Goal: Task Accomplishment & Management: Use online tool/utility

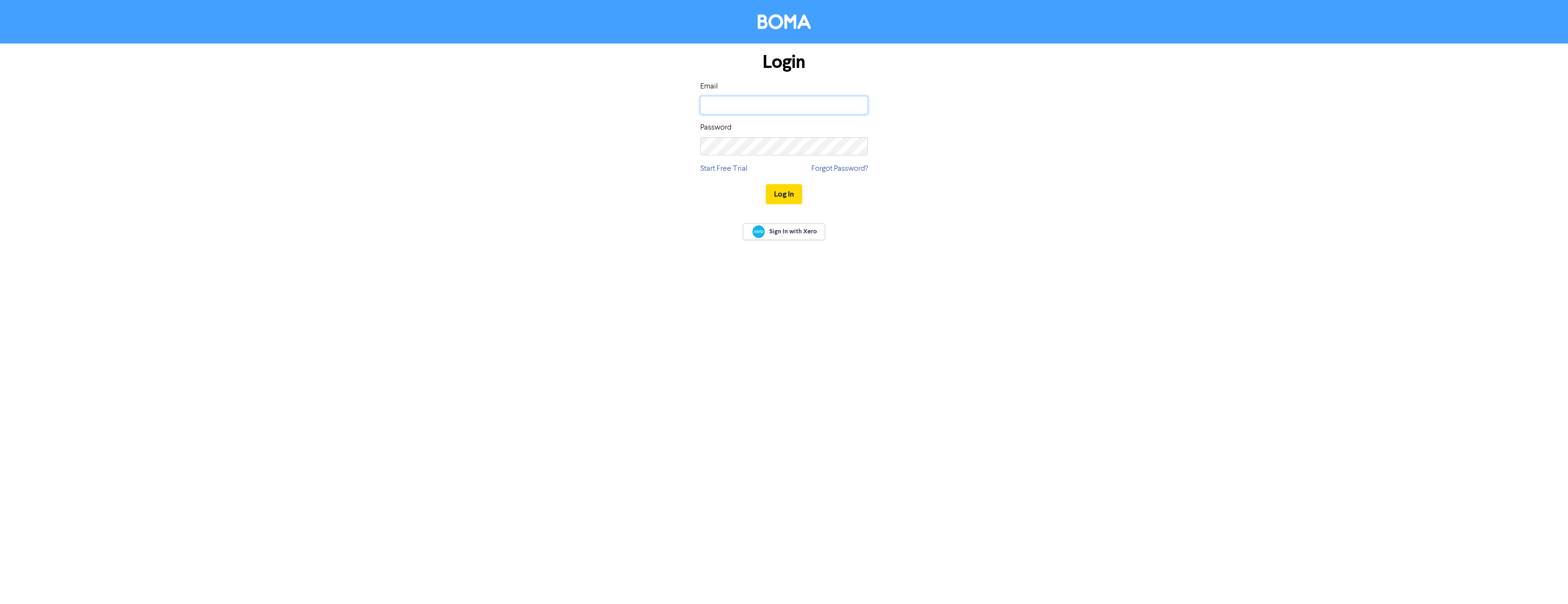
click at [741, 106] on input "email" at bounding box center [784, 104] width 168 height 18
type input "[PERSON_NAME][EMAIL_ADDRESS][DOMAIN_NAME]"
click at [765, 184] on button "Log In" at bounding box center [783, 194] width 36 height 20
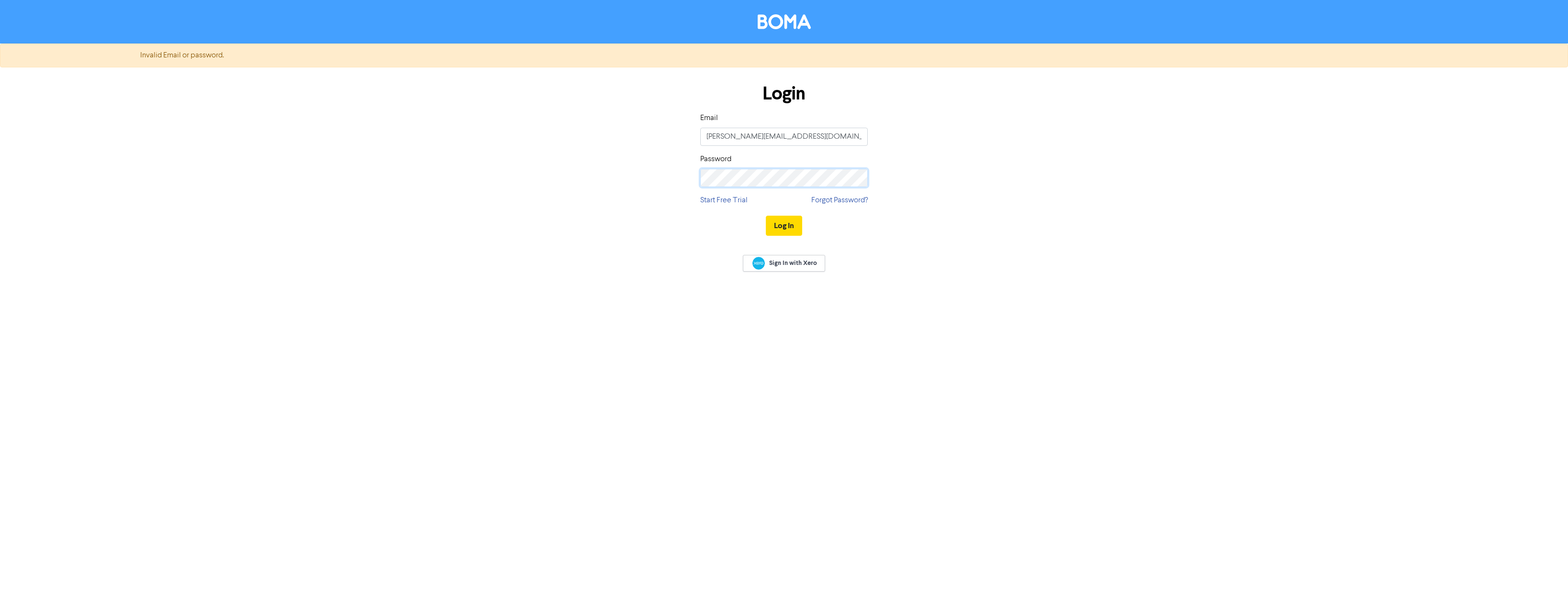
click at [649, 191] on div "Login Email [PERSON_NAME][EMAIL_ADDRESS][DOMAIN_NAME] Password Start Free Trial…" at bounding box center [784, 160] width 546 height 170
click at [765, 216] on button "Log In" at bounding box center [783, 226] width 36 height 20
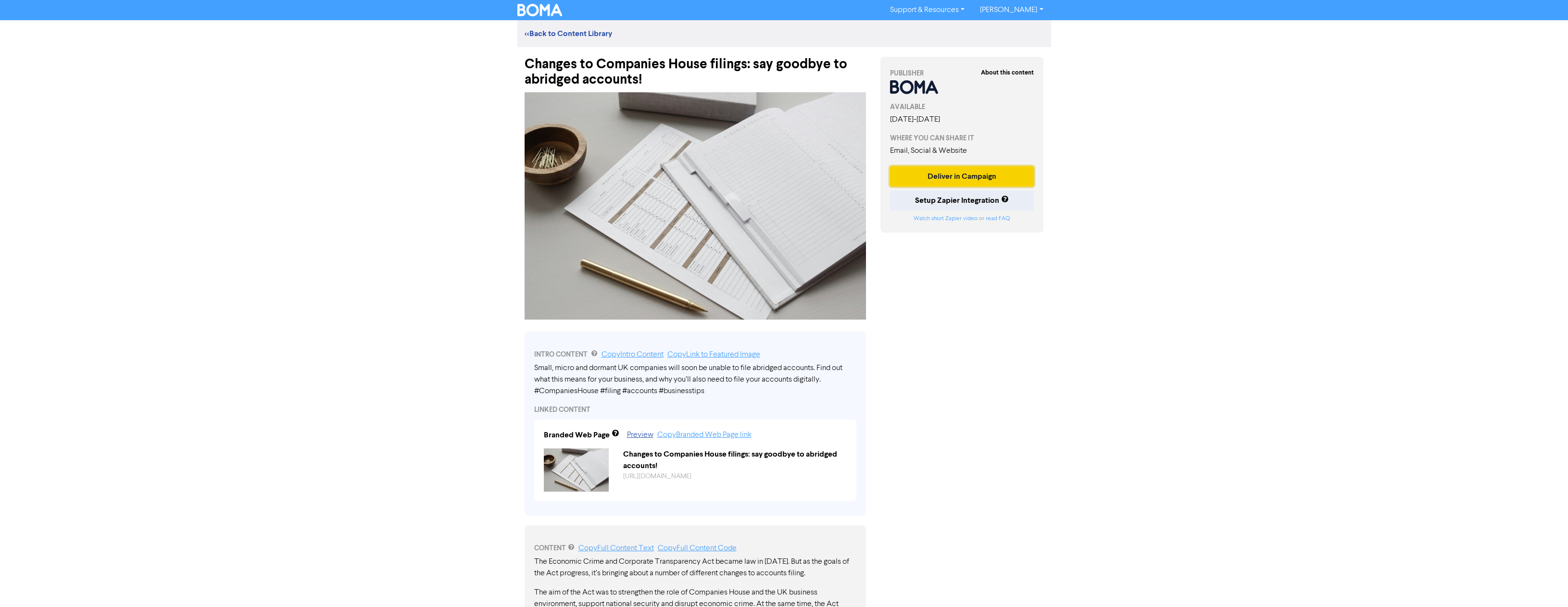
click at [974, 173] on button "Deliver in Campaign" at bounding box center [962, 176] width 144 height 20
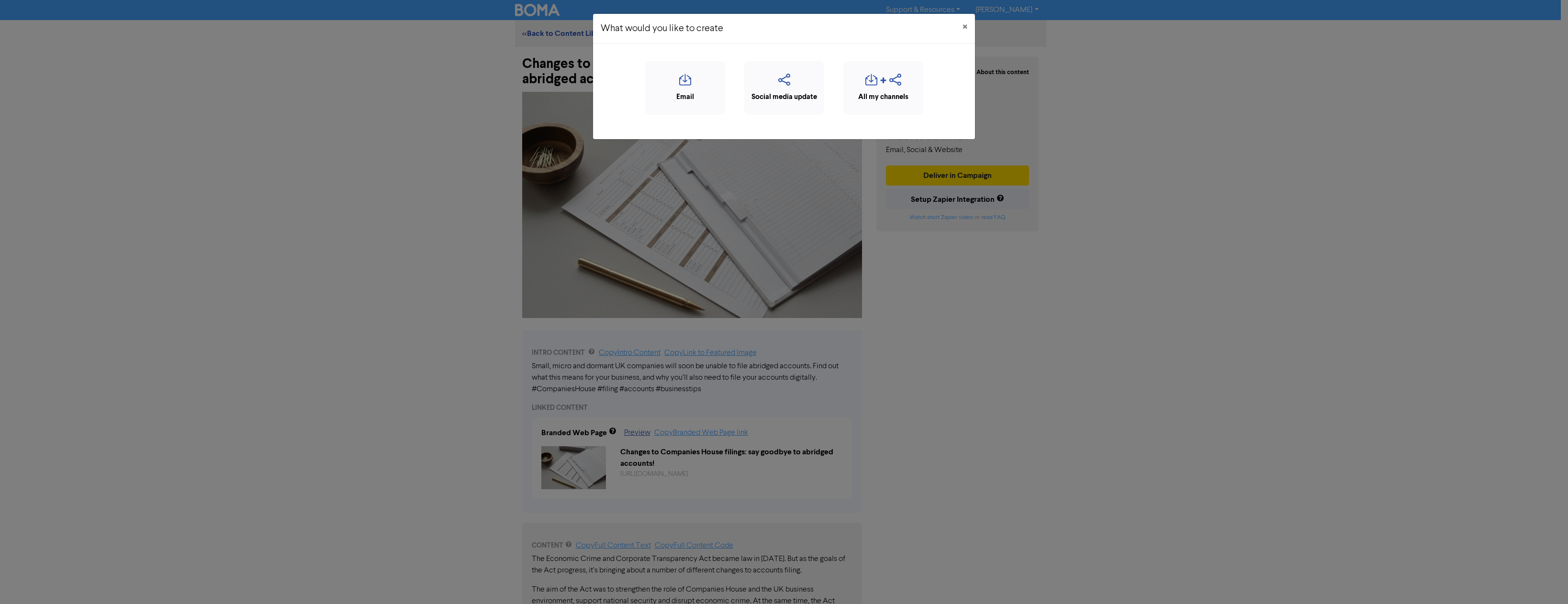
drag, startPoint x: 699, startPoint y: 96, endPoint x: 821, endPoint y: 118, distance: 124.0
click at [809, 137] on div "Email Social media update All my channels" at bounding box center [784, 91] width 382 height 95
click at [799, 94] on div "Social media update" at bounding box center [784, 97] width 70 height 11
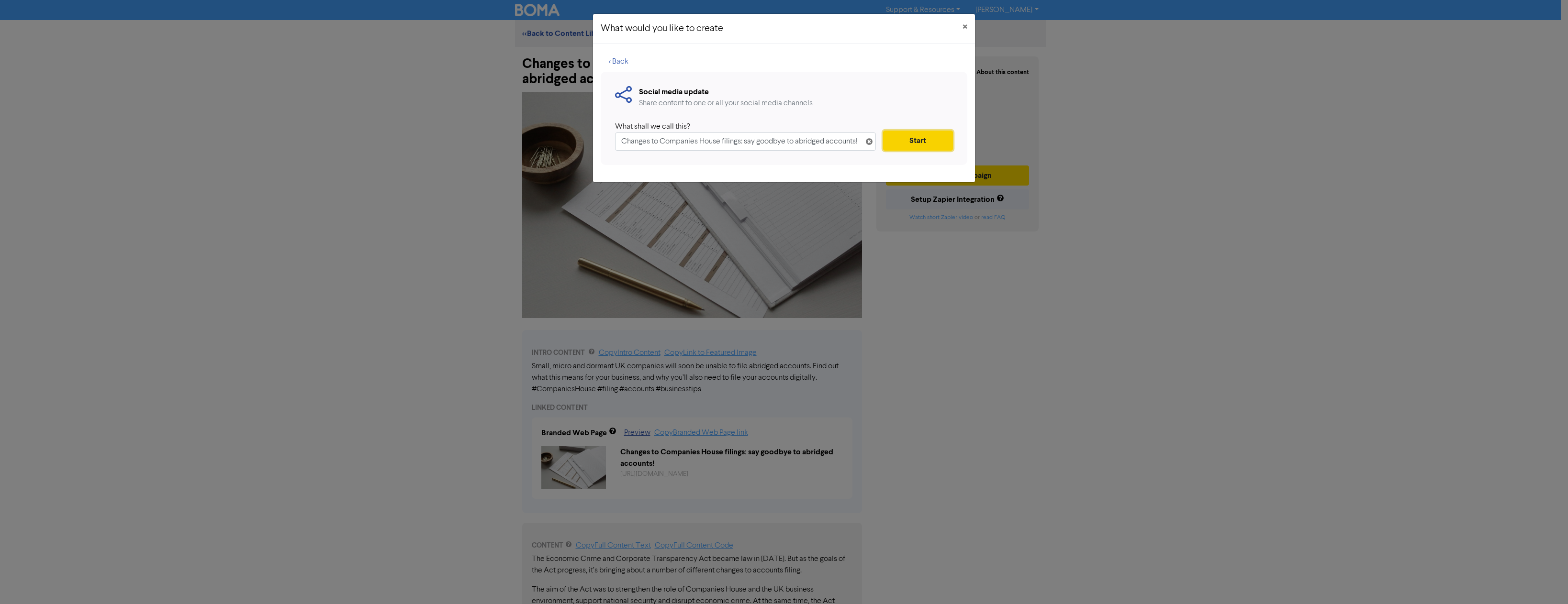
click at [909, 139] on button "Start" at bounding box center [918, 141] width 70 height 20
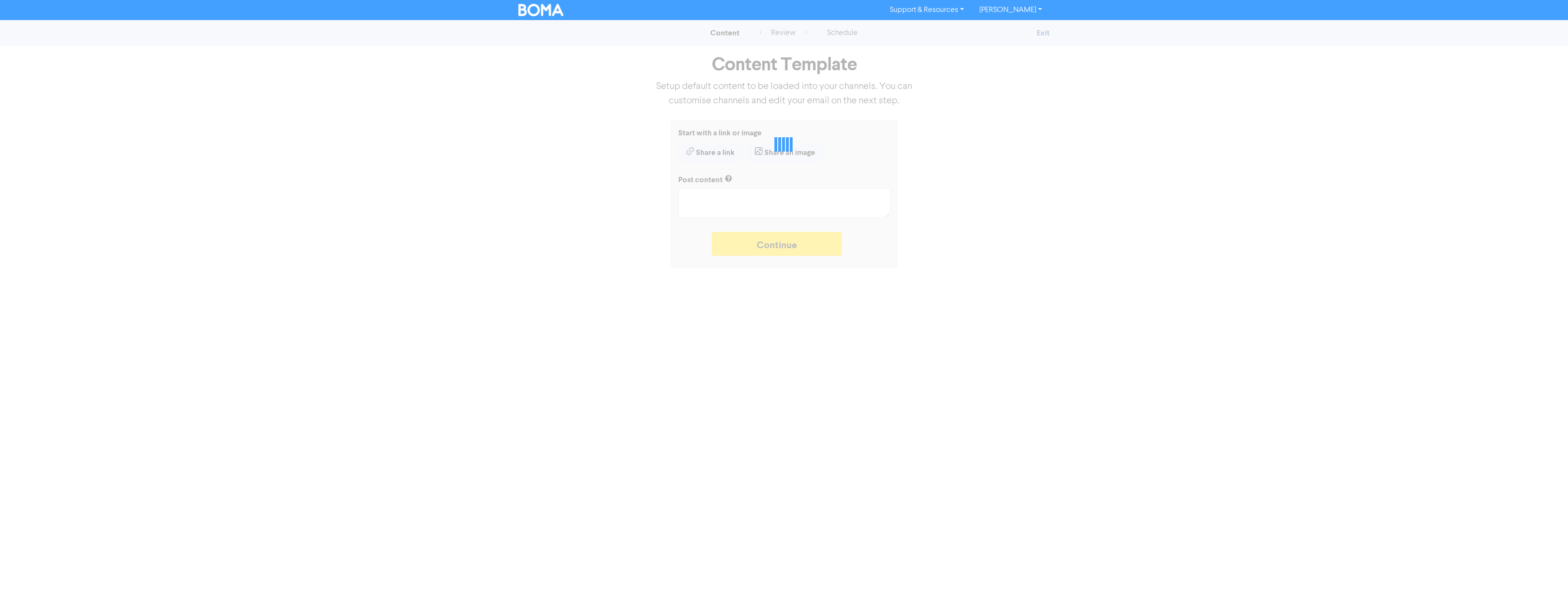
type textarea "x"
type textarea "Small, micro and dormant UK companies will soon be unable to file abridged acco…"
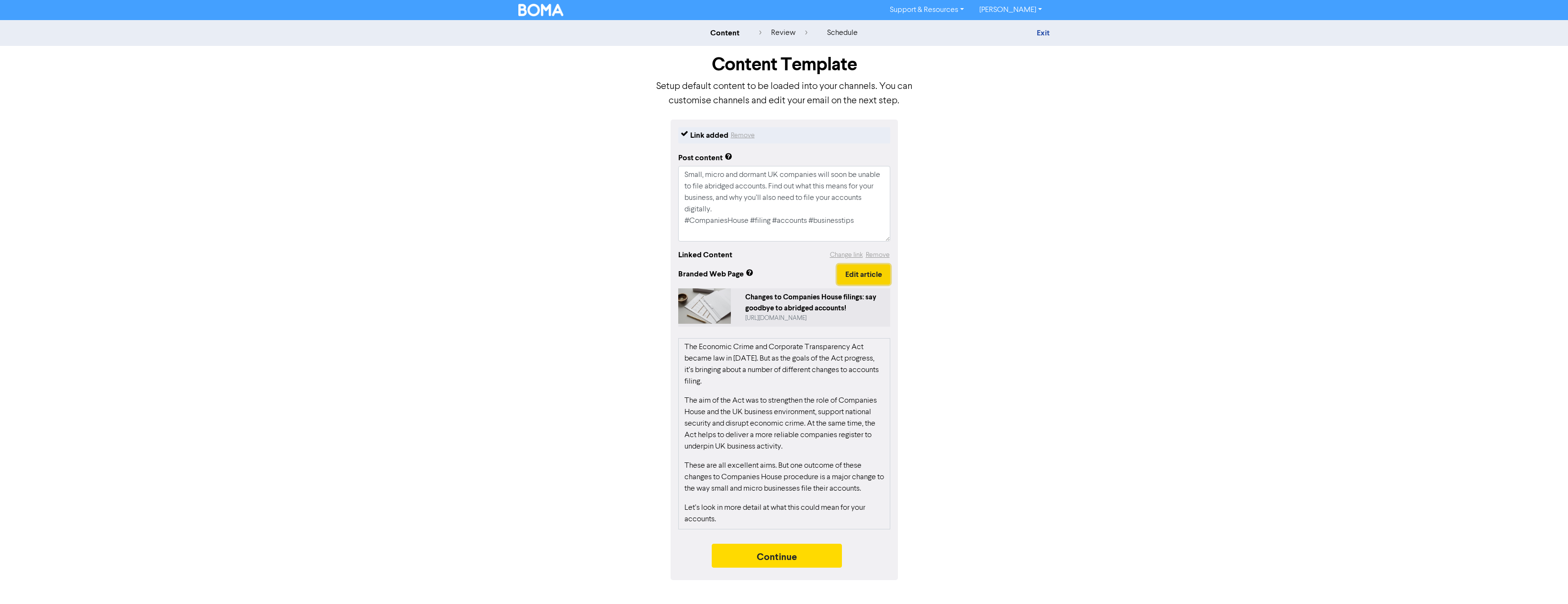
click at [869, 278] on button "Edit article" at bounding box center [863, 274] width 53 height 20
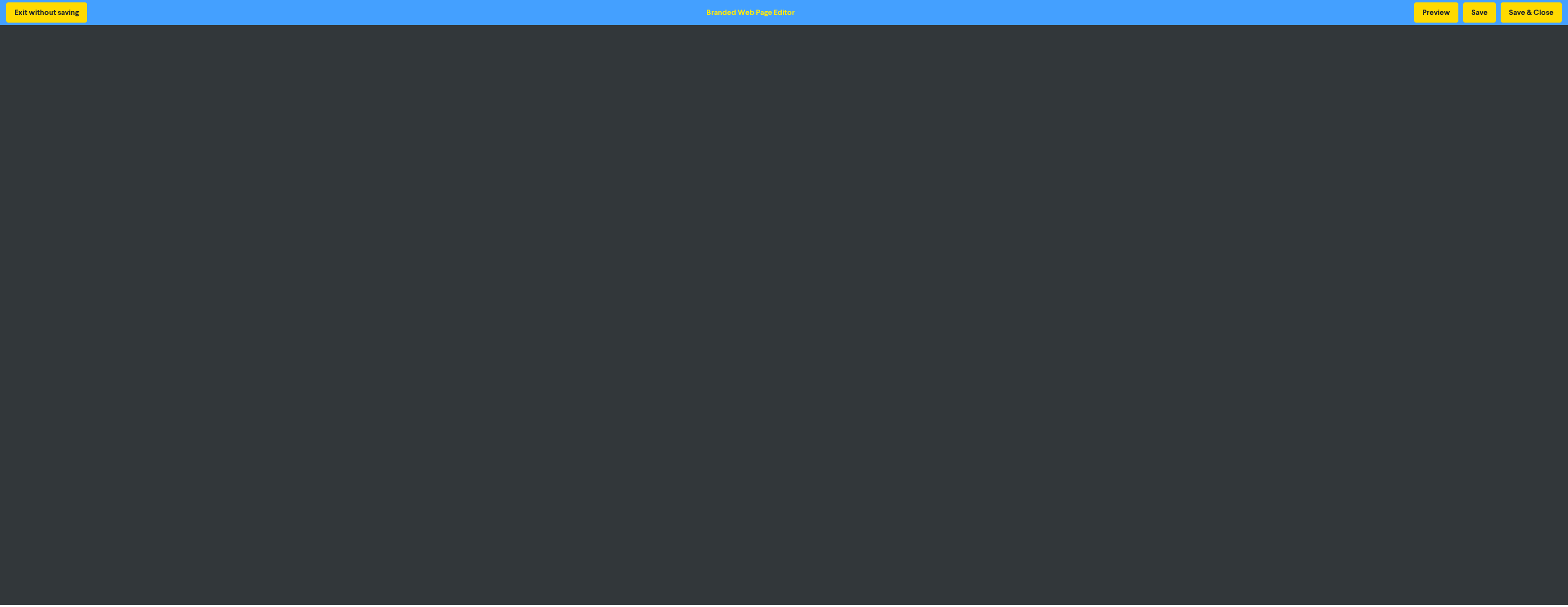
scroll to position [1, 0]
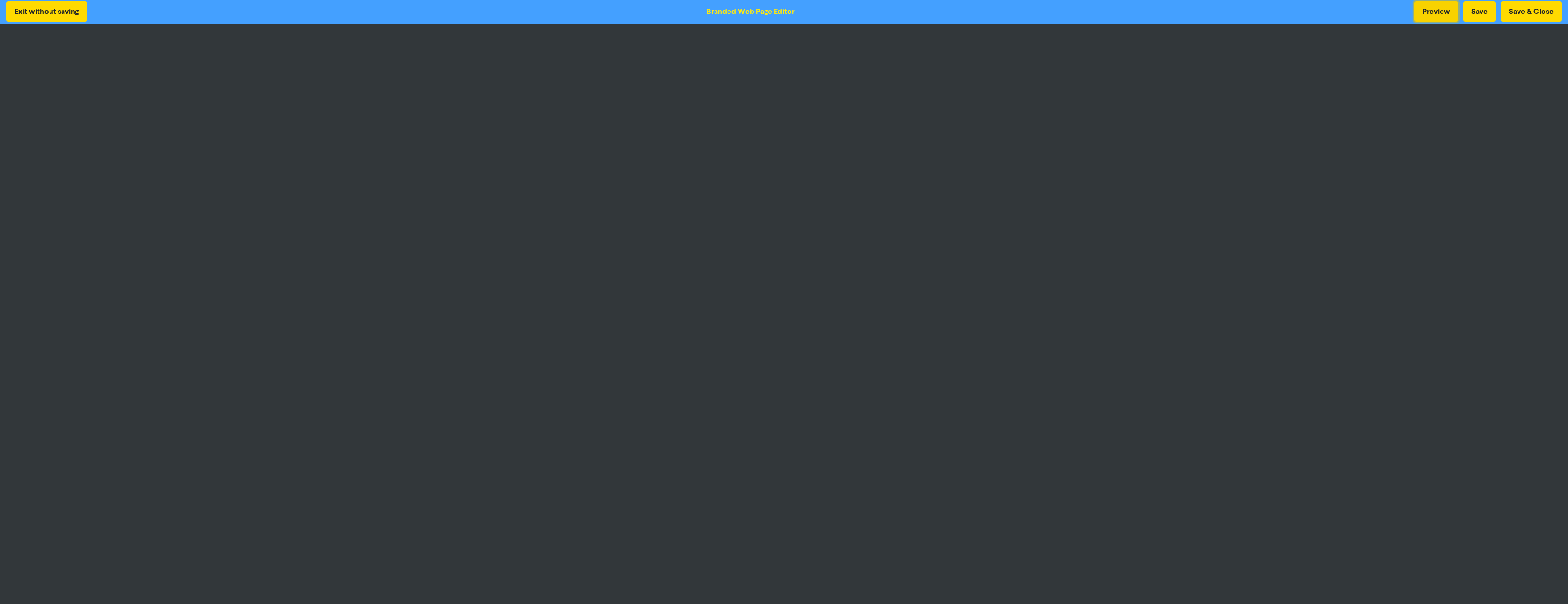
click at [1432, 16] on button "Preview" at bounding box center [1436, 12] width 44 height 20
click at [1525, 14] on button "Save & Close" at bounding box center [1531, 12] width 61 height 20
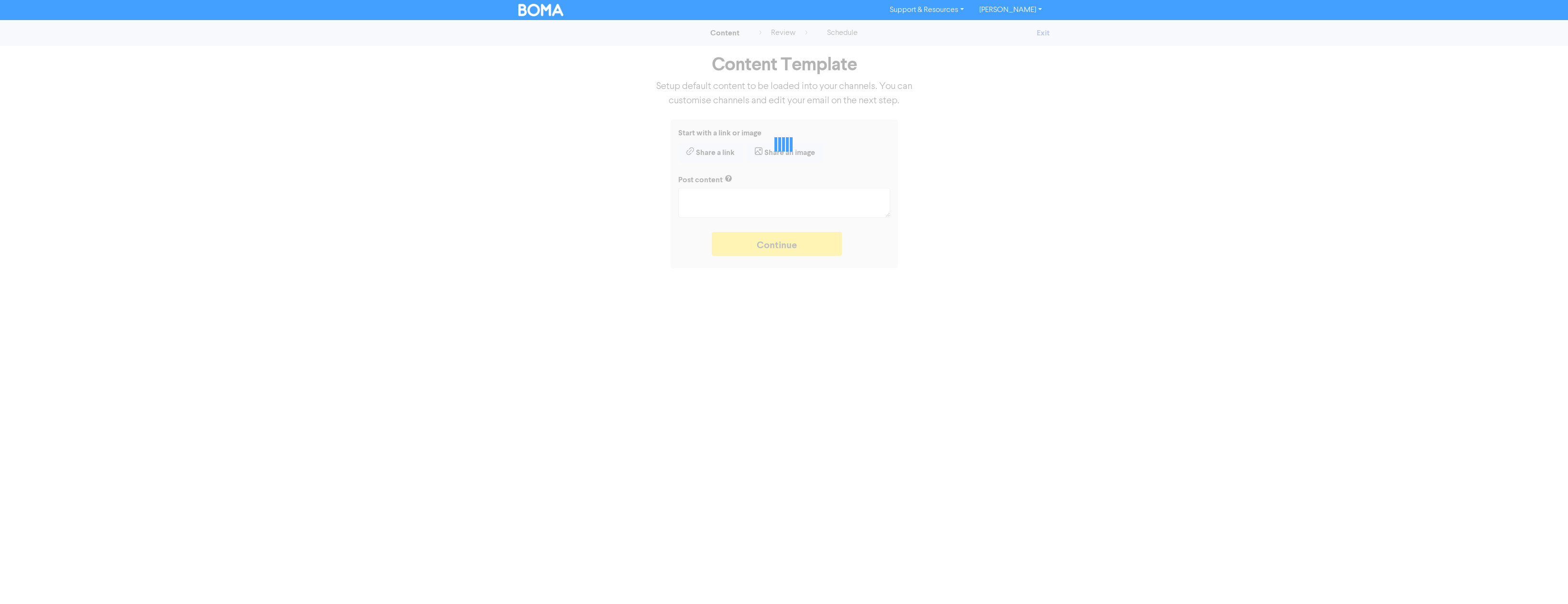
type textarea "x"
type textarea "Small, micro and dormant UK companies will soon be unable to file abridged acco…"
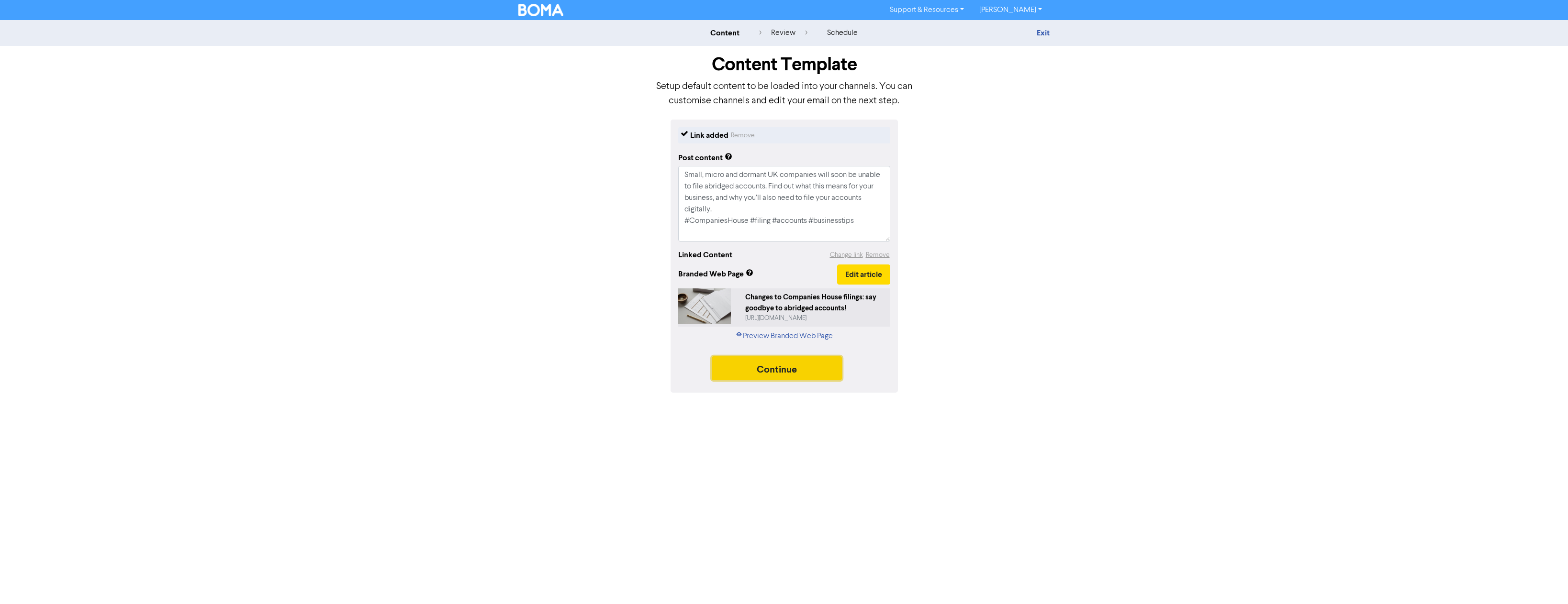
click at [780, 366] on button "Continue" at bounding box center [777, 368] width 131 height 24
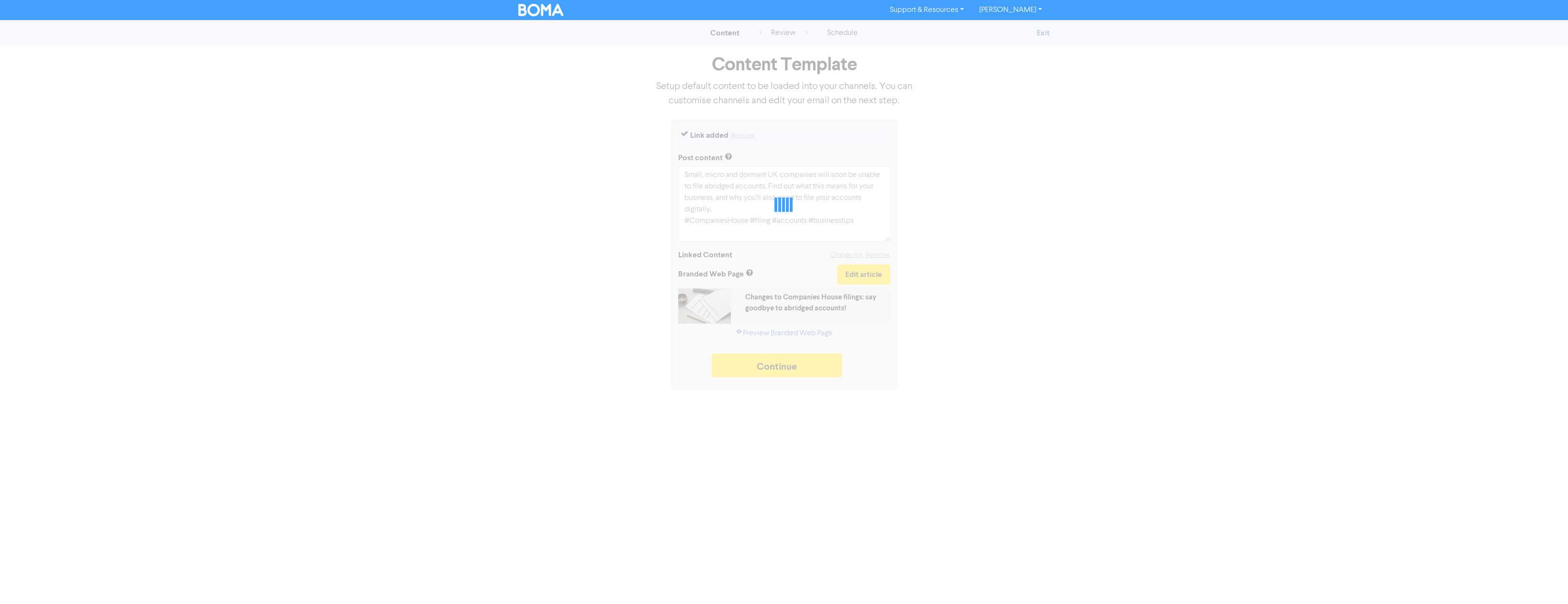
type textarea "x"
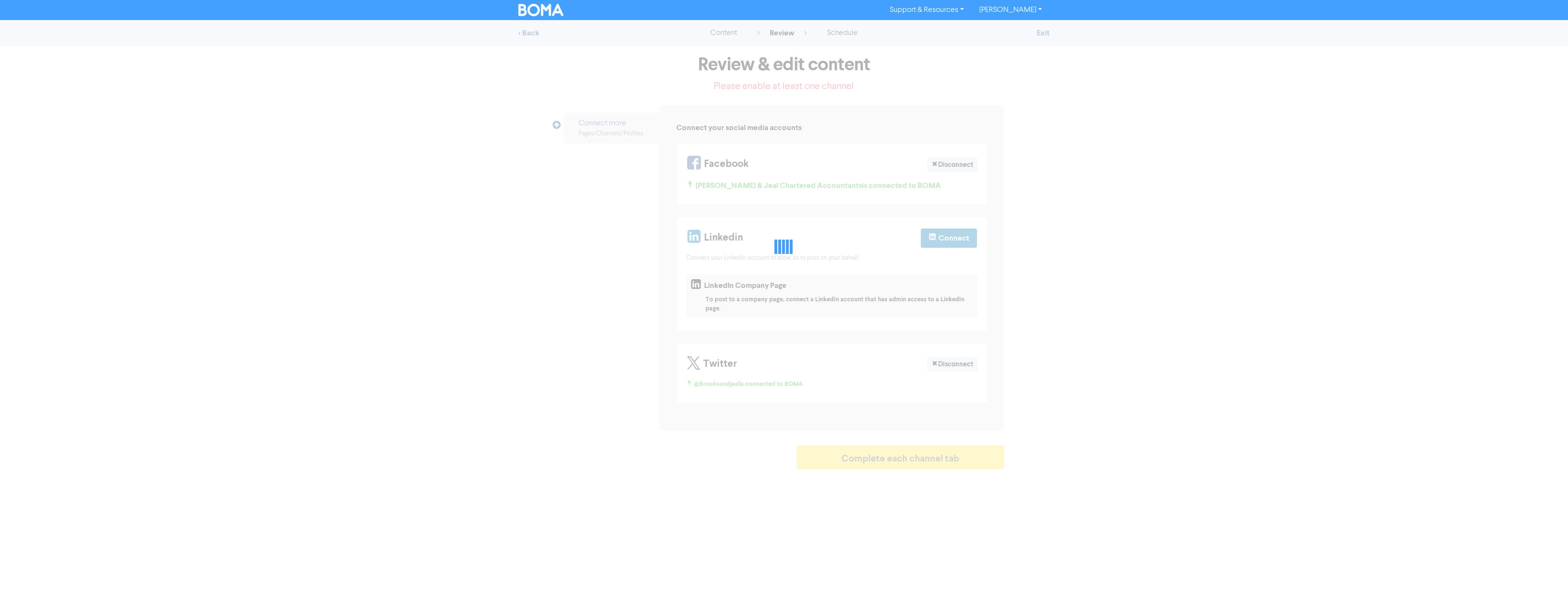
select select "LEARN_MORE"
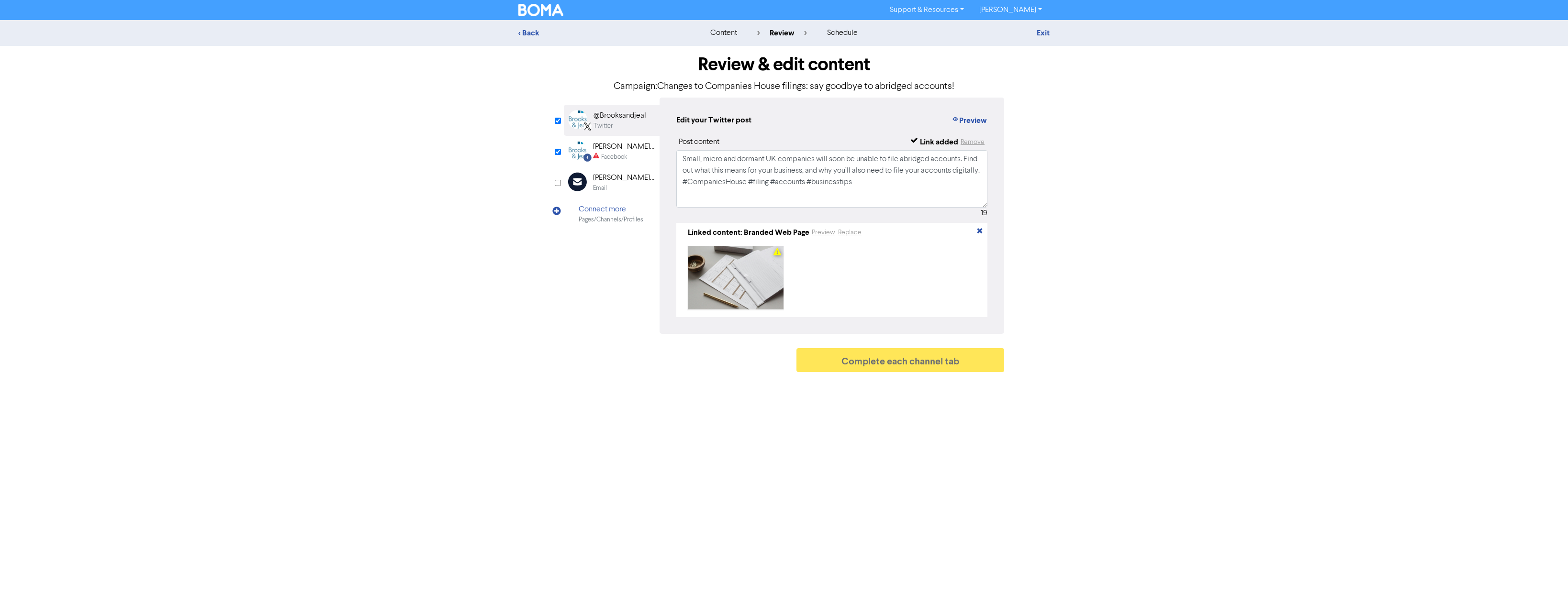
click at [614, 155] on div "Facebook" at bounding box center [614, 157] width 25 height 9
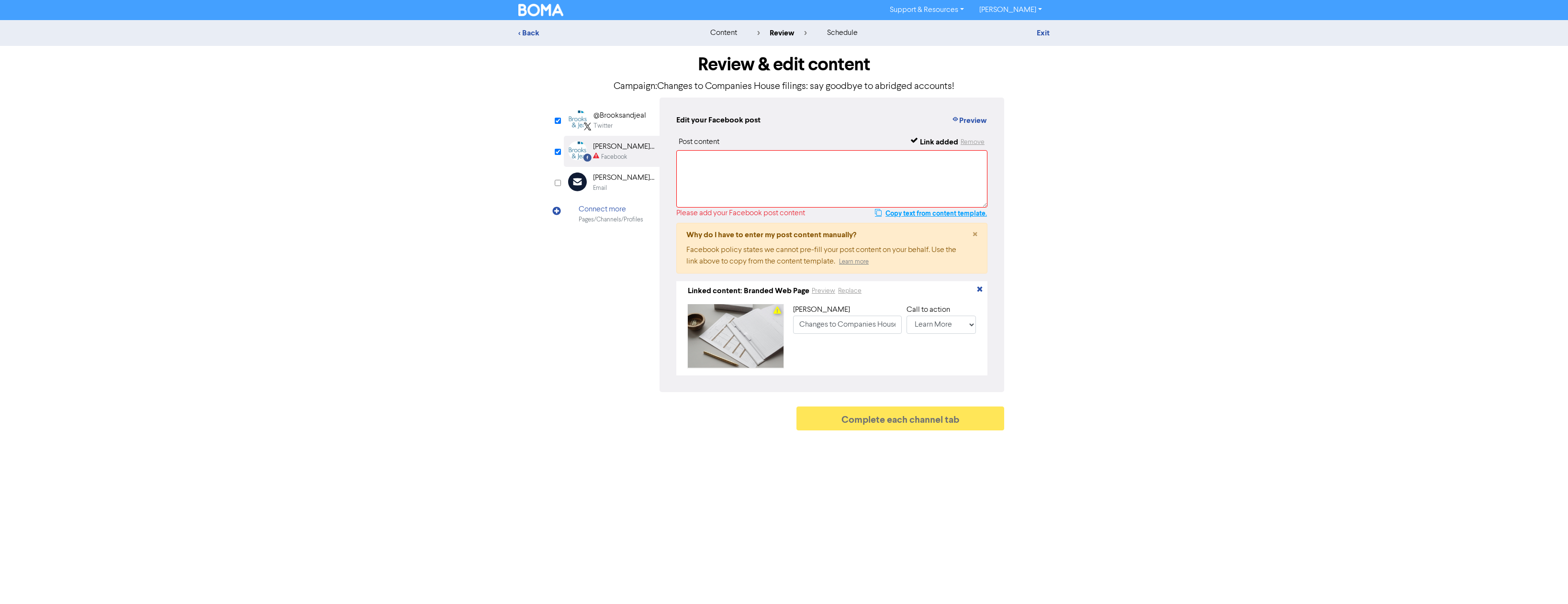
click at [916, 213] on button "Copy text from content template." at bounding box center [930, 213] width 113 height 12
click at [750, 169] on textarea at bounding box center [831, 179] width 311 height 58
paste textarea "Small, micro and dormant UK companies will soon be unable to file abridged acco…"
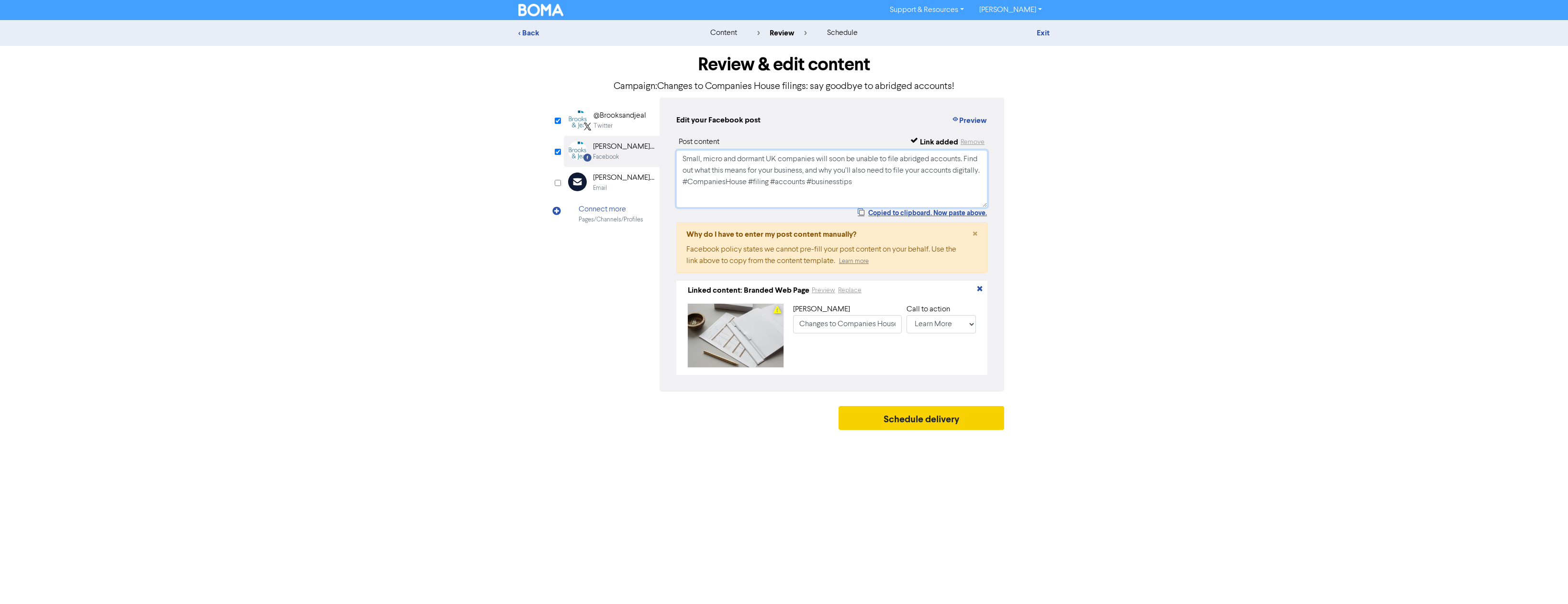
type textarea "Small, micro and dormant UK companies will soon be unable to file abridged acco…"
click at [906, 424] on button "Schedule delivery" at bounding box center [920, 418] width 165 height 24
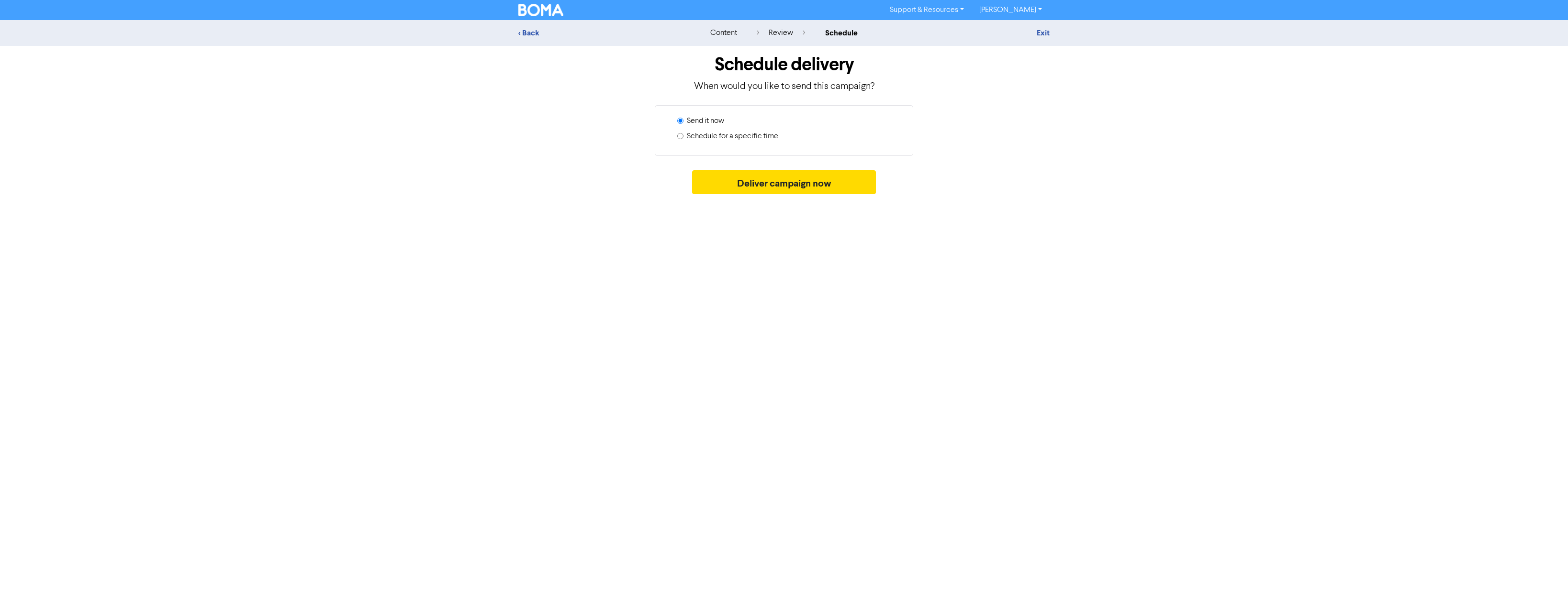
click at [706, 138] on label "Schedule for a specific time" at bounding box center [732, 136] width 92 height 12
click at [683, 138] on input "Schedule for a specific time" at bounding box center [680, 136] width 6 height 6
radio input "true"
radio input "false"
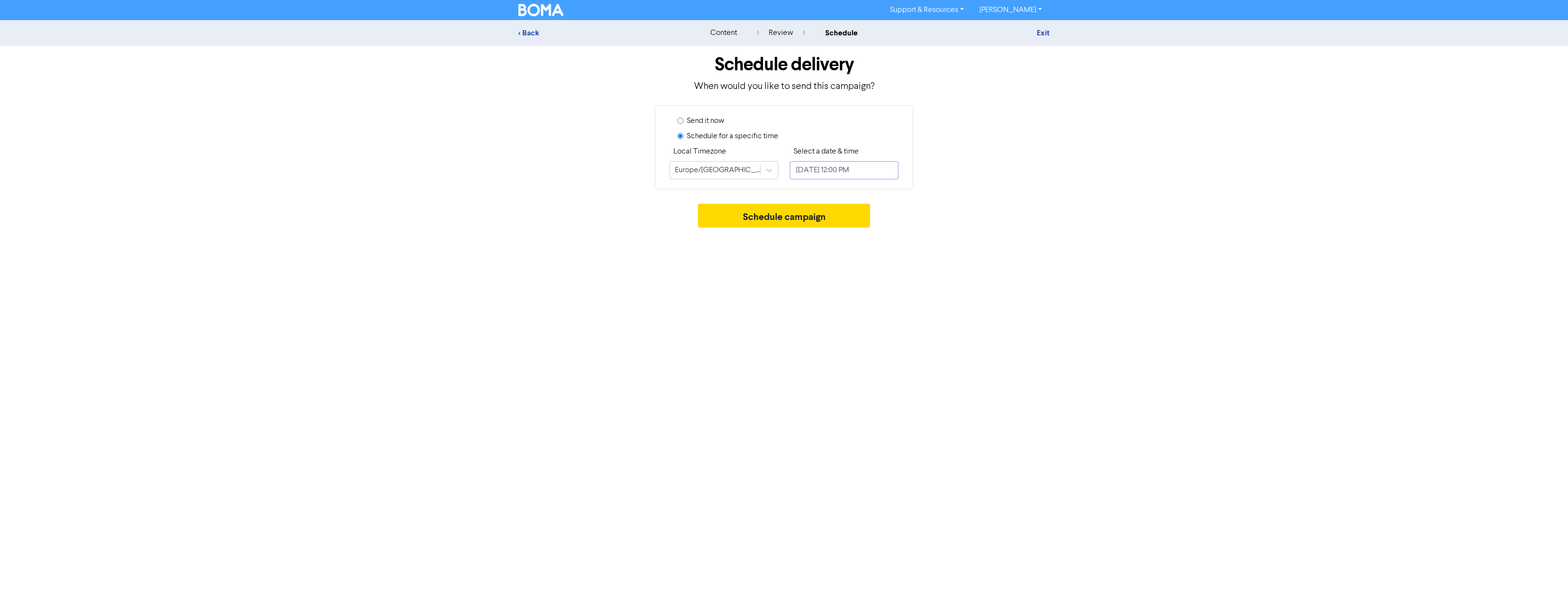
select select "7"
click at [843, 175] on input "[DATE] 12:00 PM" at bounding box center [844, 169] width 108 height 18
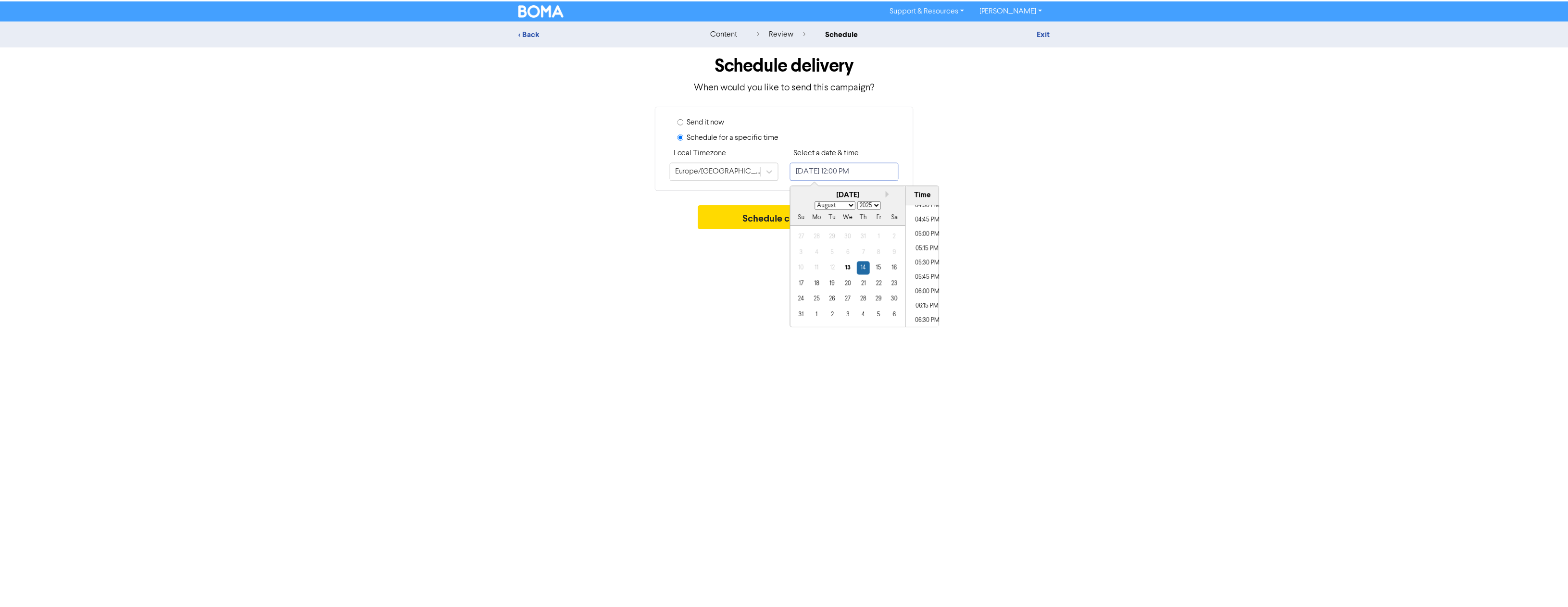
scroll to position [1065, 0]
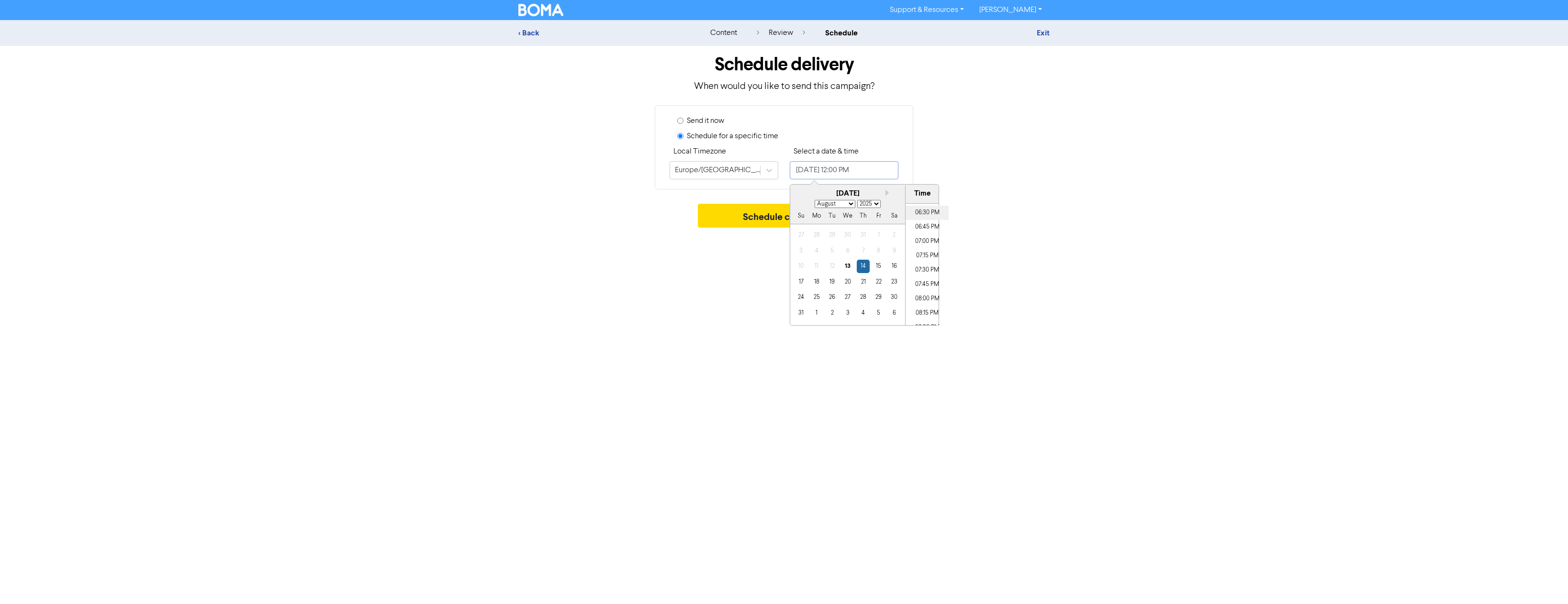
click at [925, 216] on li "06:30 PM" at bounding box center [926, 213] width 43 height 14
type input "[DATE] 6:30 PM"
click at [720, 308] on div "Support & Resources Video Tutorials FAQ & Guides Marketing Education [PERSON_NA…" at bounding box center [784, 302] width 1568 height 604
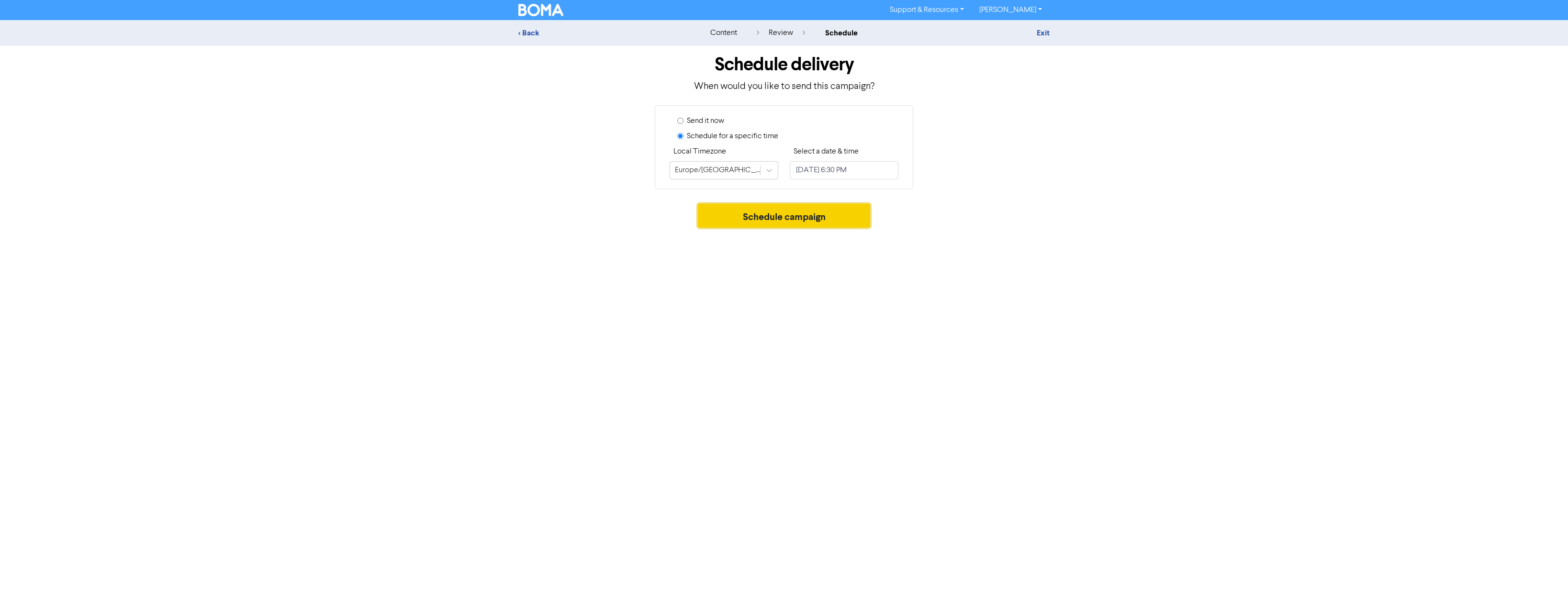
click at [755, 220] on button "Schedule campaign" at bounding box center [784, 216] width 173 height 24
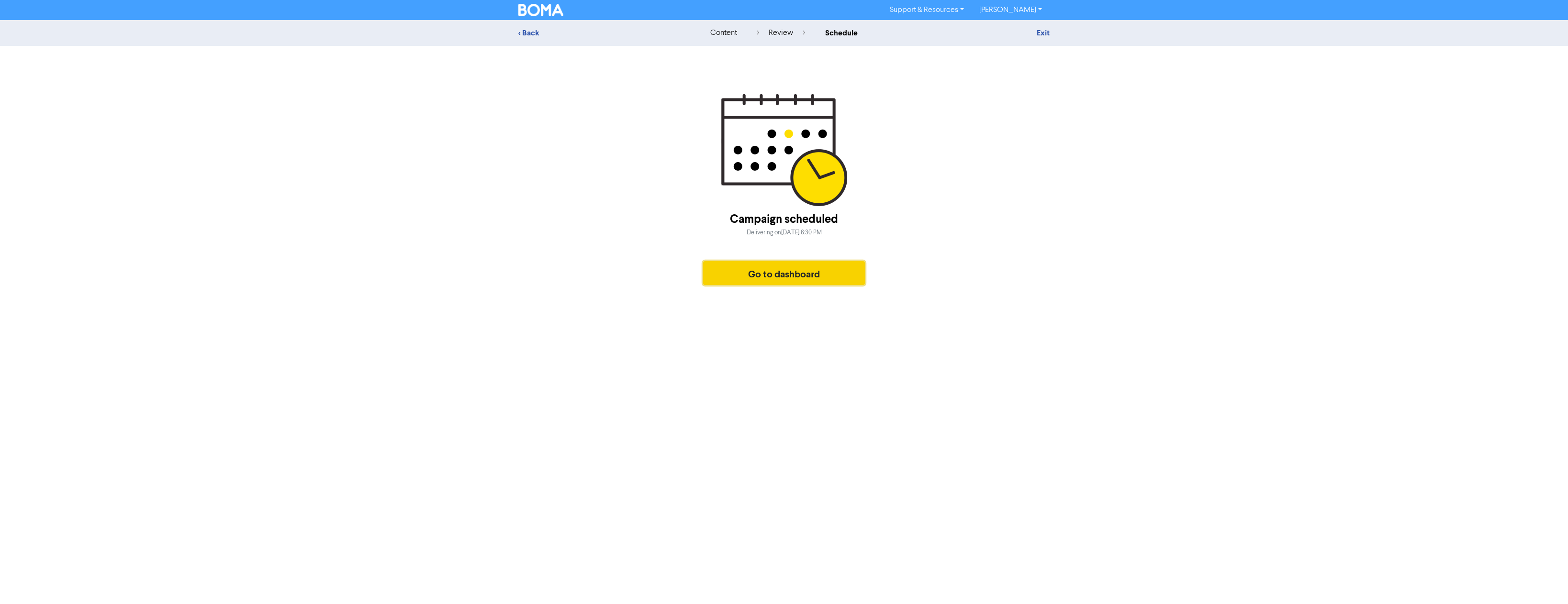
click at [721, 271] on button "Go to dashboard" at bounding box center [783, 273] width 162 height 24
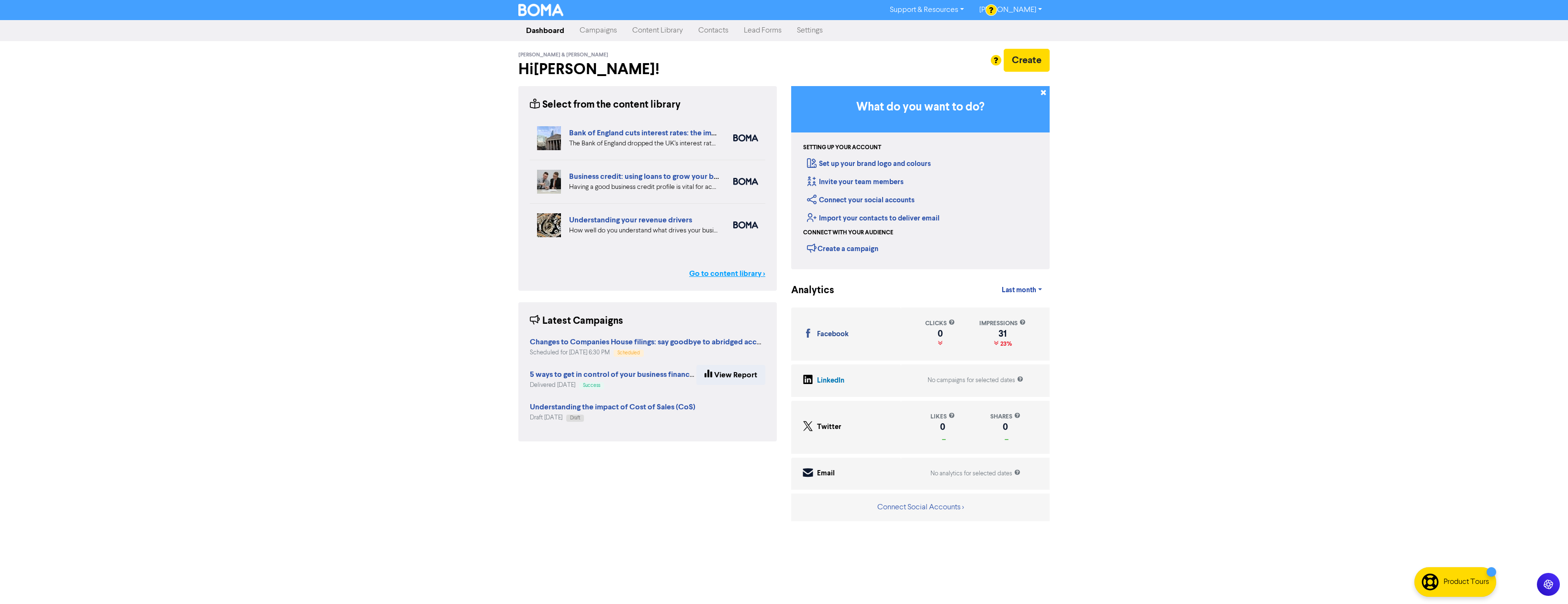
click at [723, 274] on link "Go to content library >" at bounding box center [727, 274] width 76 height 12
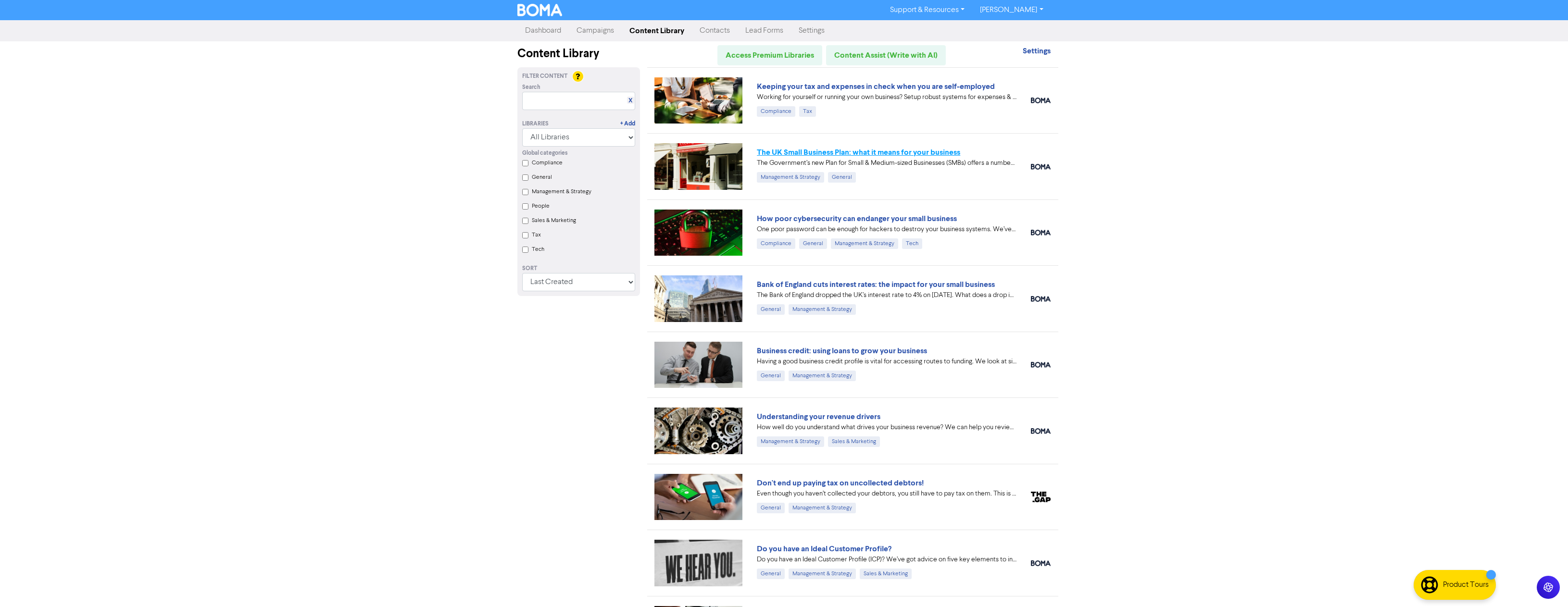
click at [838, 152] on link "The UK Small Business Plan: what it means for your business" at bounding box center [859, 152] width 204 height 9
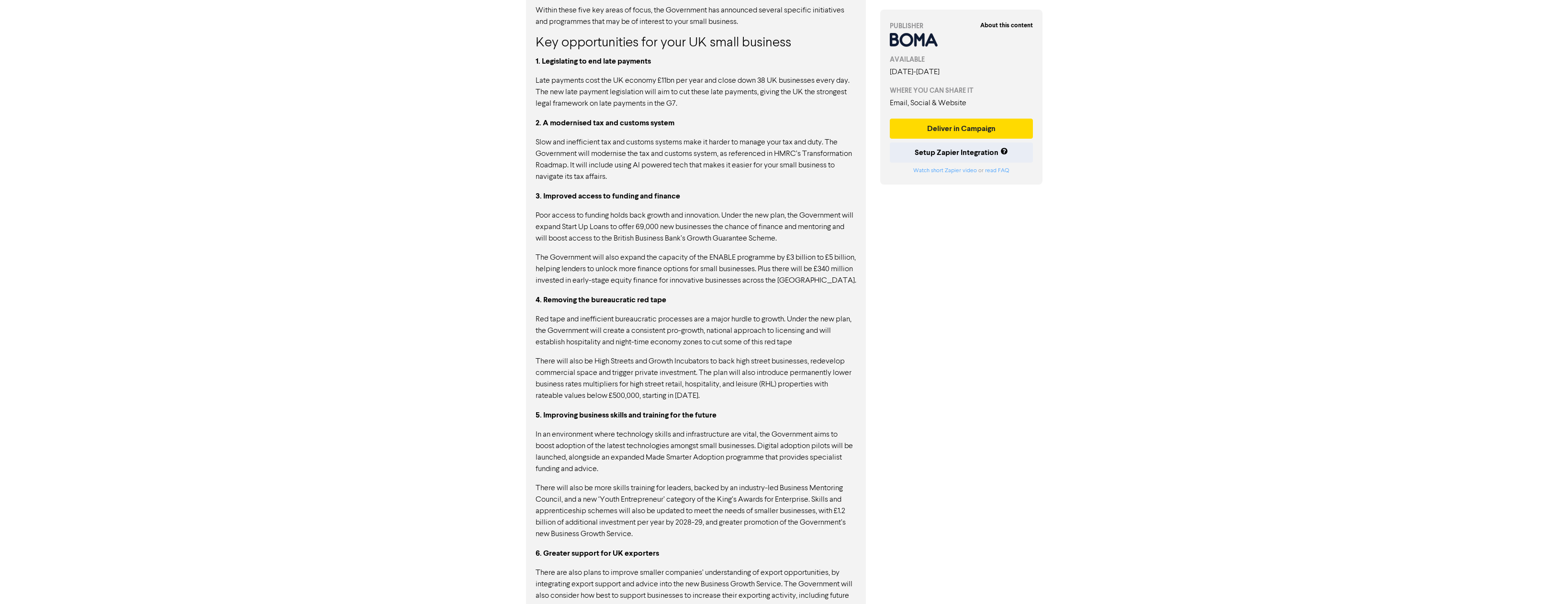
scroll to position [989, 0]
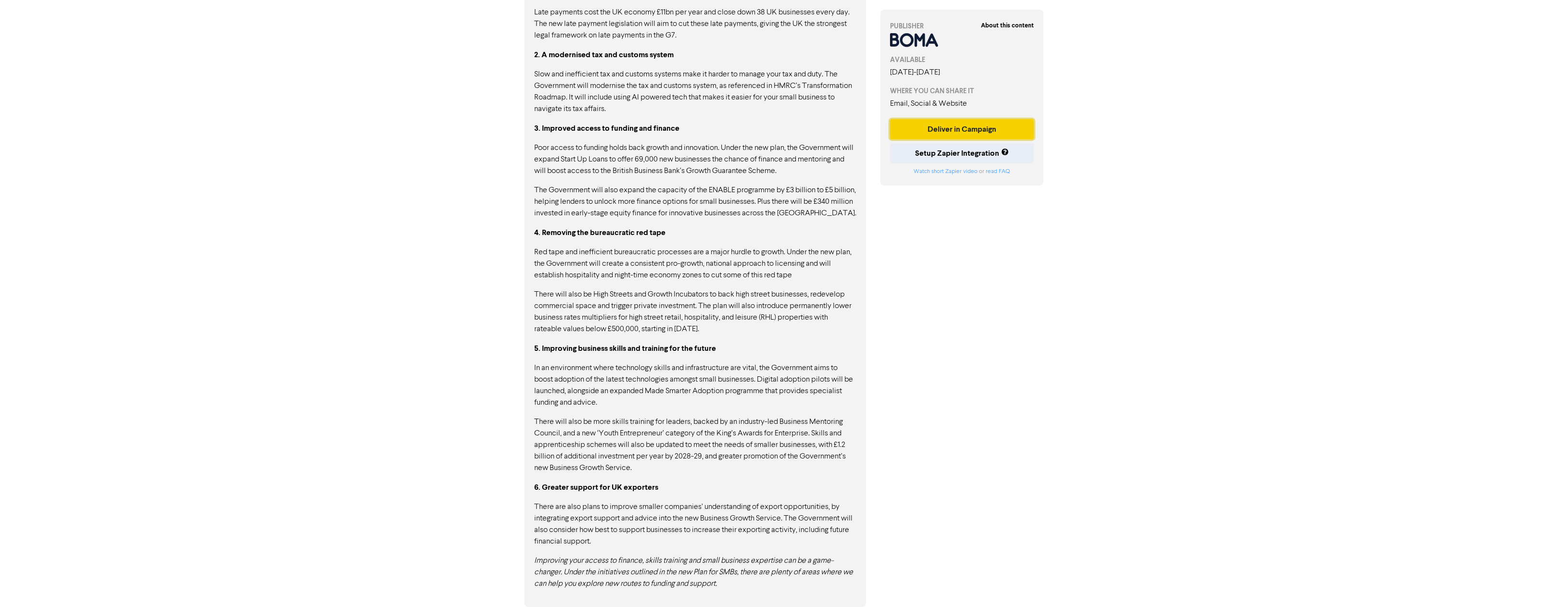
click at [966, 131] on button "Deliver in Campaign" at bounding box center [962, 129] width 144 height 20
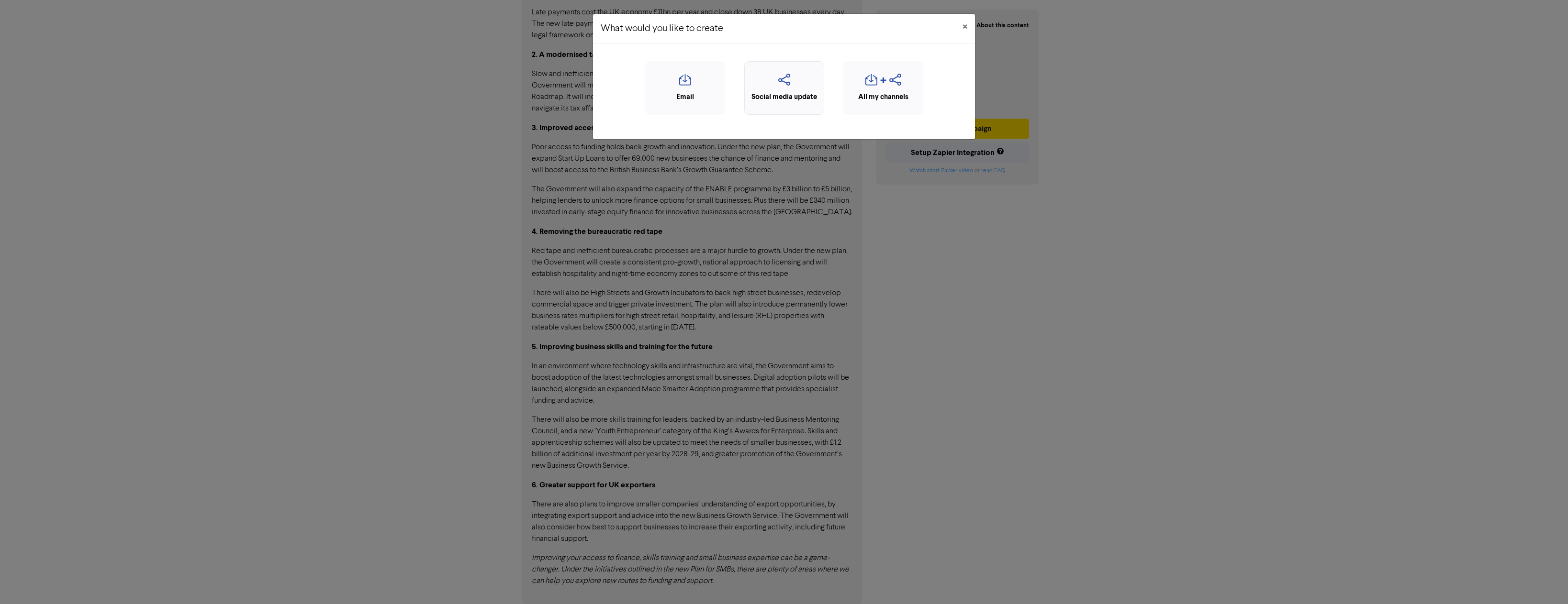
click at [776, 94] on div "Social media update" at bounding box center [784, 97] width 70 height 11
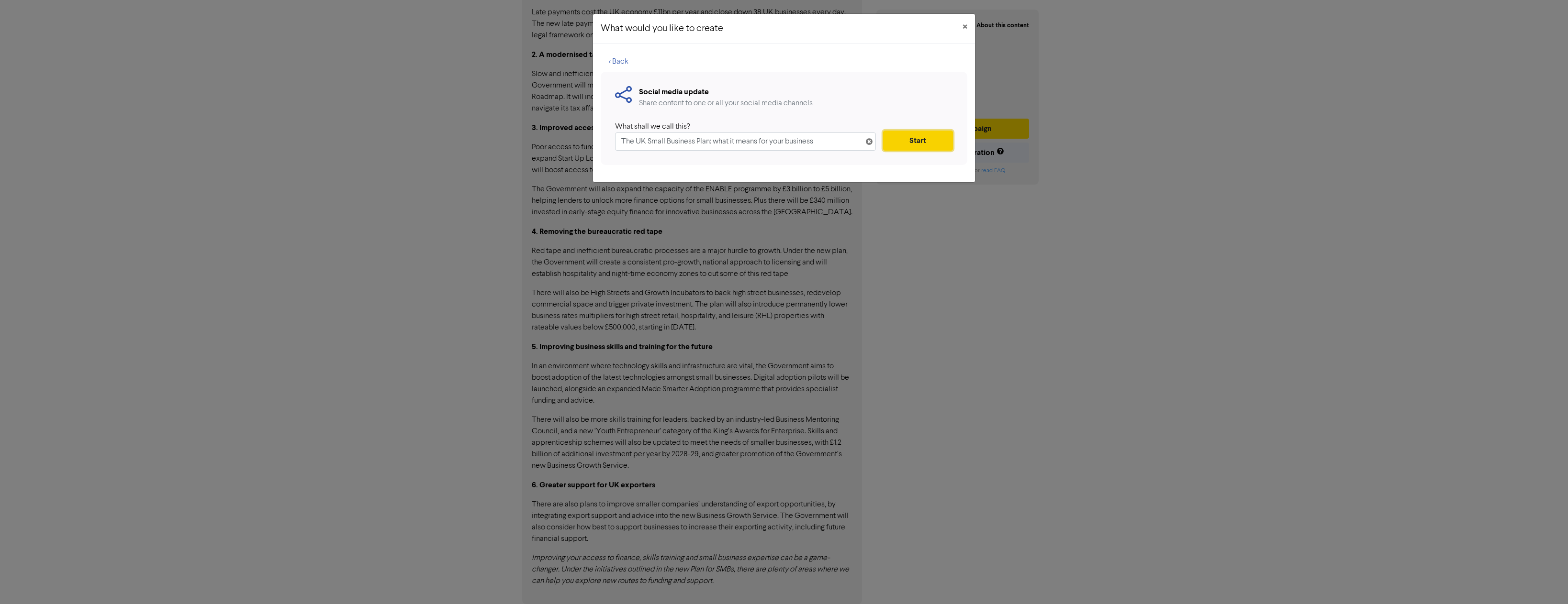
click at [903, 143] on button "Start" at bounding box center [918, 141] width 70 height 20
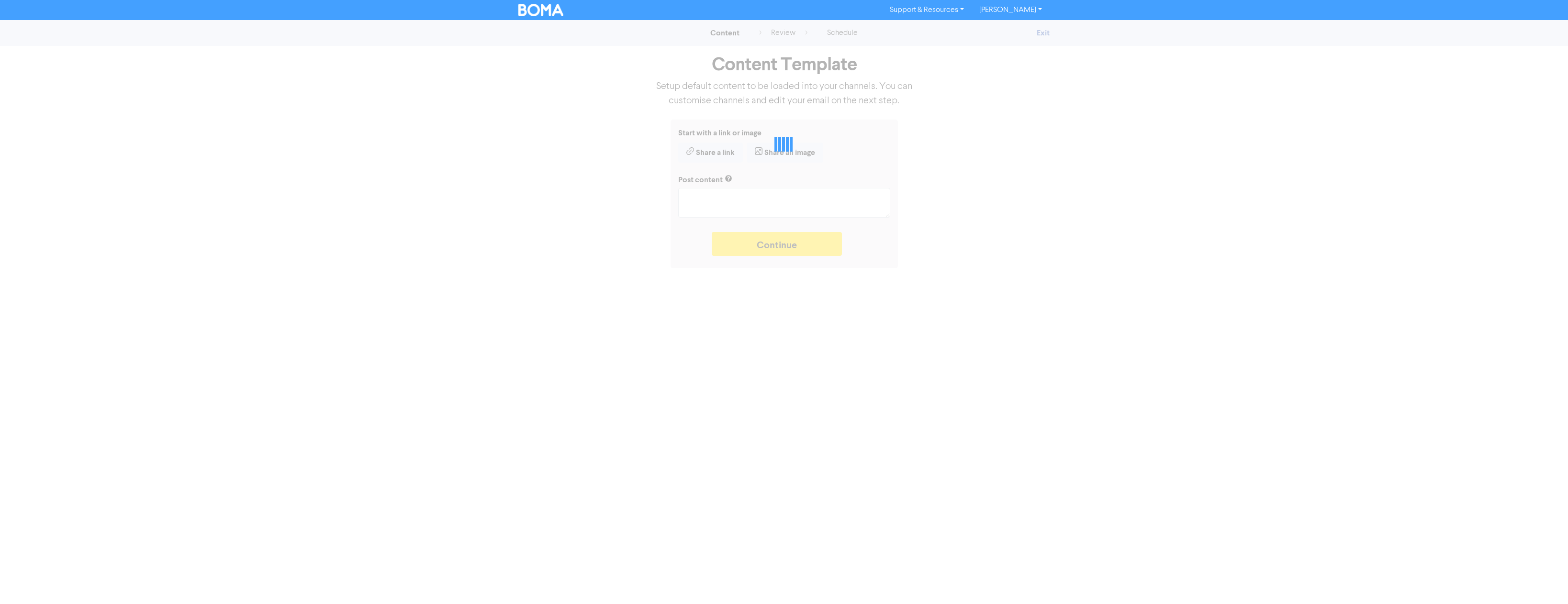
type textarea "x"
type textarea "The Government’s new Plan for Small & Medium-sized Businesses (SMBs) offers a n…"
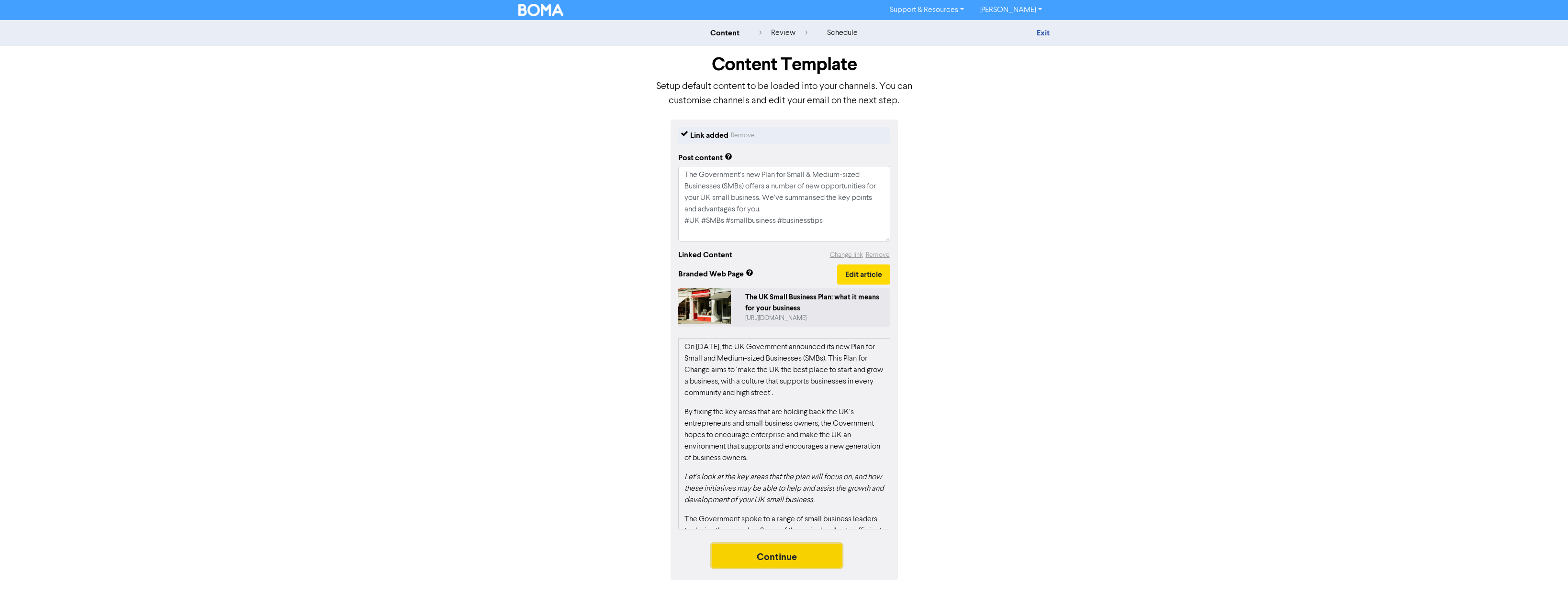
click at [771, 557] on button "Continue" at bounding box center [777, 556] width 131 height 24
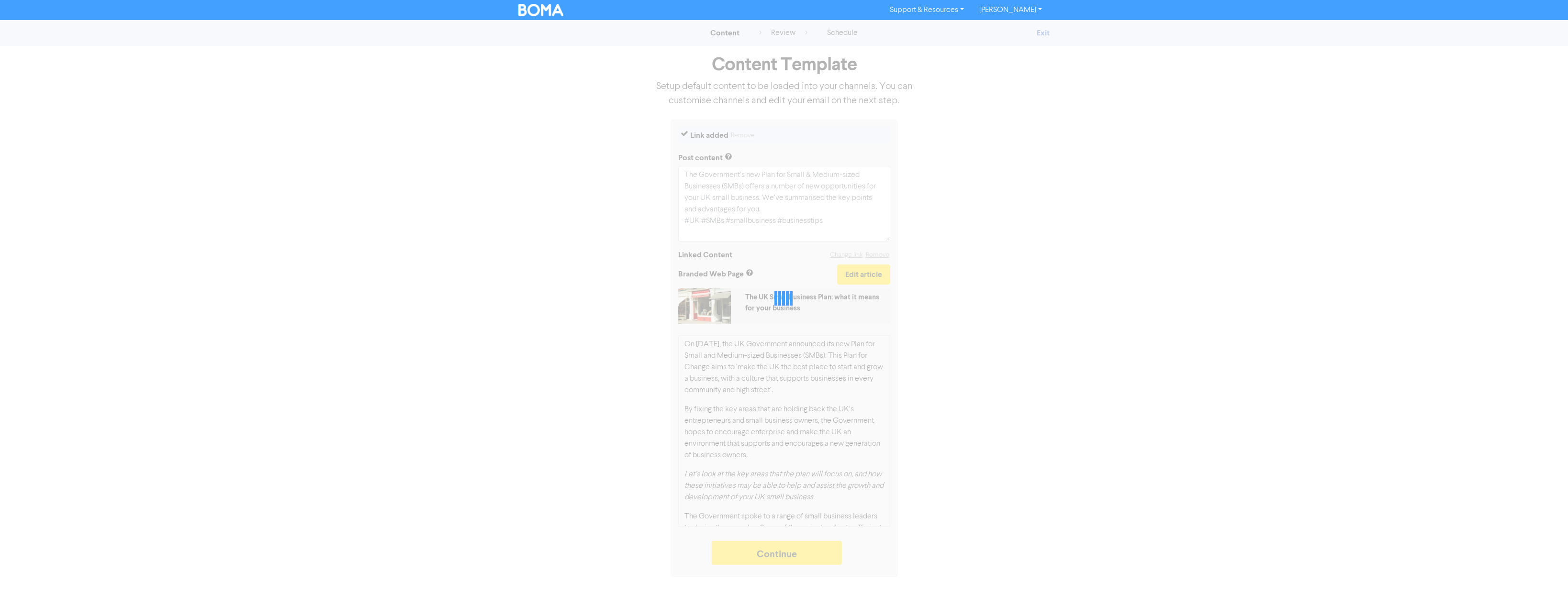
type textarea "x"
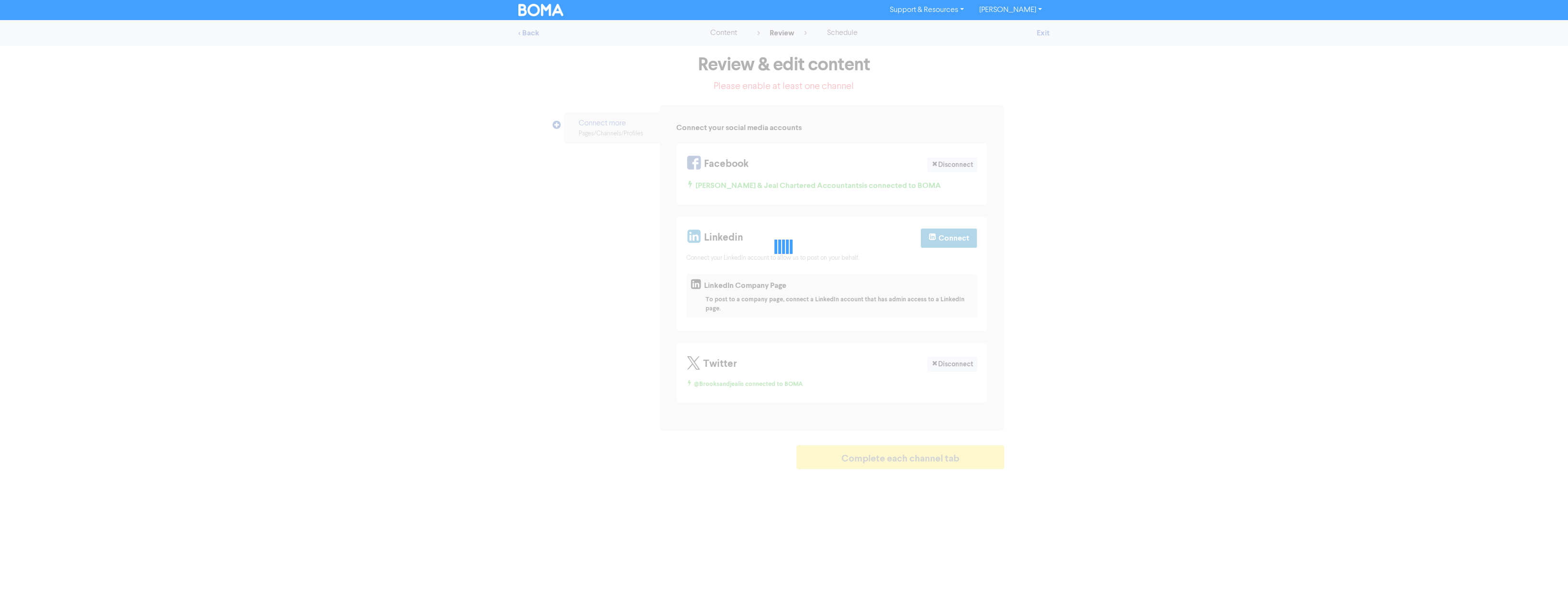
select select "LEARN_MORE"
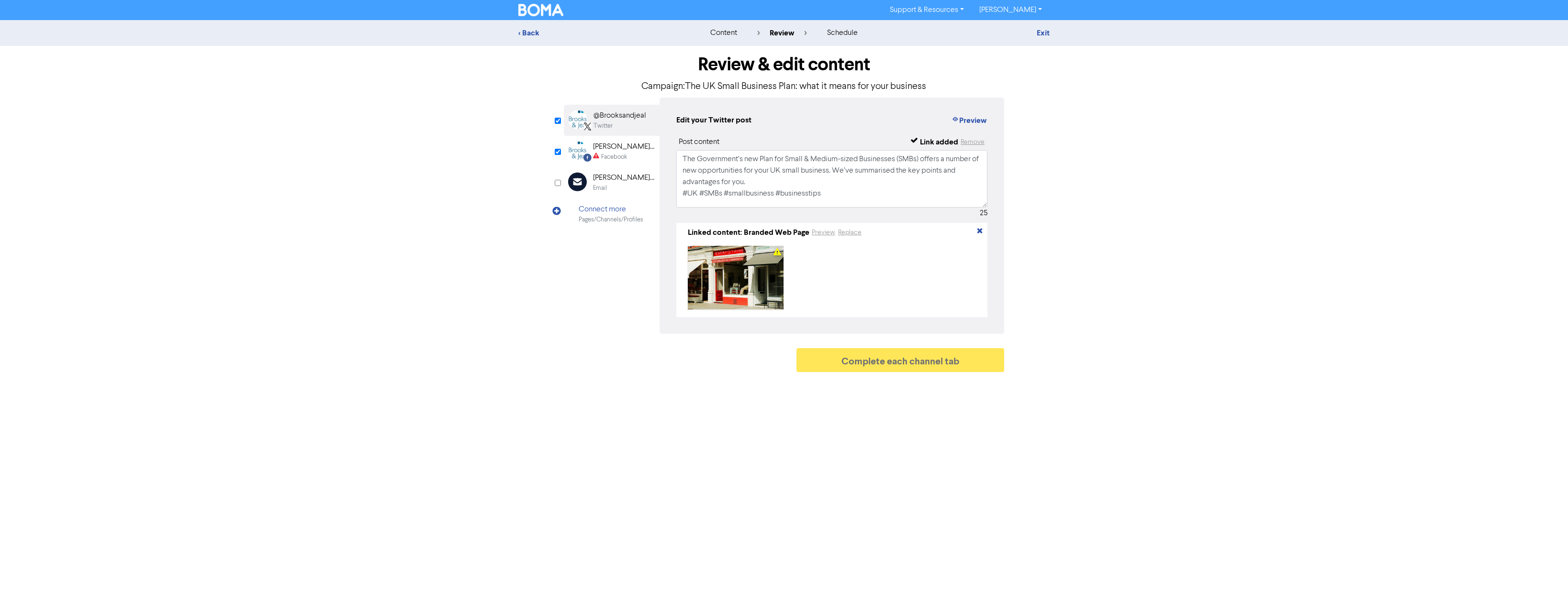
click at [620, 153] on div "Facebook" at bounding box center [614, 157] width 25 height 9
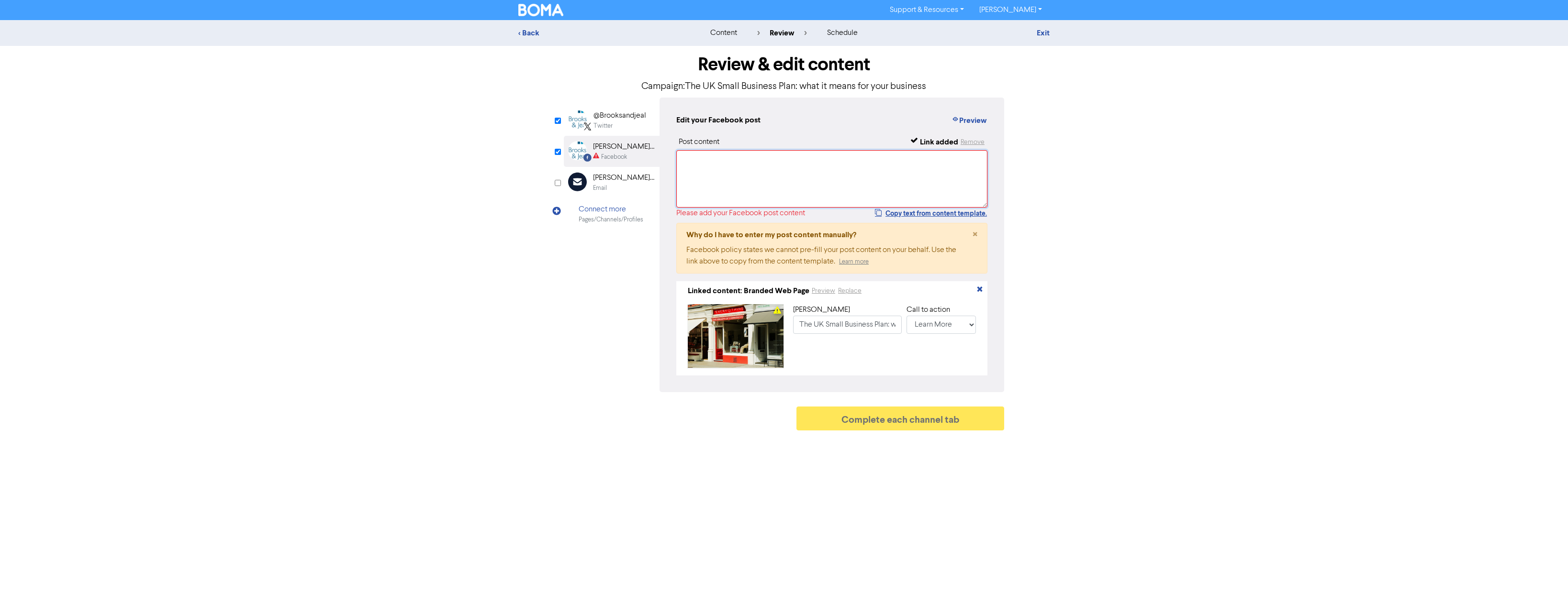
click at [701, 170] on textarea at bounding box center [831, 179] width 311 height 58
click at [909, 214] on button "Copy text from content template." at bounding box center [930, 213] width 113 height 12
paste textarea "The Government’s new Plan for Small & Medium-sized Businesses (SMBs) offers a n…"
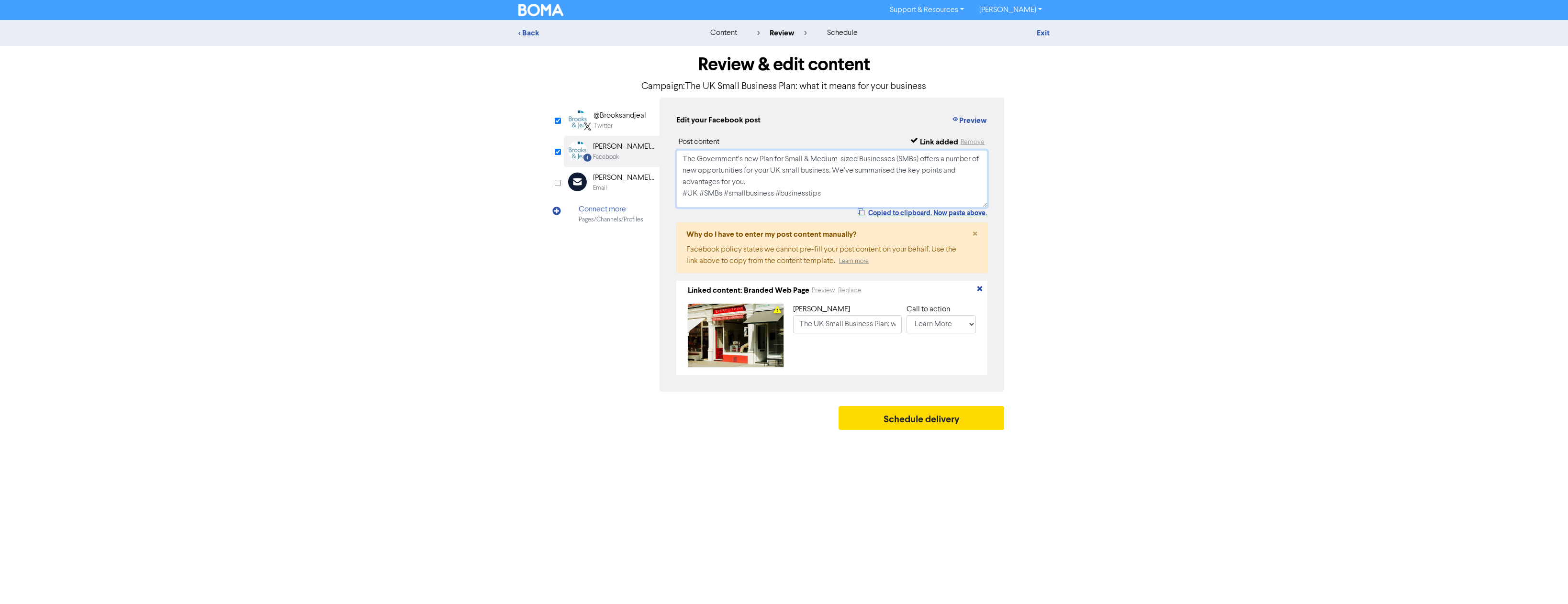
scroll to position [3, 0]
type textarea "The Government’s new Plan for Small & Medium-sized Businesses (SMBs) offers a n…"
drag, startPoint x: 923, startPoint y: 421, endPoint x: 759, endPoint y: 455, distance: 167.5
click at [759, 455] on div "Support & Resources Video Tutorials FAQ & Guides Marketing Education [PERSON_NA…" at bounding box center [784, 302] width 1568 height 604
click at [973, 124] on button "Preview" at bounding box center [969, 120] width 36 height 13
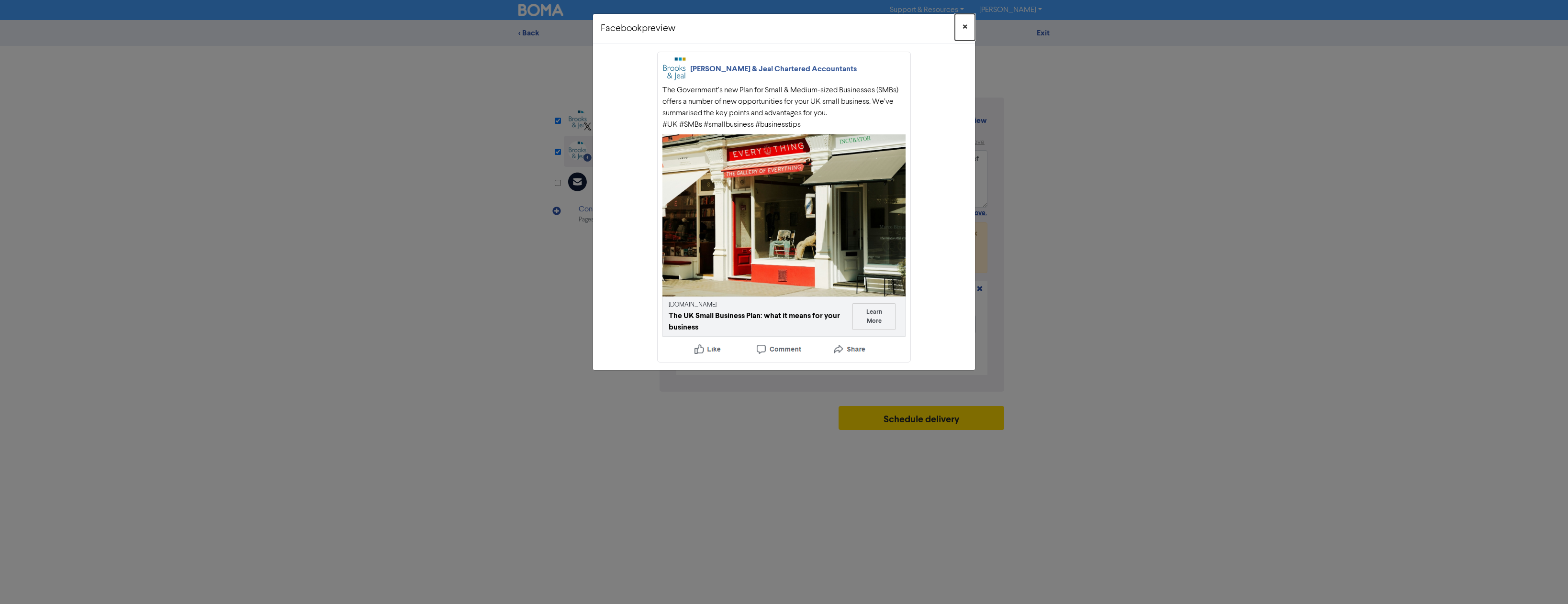
click at [965, 27] on span "×" at bounding box center [965, 27] width 5 height 14
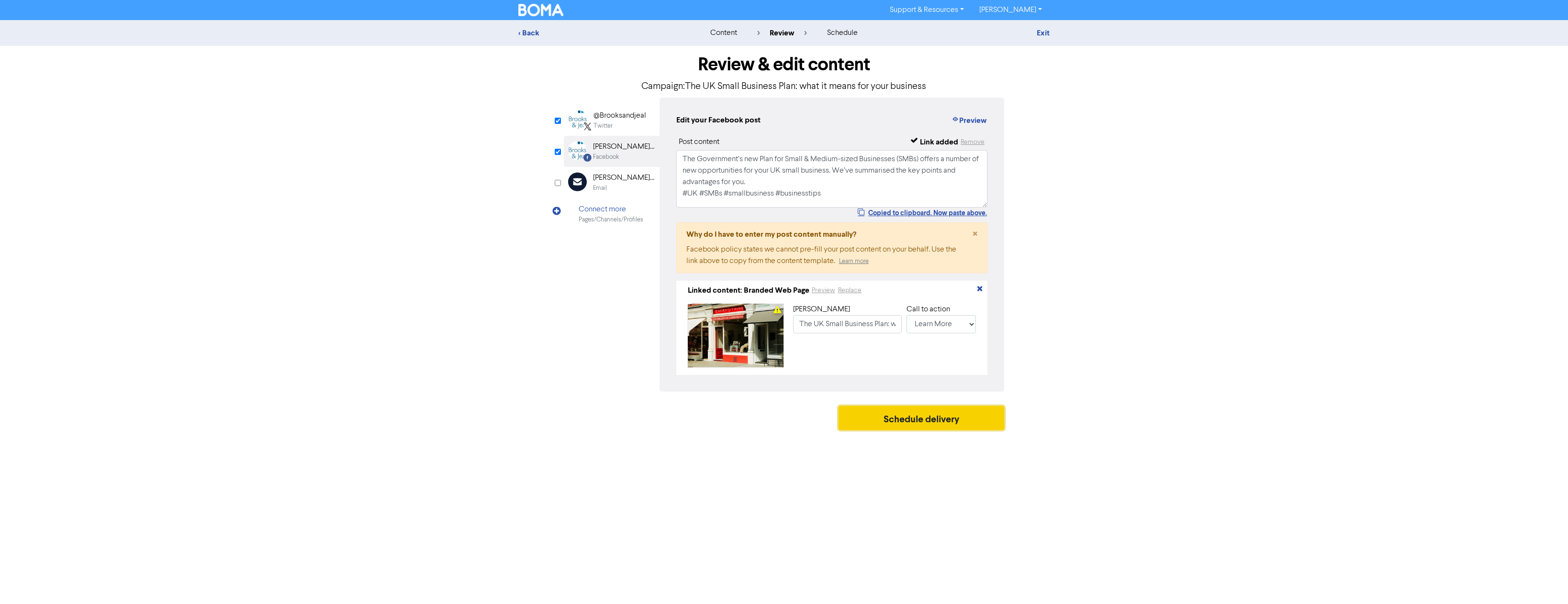
click at [920, 425] on button "Schedule delivery" at bounding box center [920, 418] width 165 height 24
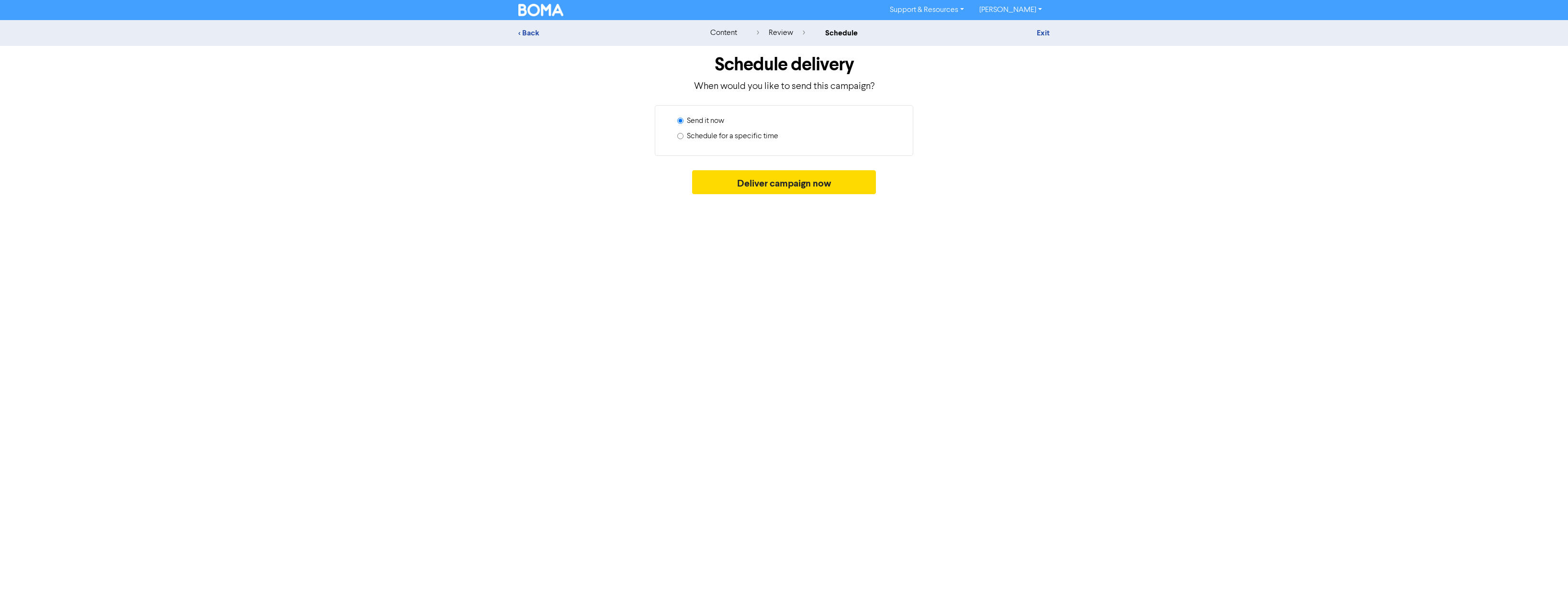
click at [720, 142] on div "Schedule for a specific time" at bounding box center [787, 138] width 221 height 15
click at [714, 137] on label "Schedule for a specific time" at bounding box center [732, 136] width 92 height 12
click at [683, 137] on input "Schedule for a specific time" at bounding box center [680, 136] width 6 height 6
radio input "true"
radio input "false"
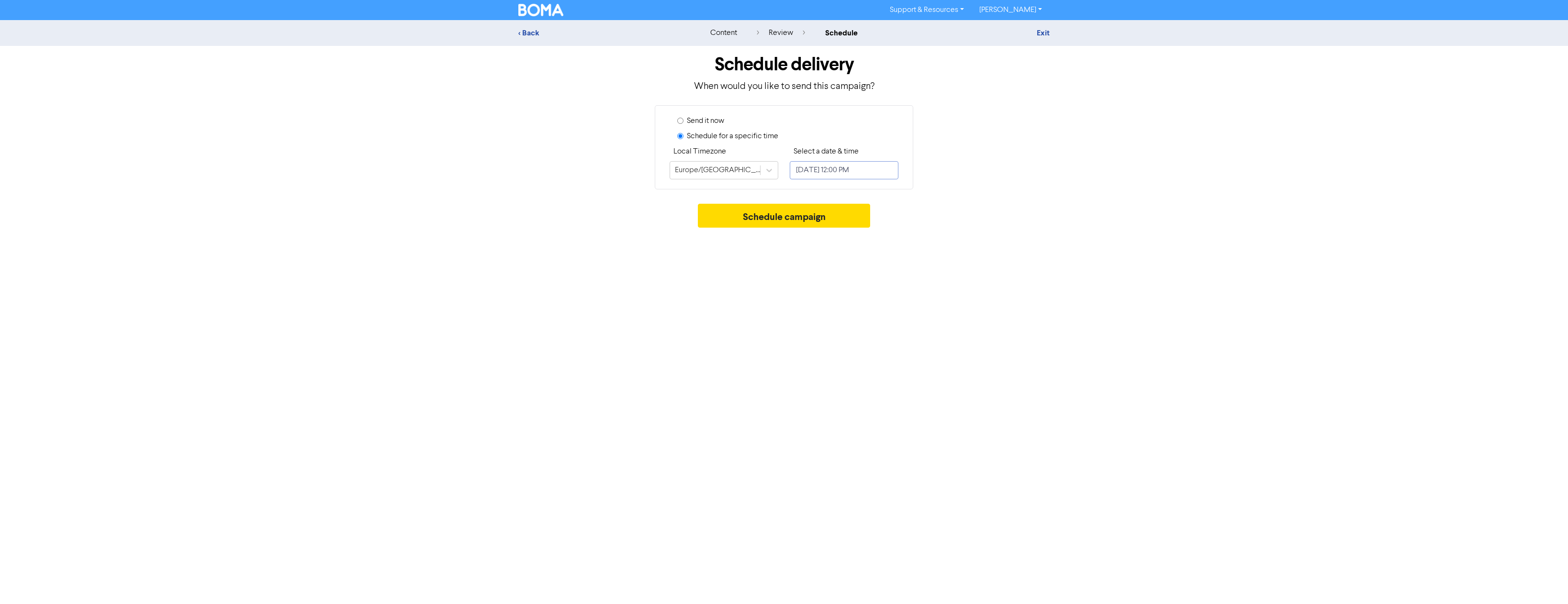
click at [821, 167] on input "[DATE] 12:00 PM" at bounding box center [844, 169] width 108 height 18
select select "7"
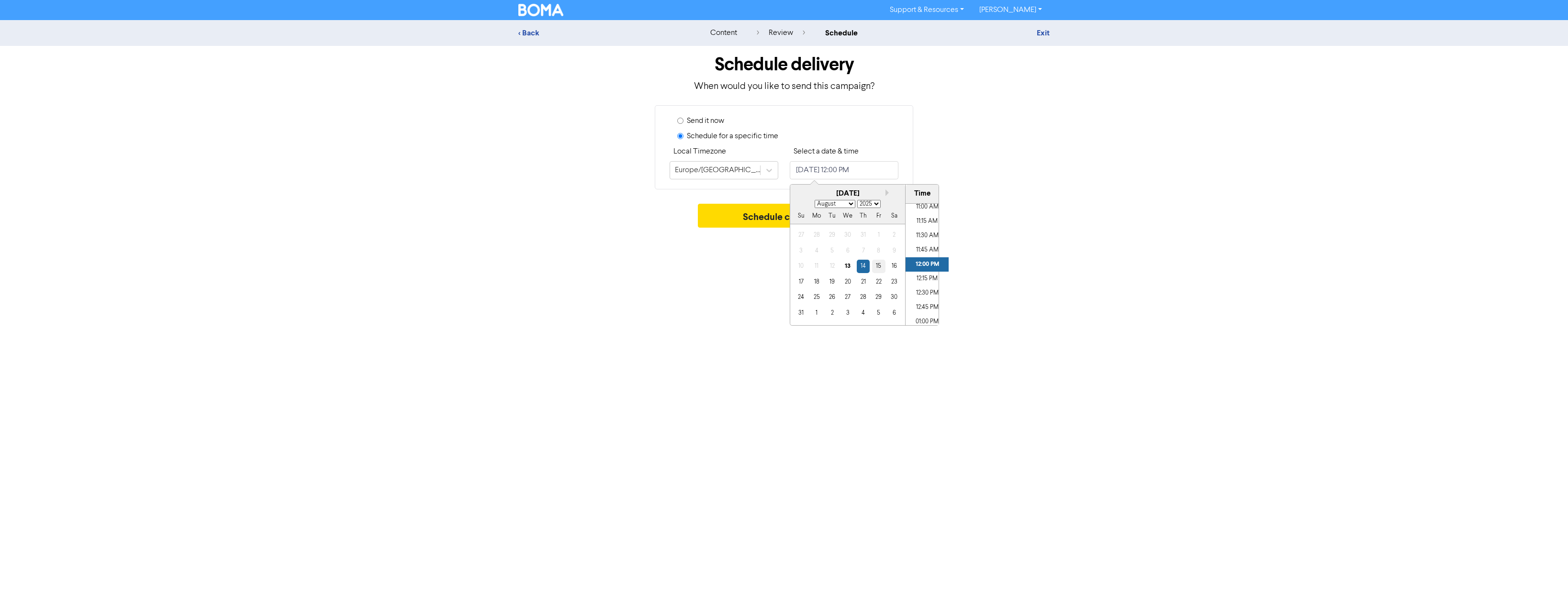
click at [883, 266] on div "15" at bounding box center [878, 266] width 13 height 13
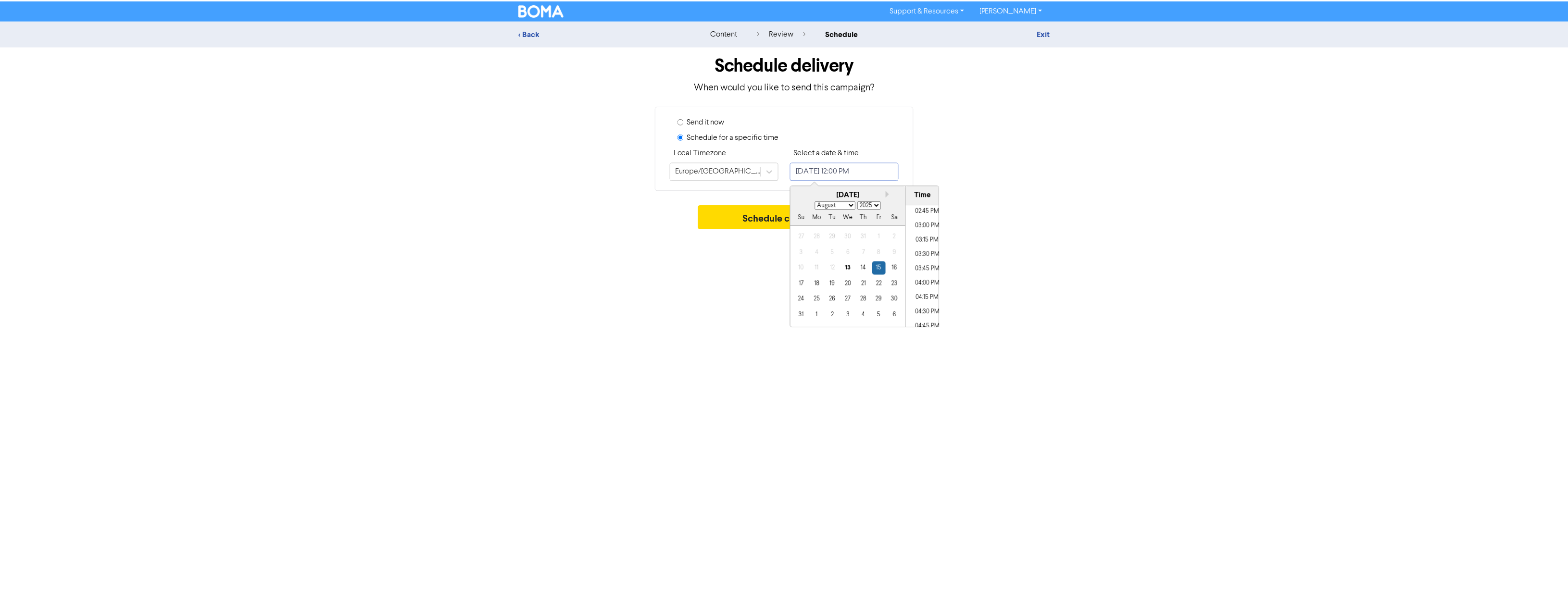
scroll to position [959, 0]
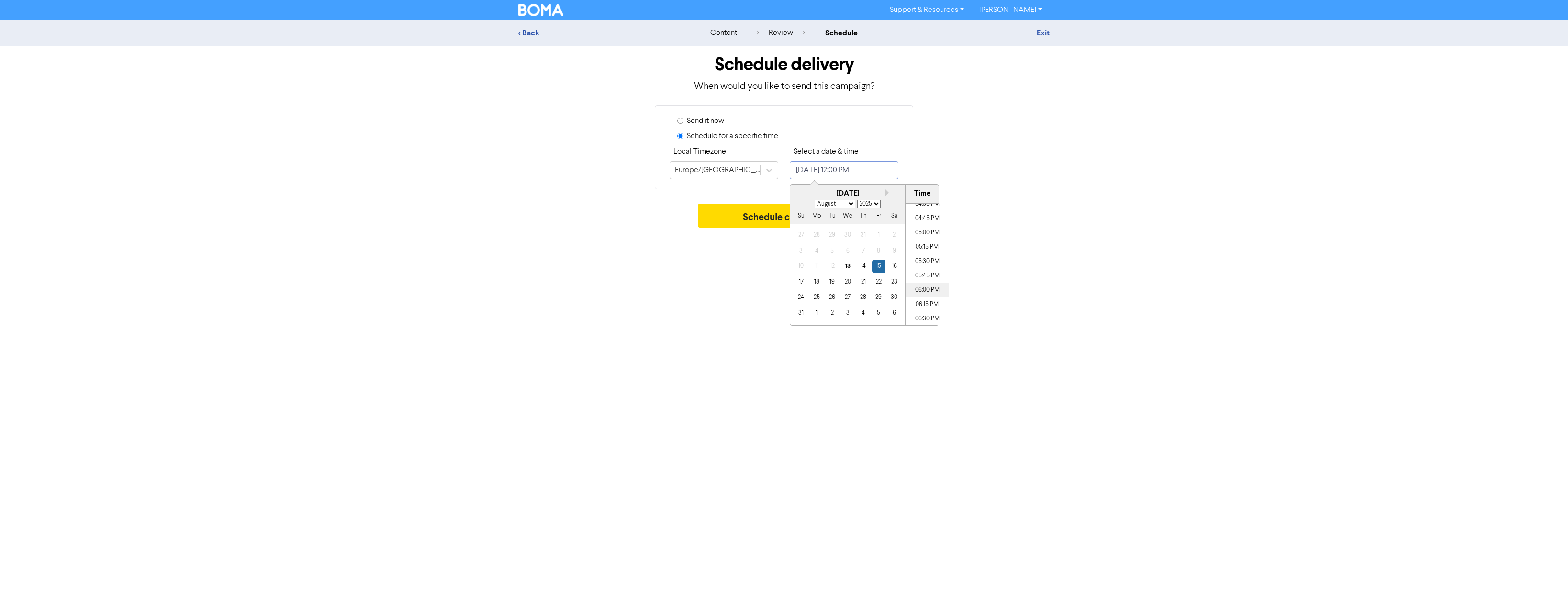
click at [932, 287] on li "06:00 PM" at bounding box center [926, 290] width 43 height 14
type input "[DATE] 6:00 PM"
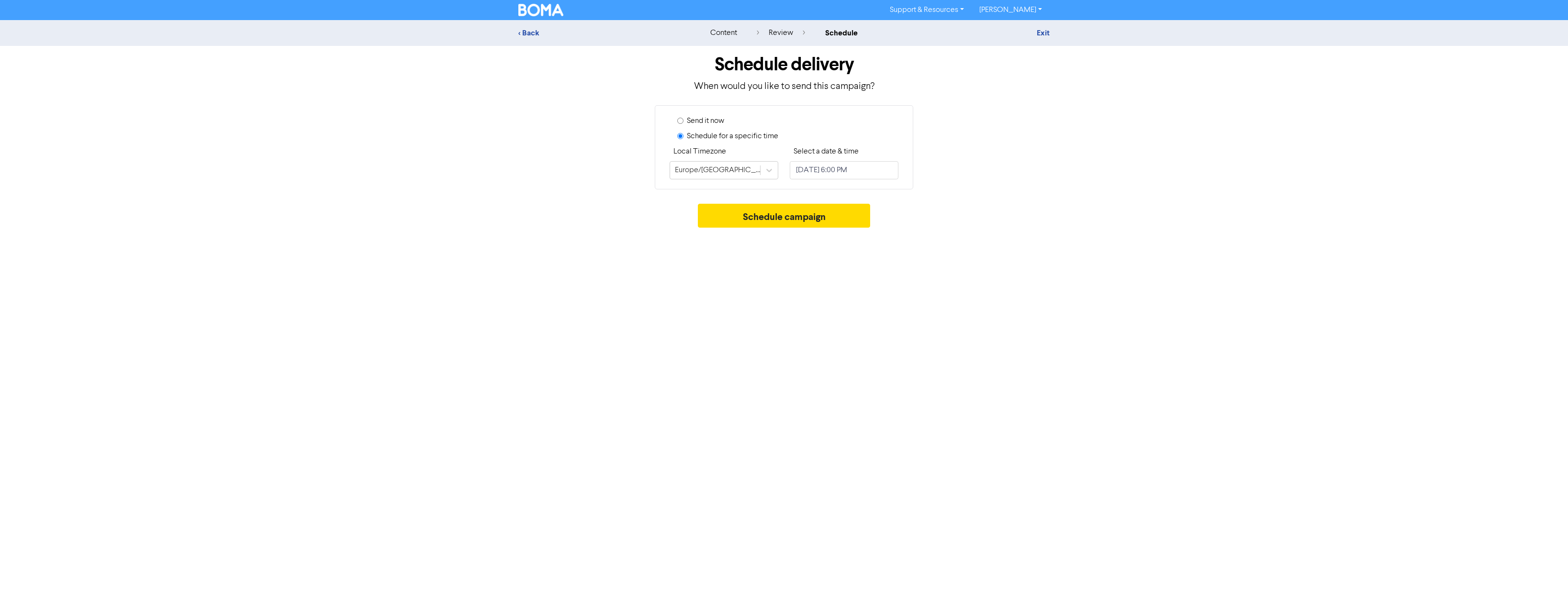
click at [738, 302] on div "Support & Resources Video Tutorials FAQ & Guides Marketing Education [PERSON_NA…" at bounding box center [784, 302] width 1568 height 604
click at [777, 219] on button "Schedule campaign" at bounding box center [784, 216] width 173 height 24
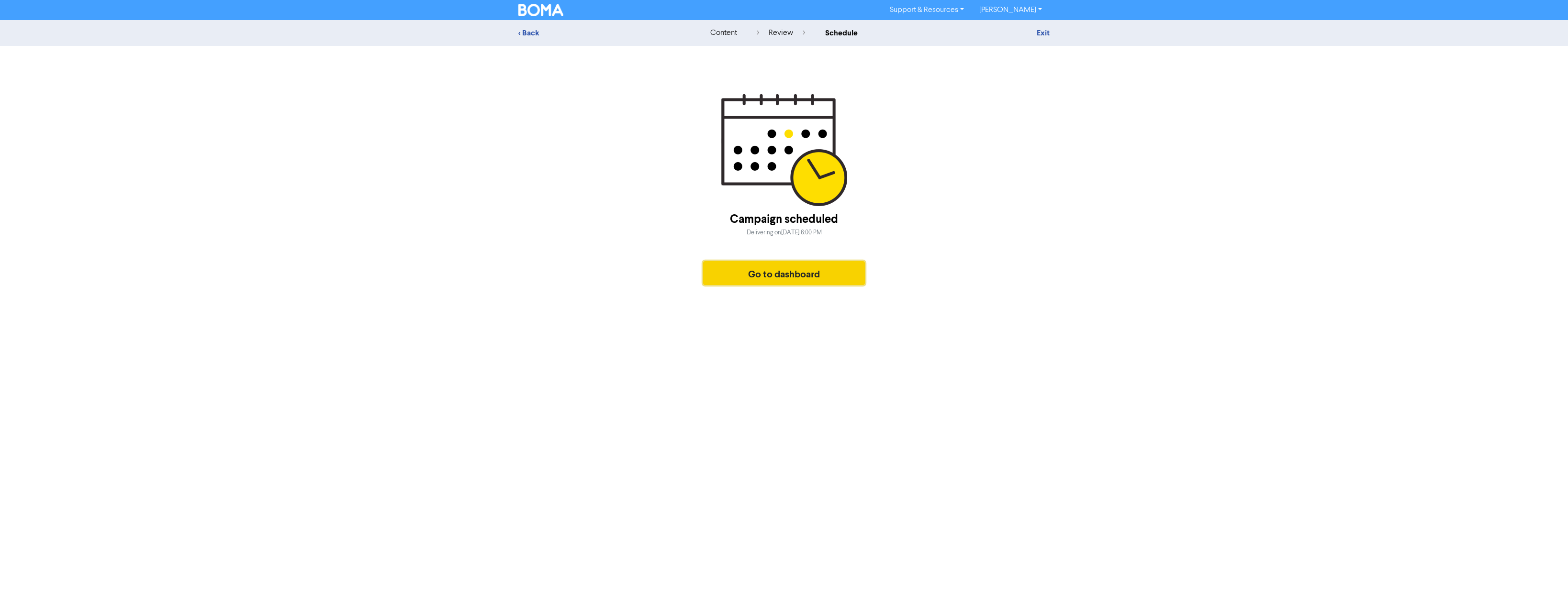
click at [814, 263] on button "Go to dashboard" at bounding box center [783, 273] width 162 height 24
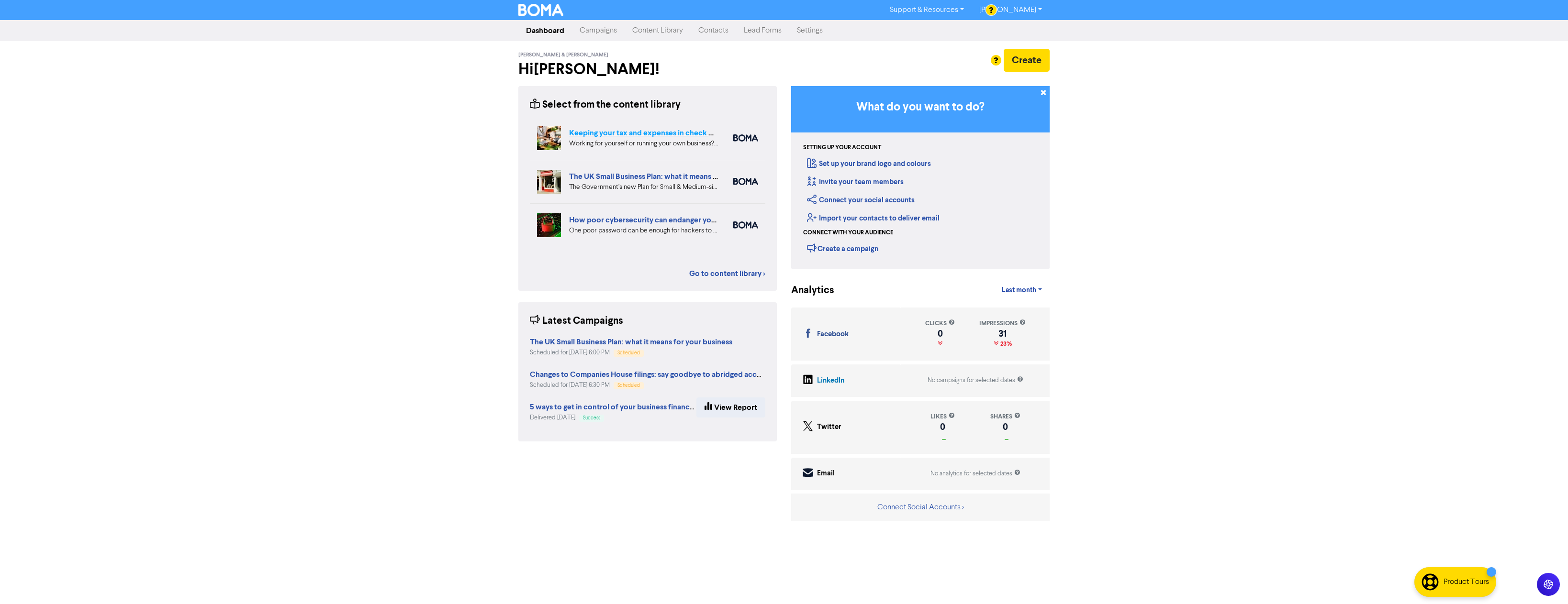
click at [609, 135] on link "Keeping your tax and expenses in check when you are self-employed" at bounding box center [687, 132] width 236 height 9
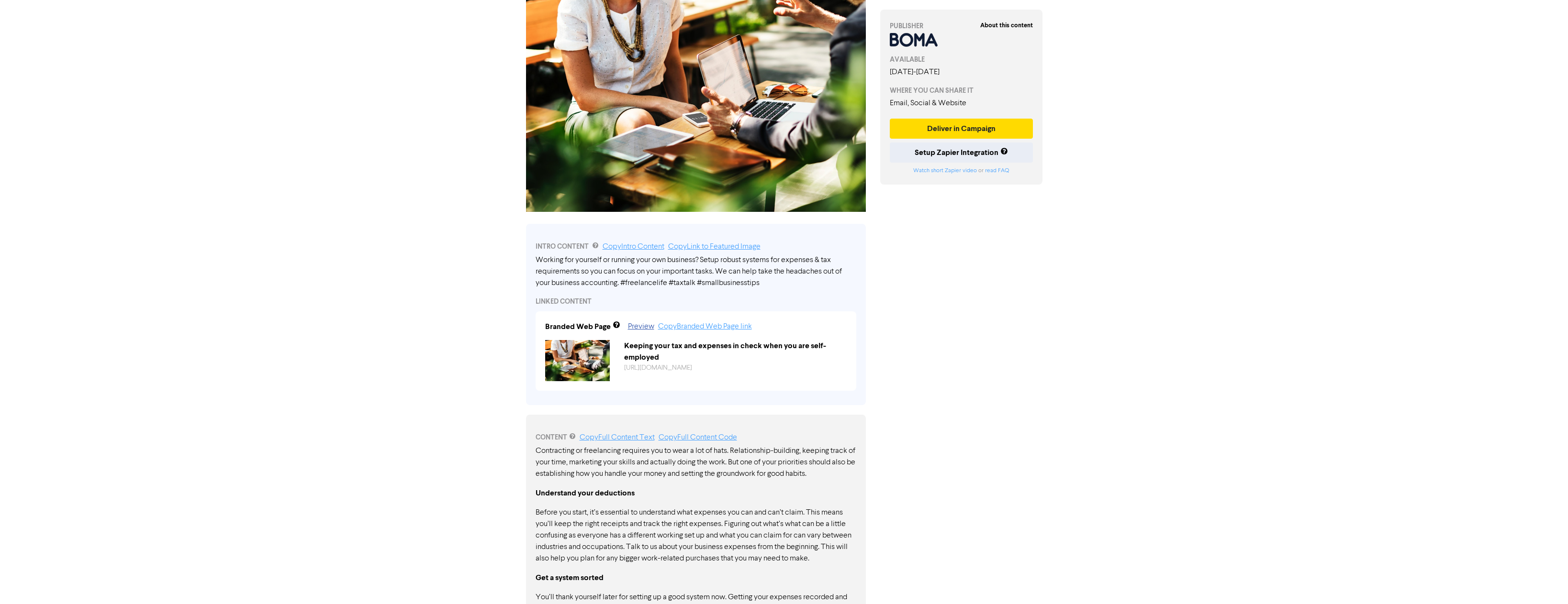
scroll to position [304, 0]
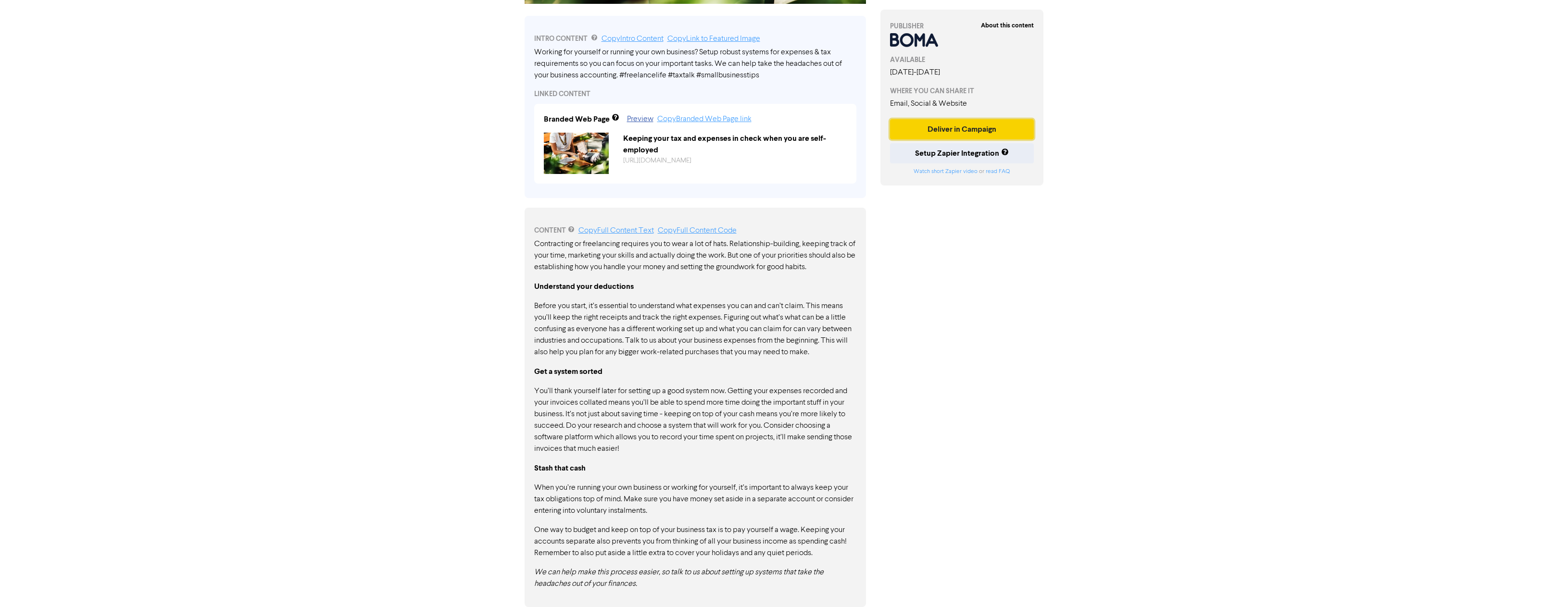
click at [973, 125] on button "Deliver in Campaign" at bounding box center [962, 129] width 144 height 20
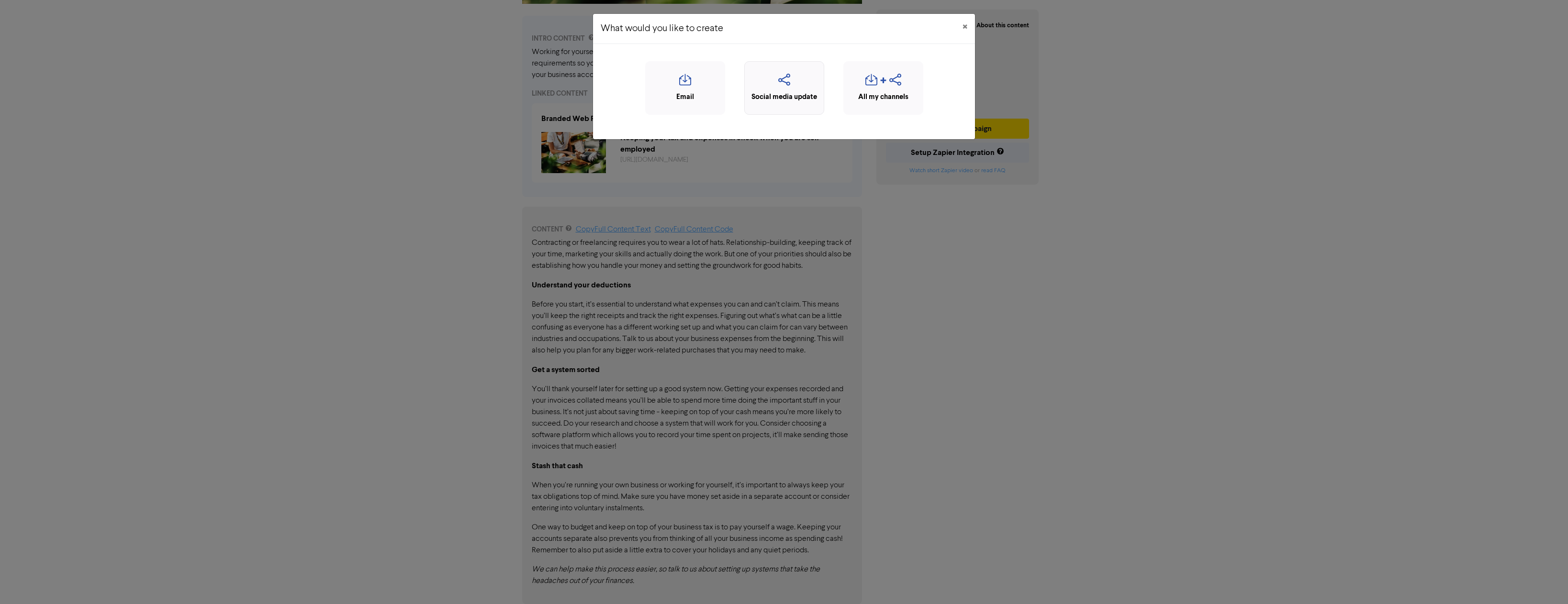
click at [769, 91] on icon "button" at bounding box center [784, 82] width 70 height 18
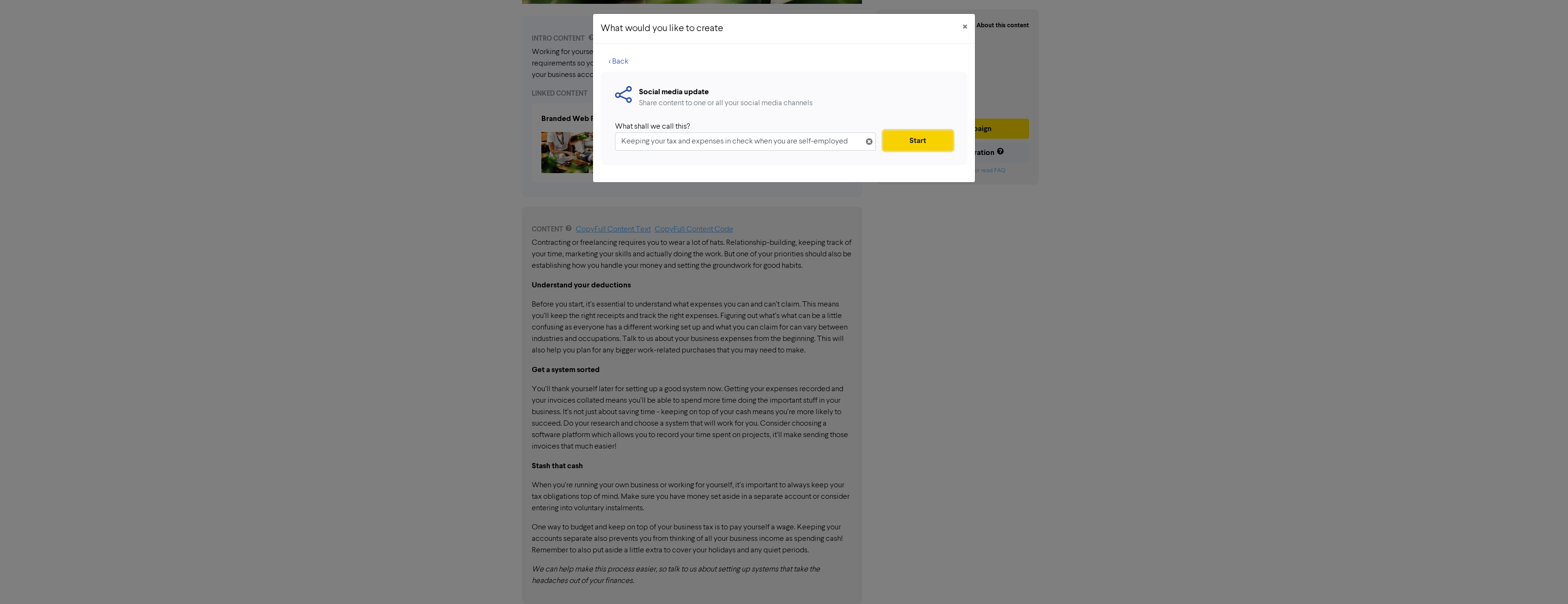
click at [910, 139] on button "Start" at bounding box center [918, 141] width 70 height 20
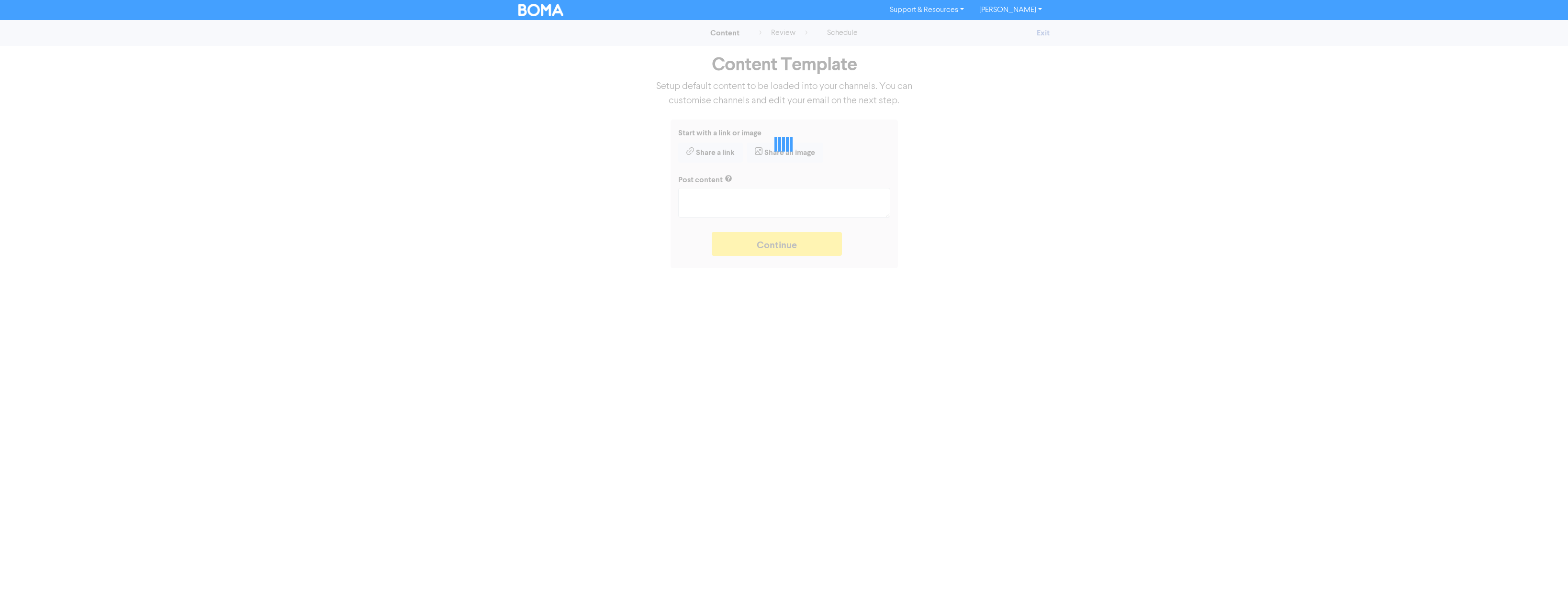
type textarea "x"
type textarea "Working for yourself or running your own business? Setup robust systems for exp…"
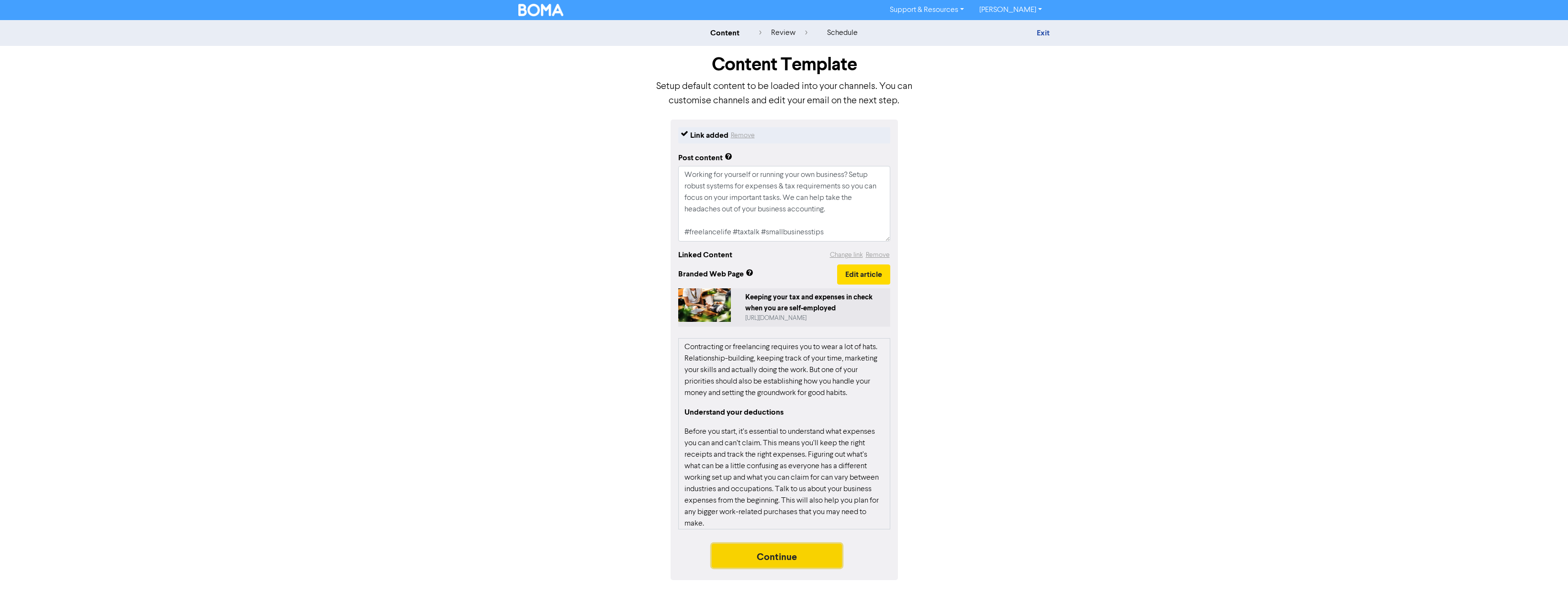
click at [783, 562] on button "Continue" at bounding box center [777, 556] width 131 height 24
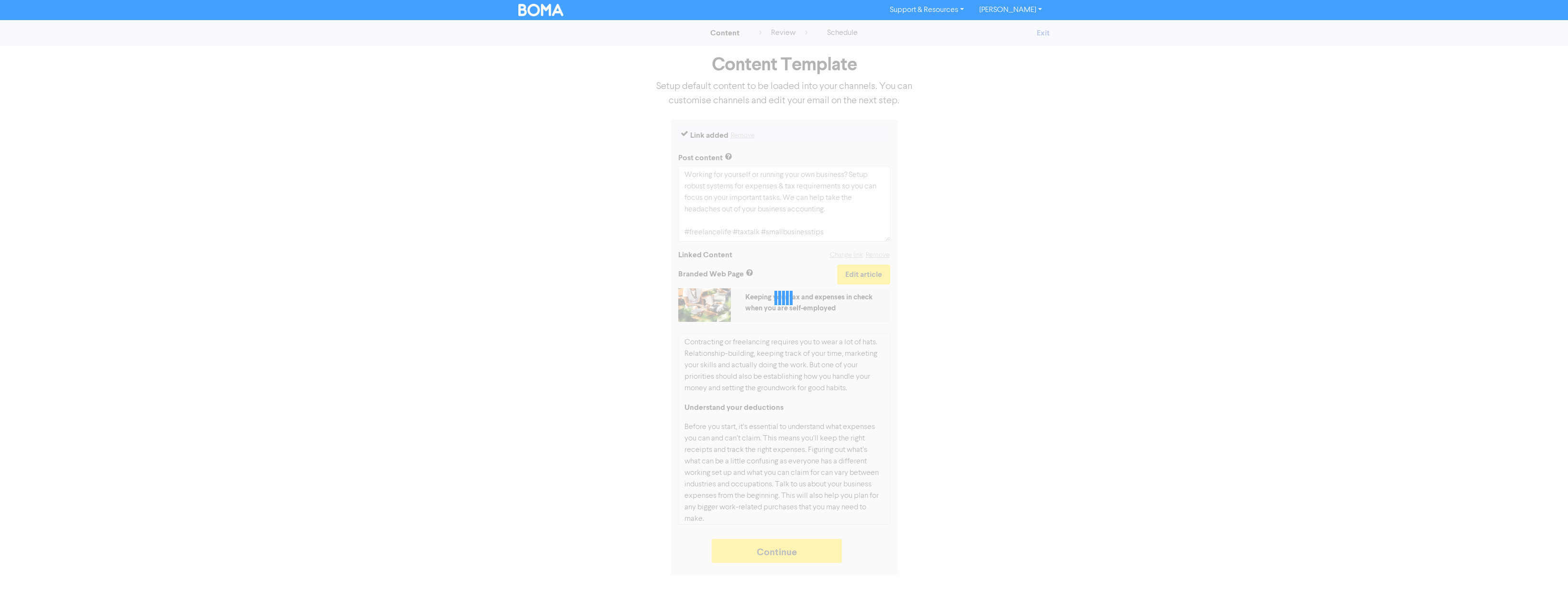
type textarea "x"
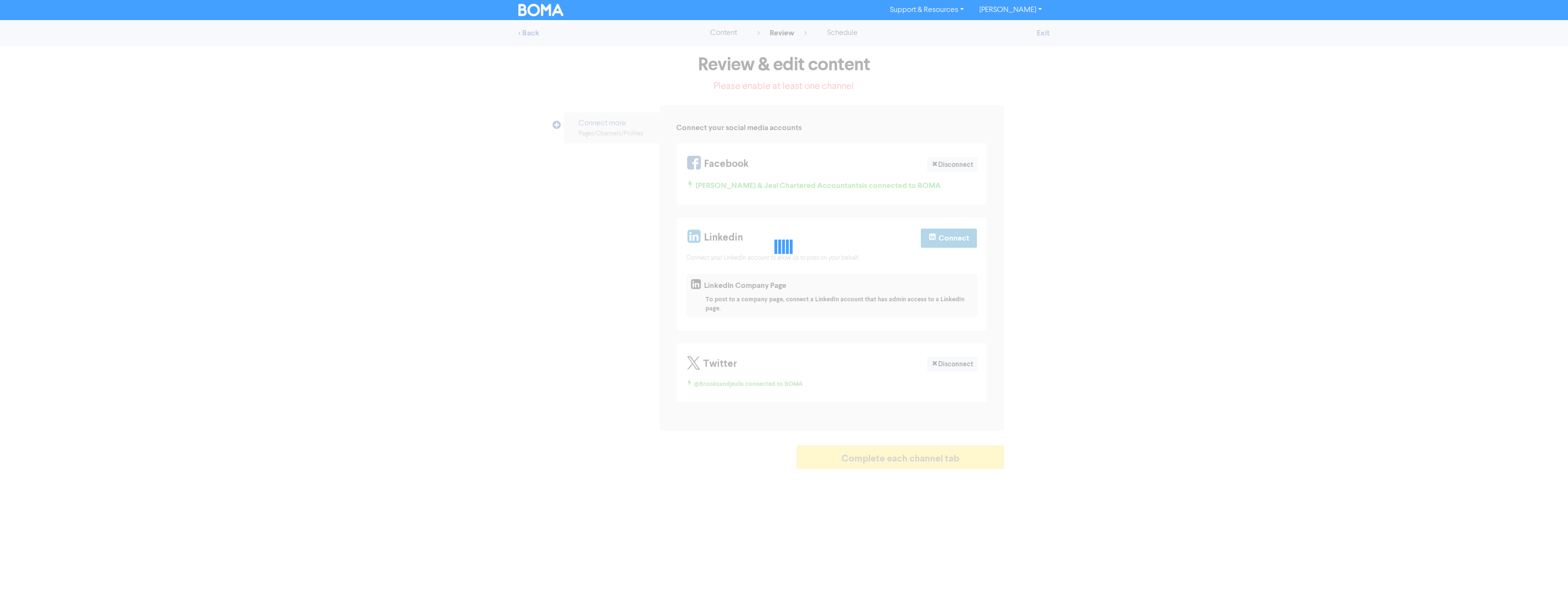
select select "LEARN_MORE"
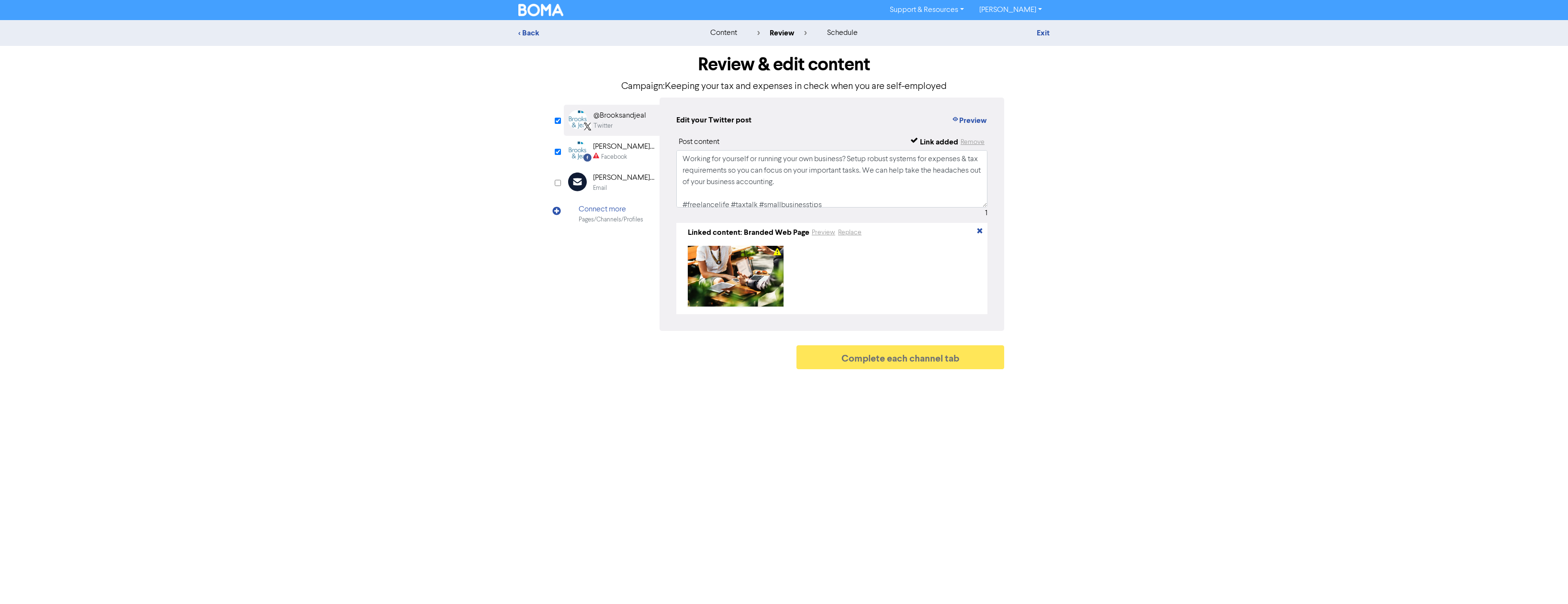
click at [602, 155] on div "Facebook" at bounding box center [614, 157] width 25 height 9
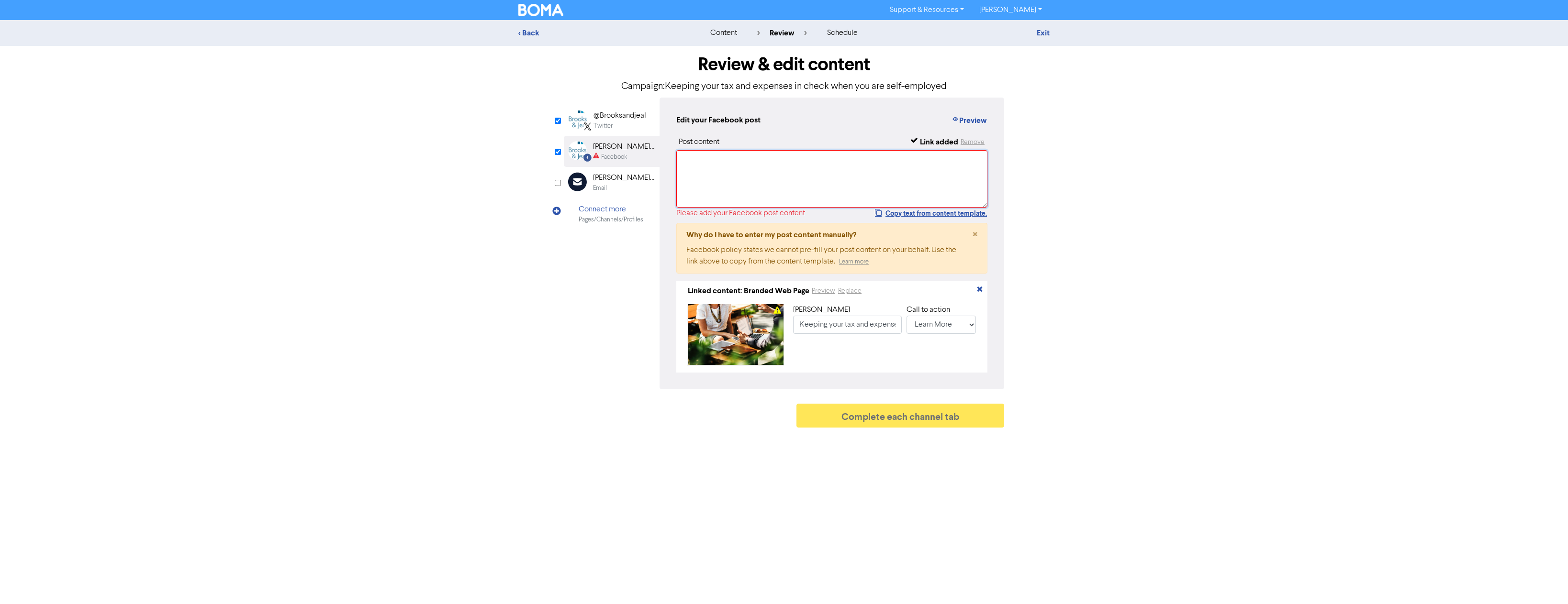
drag, startPoint x: 676, startPoint y: 167, endPoint x: 707, endPoint y: 169, distance: 31.1
click at [677, 167] on textarea at bounding box center [831, 179] width 311 height 58
click at [902, 215] on button "Copy text from content template." at bounding box center [930, 213] width 113 height 12
paste textarea "Working for yourself or running your own business? Setup robust systems for exp…"
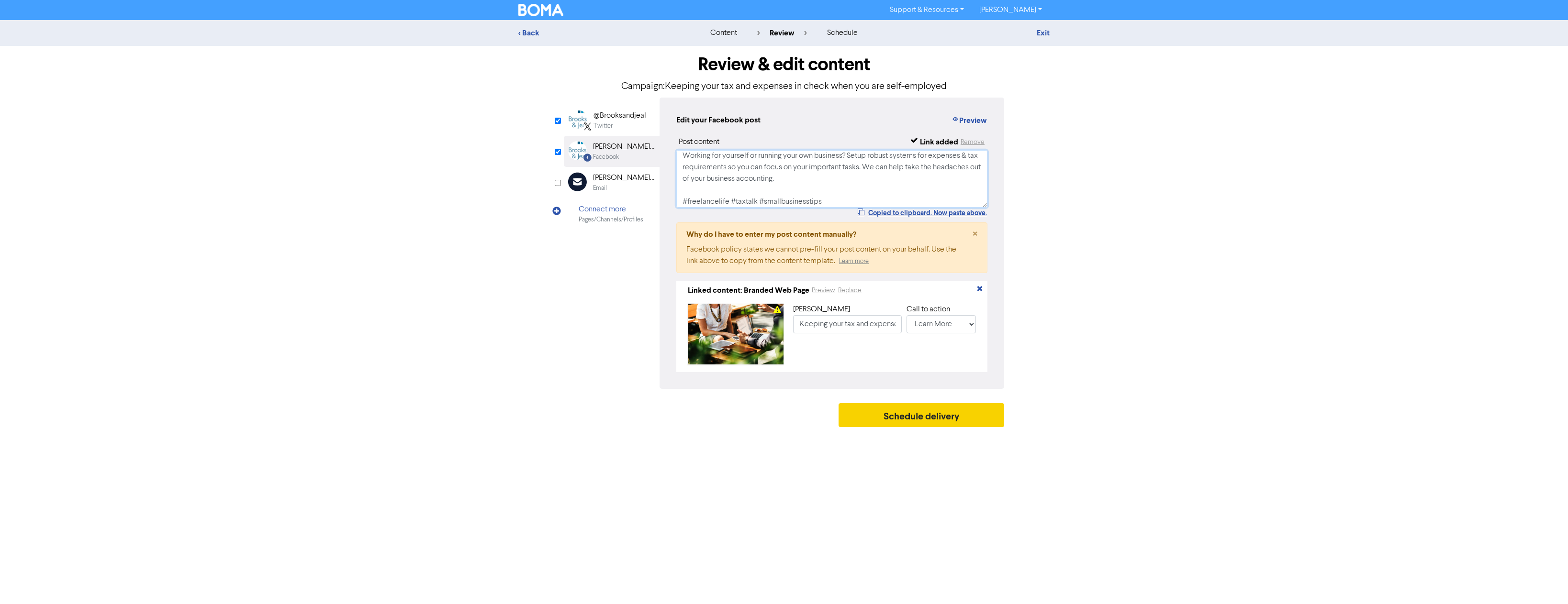
type textarea "Working for yourself or running your own business? Setup robust systems for exp…"
click at [900, 423] on button "Schedule delivery" at bounding box center [920, 415] width 165 height 24
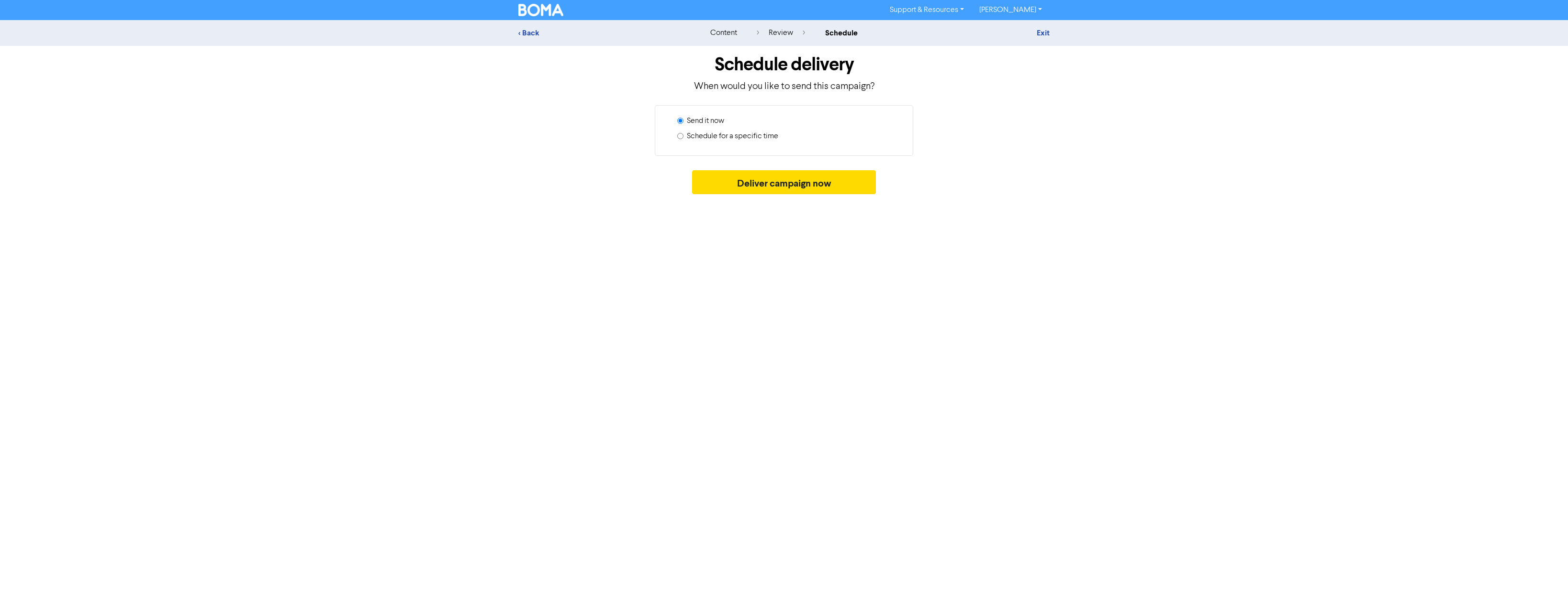
click at [721, 136] on label "Schedule for a specific time" at bounding box center [732, 136] width 92 height 12
click at [683, 136] on input "Schedule for a specific time" at bounding box center [680, 136] width 6 height 6
radio input "true"
radio input "false"
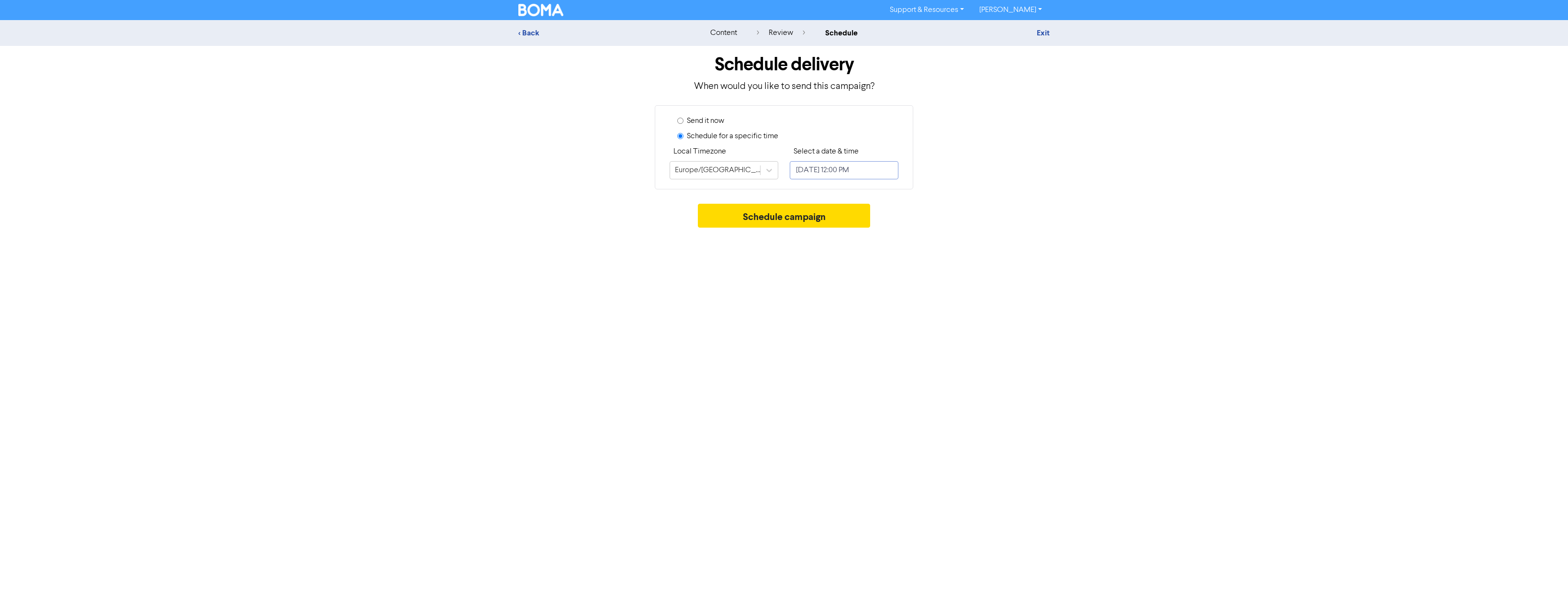
click at [846, 170] on input "[DATE] 12:00 PM" at bounding box center [844, 169] width 108 height 18
select select "7"
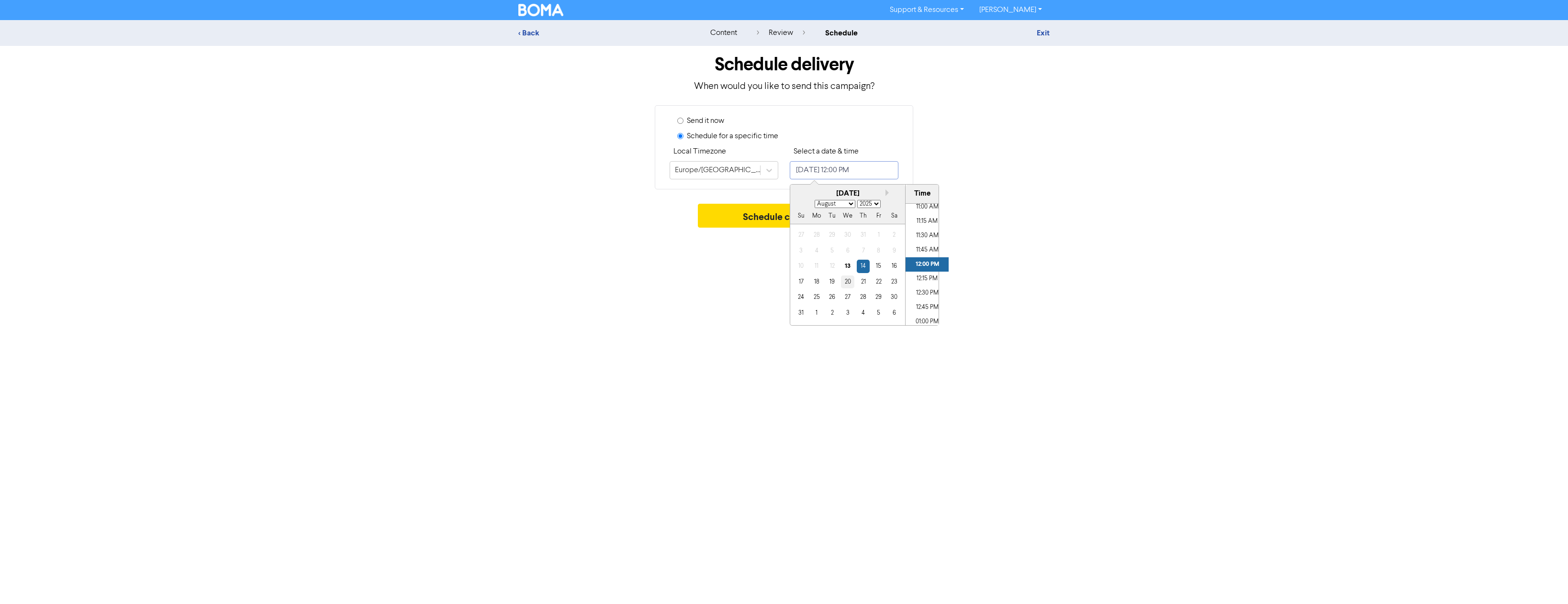
click at [846, 284] on div "20" at bounding box center [847, 281] width 13 height 13
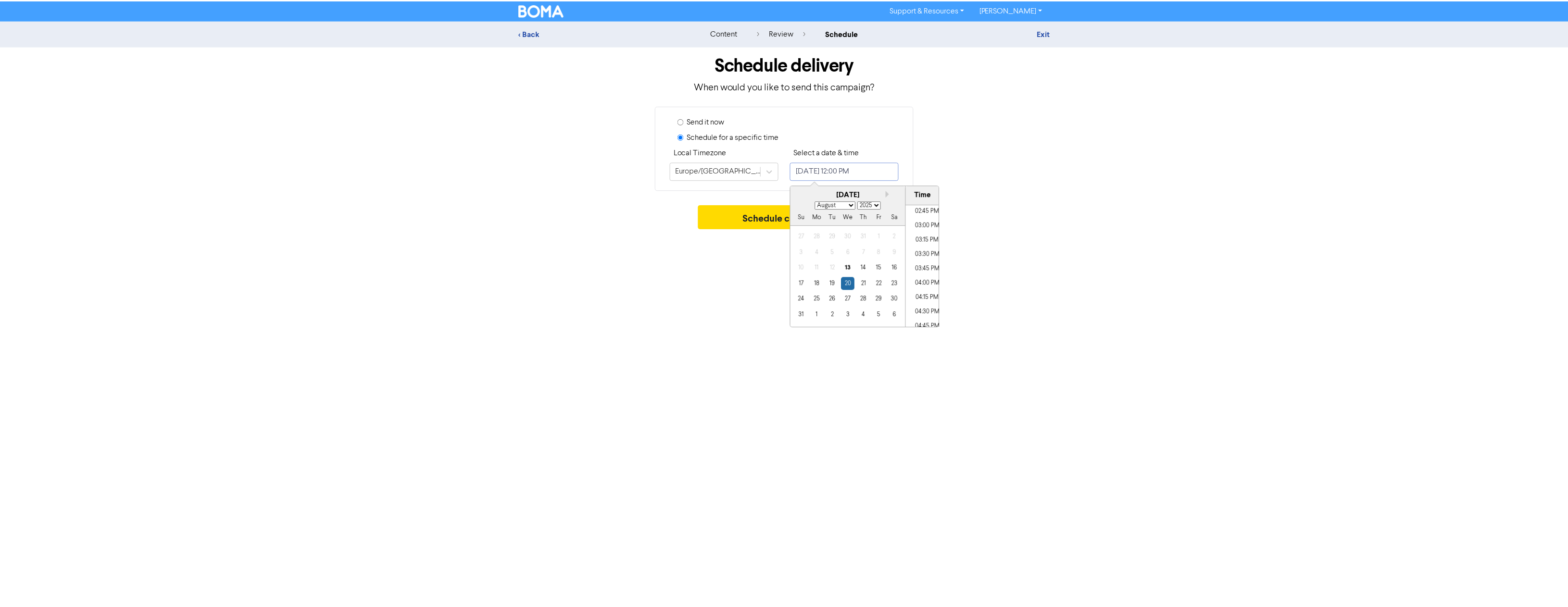
scroll to position [959, 0]
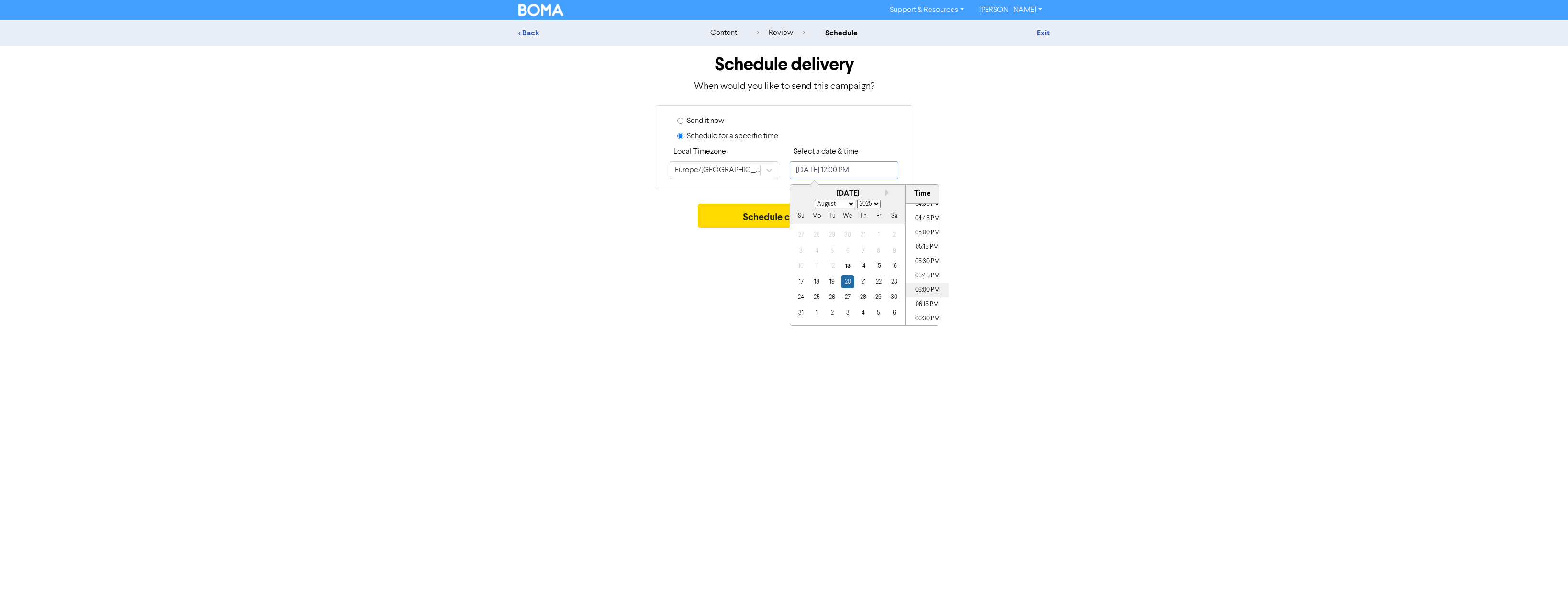
click at [930, 288] on li "06:00 PM" at bounding box center [926, 290] width 43 height 14
type input "[DATE] 6:00 PM"
click at [758, 219] on button "Schedule campaign" at bounding box center [784, 216] width 173 height 24
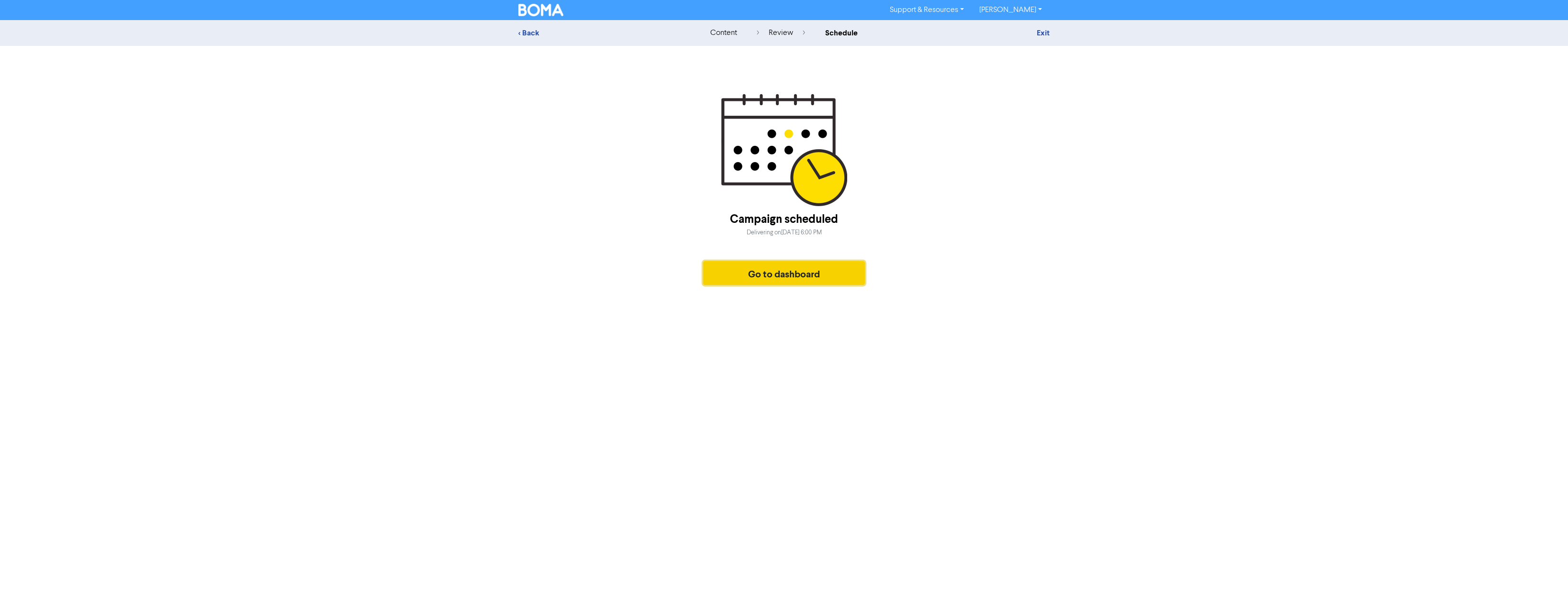
click at [750, 271] on button "Go to dashboard" at bounding box center [783, 273] width 162 height 24
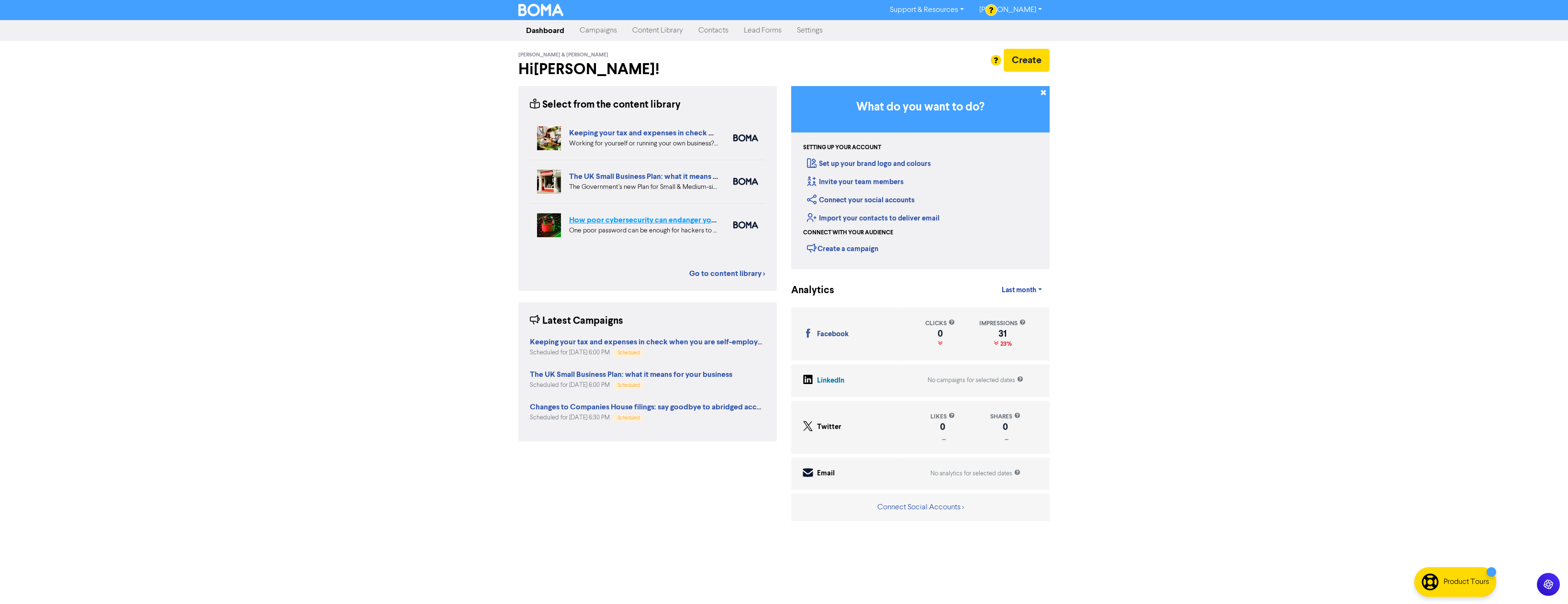
click at [651, 220] on link "How poor cybersecurity can endanger your small business" at bounding box center [668, 219] width 199 height 9
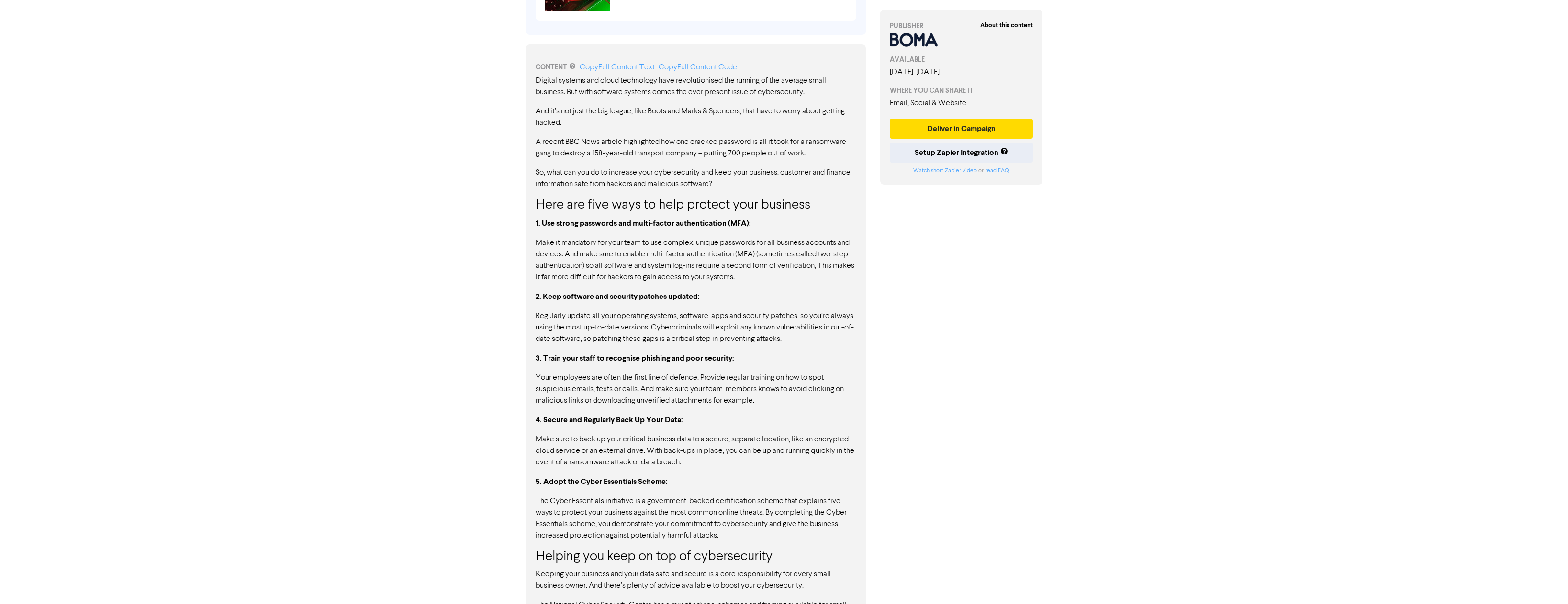
scroll to position [525, 0]
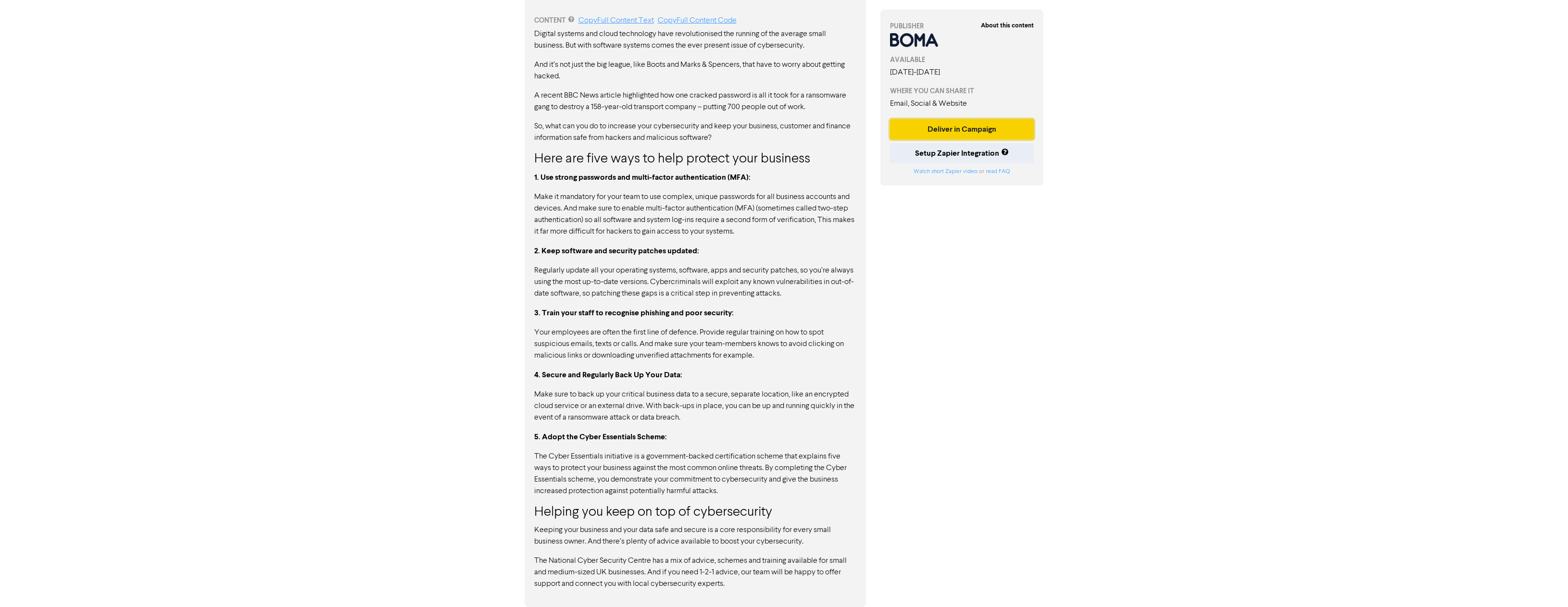
click at [964, 128] on button "Deliver in Campaign" at bounding box center [962, 129] width 144 height 20
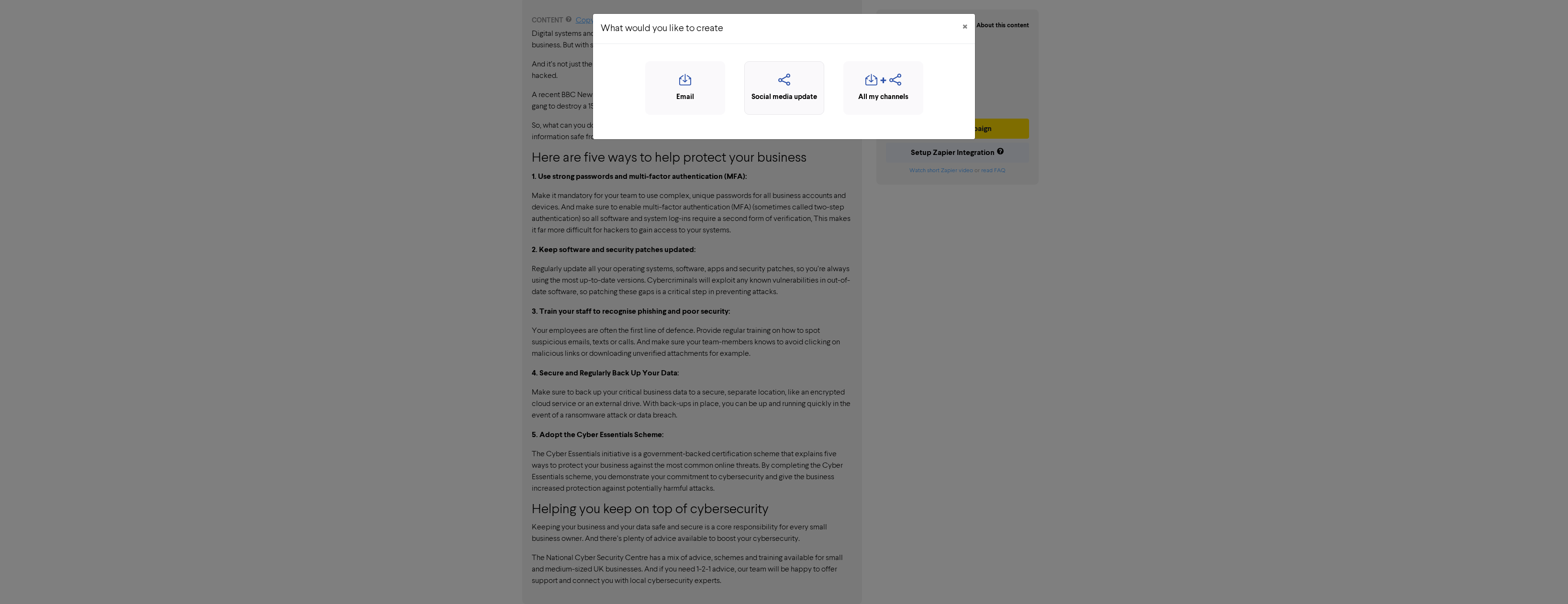
click at [782, 94] on div "Social media update" at bounding box center [784, 97] width 70 height 11
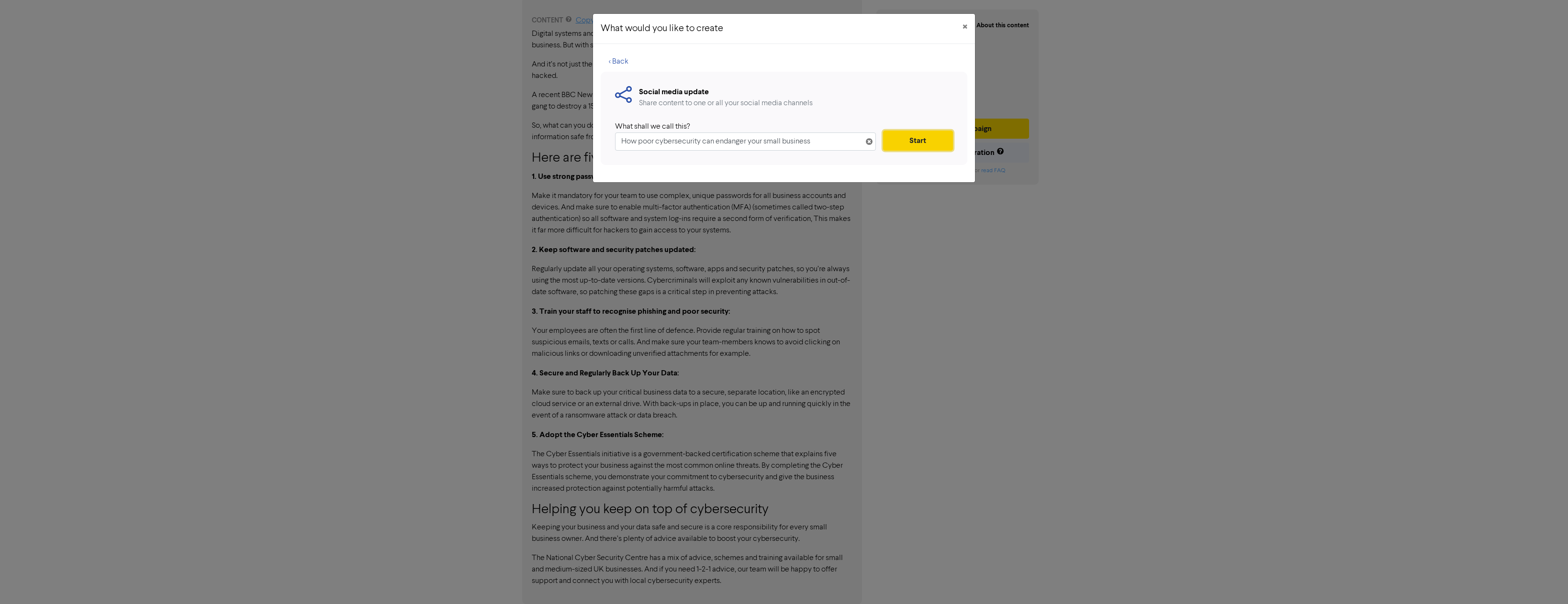
click at [909, 140] on button "Start" at bounding box center [918, 141] width 70 height 20
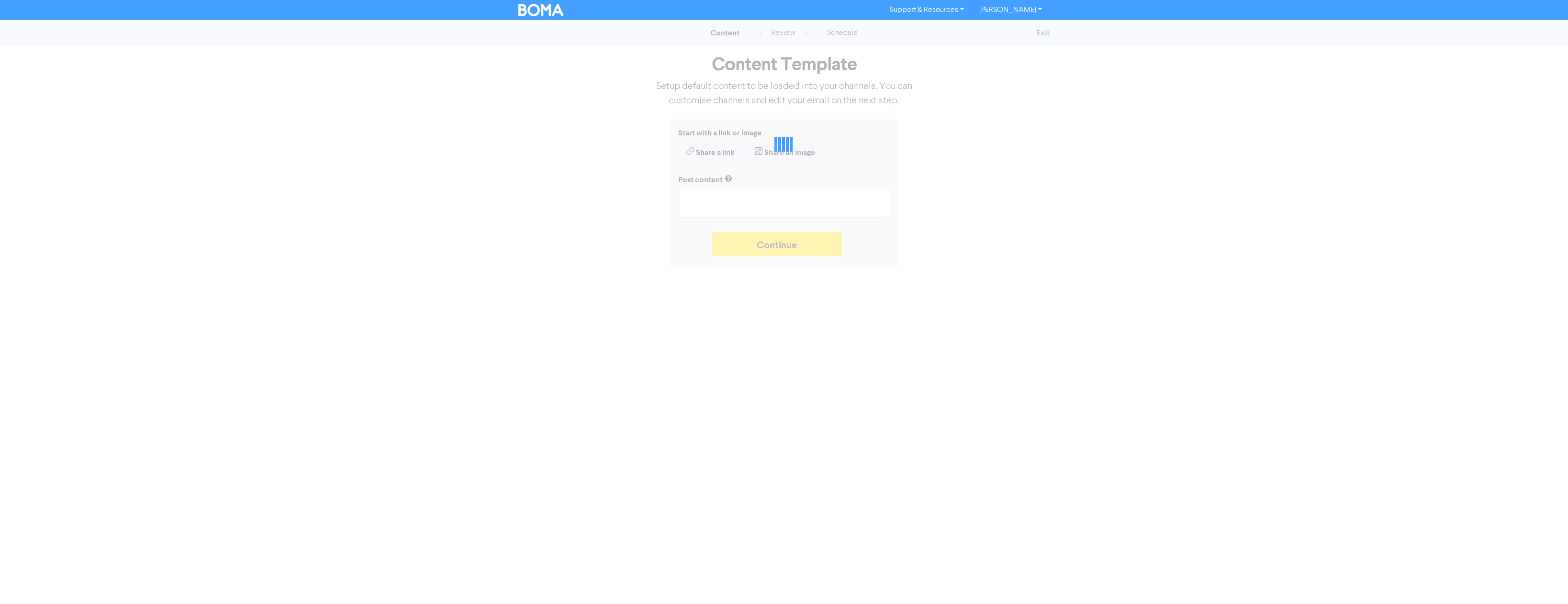
type textarea "x"
type textarea "One poor password can be enough for hackers to destroy your business systems. W…"
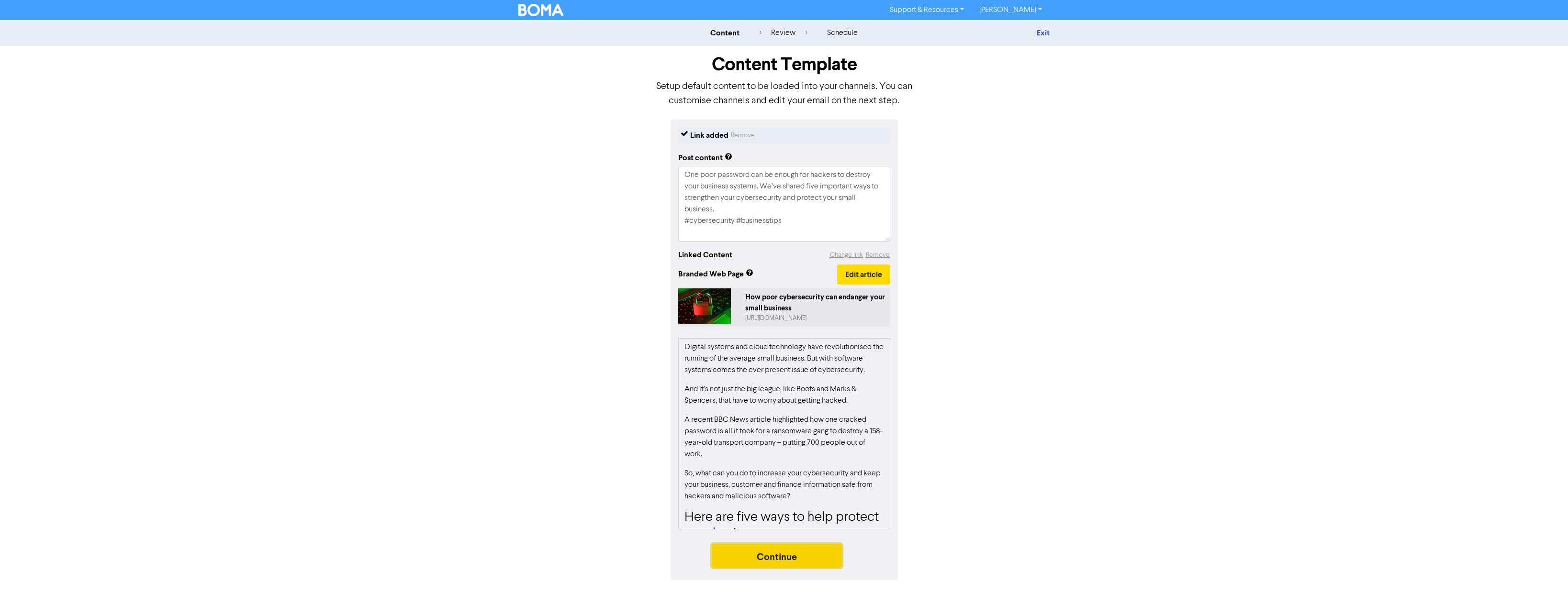
click at [801, 558] on button "Continue" at bounding box center [777, 556] width 131 height 24
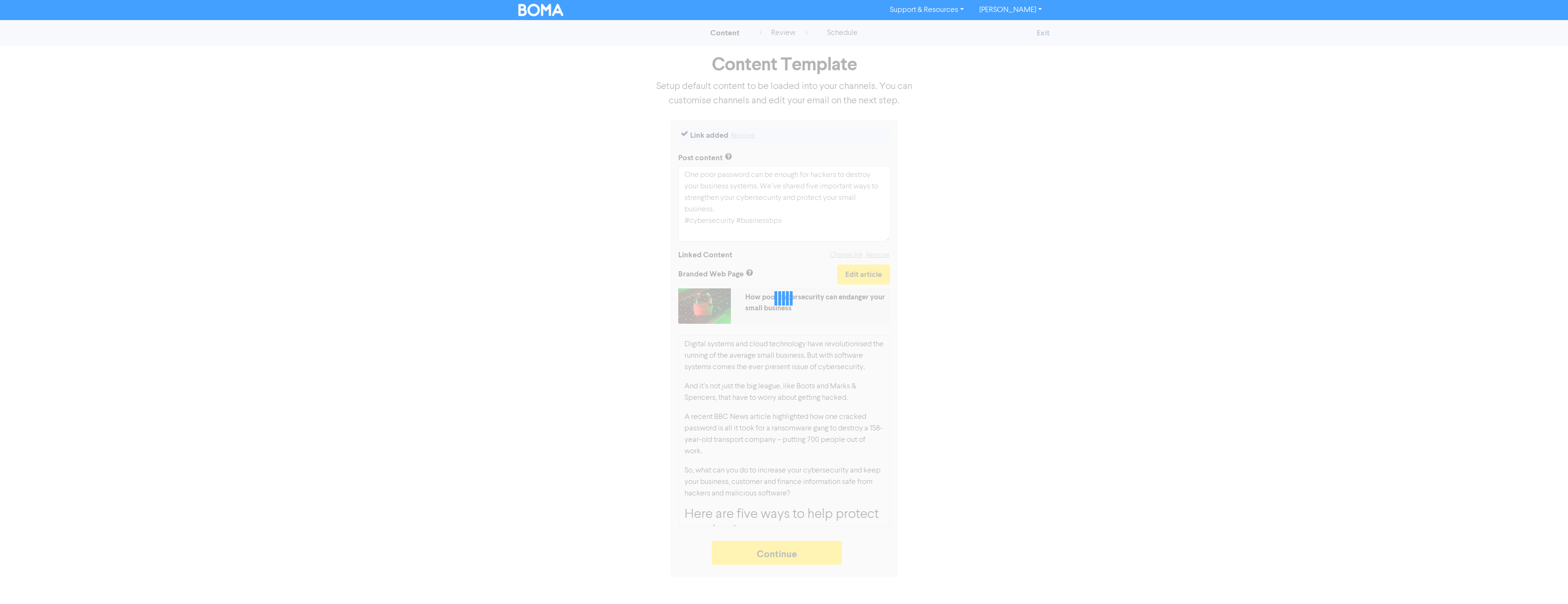
type textarea "x"
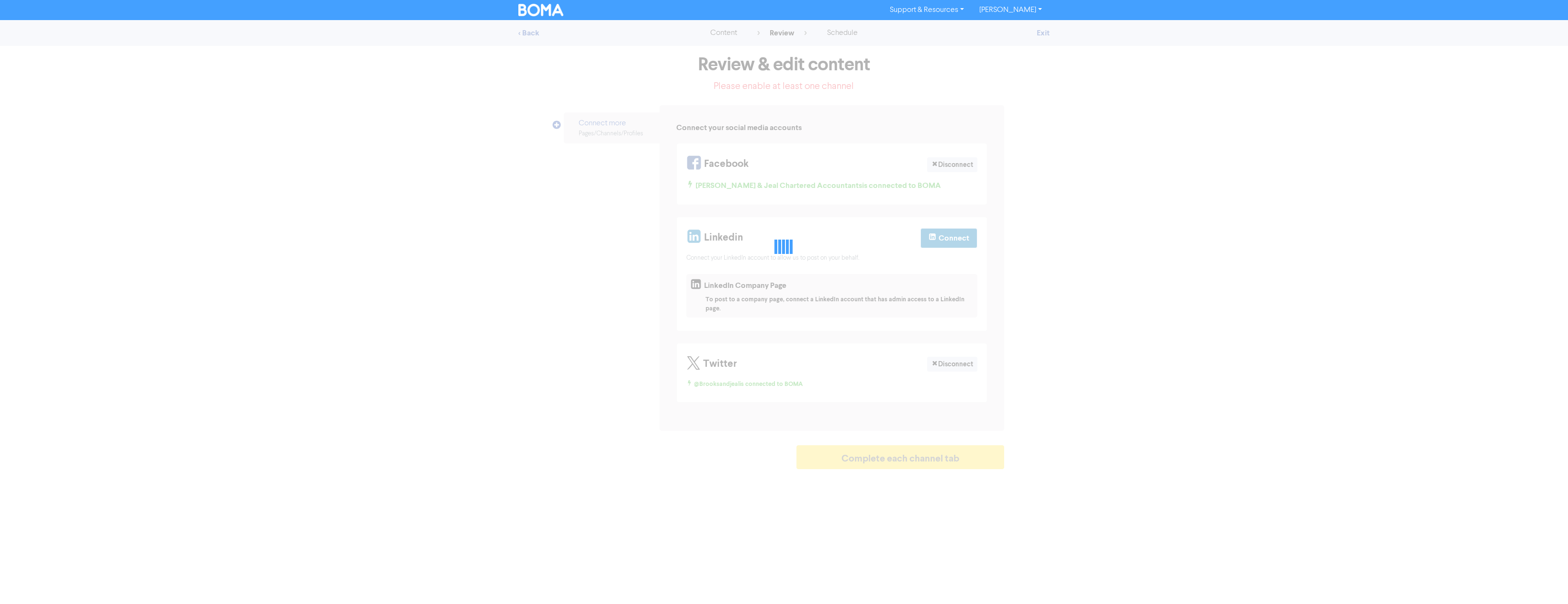
select select "LEARN_MORE"
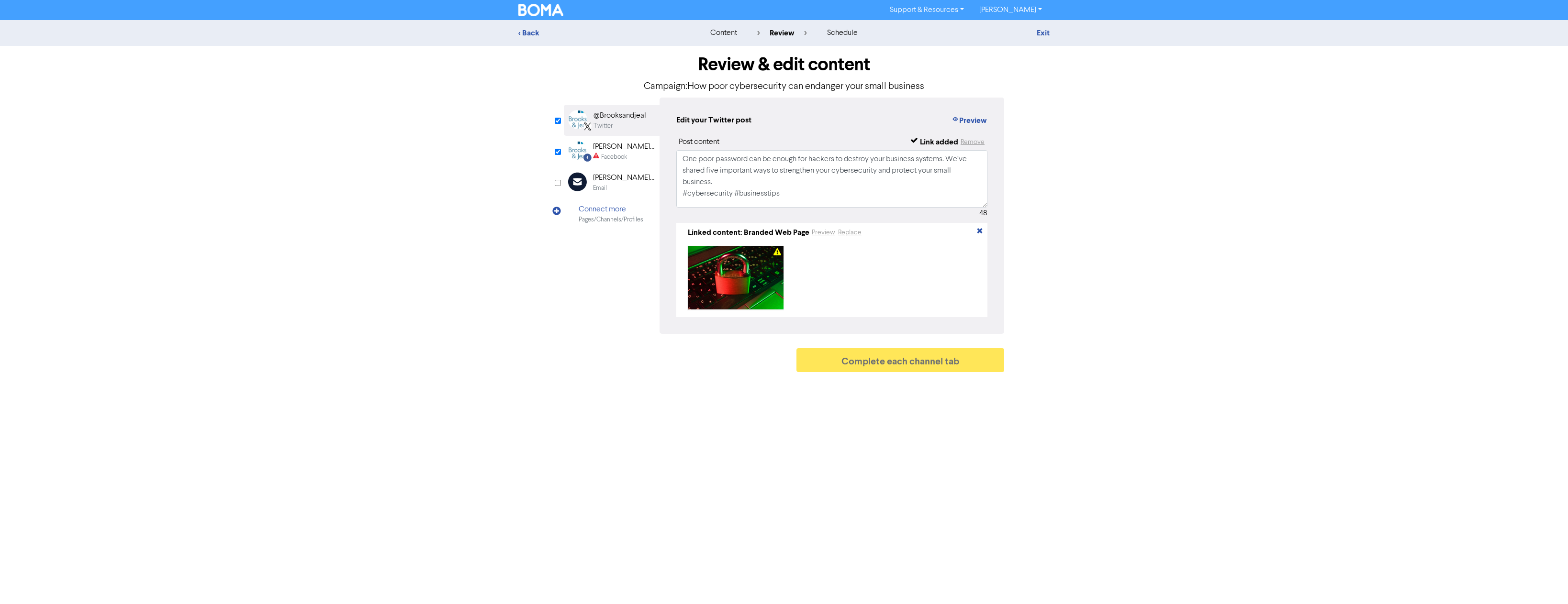
click at [627, 154] on div "Facebook" at bounding box center [624, 157] width 61 height 9
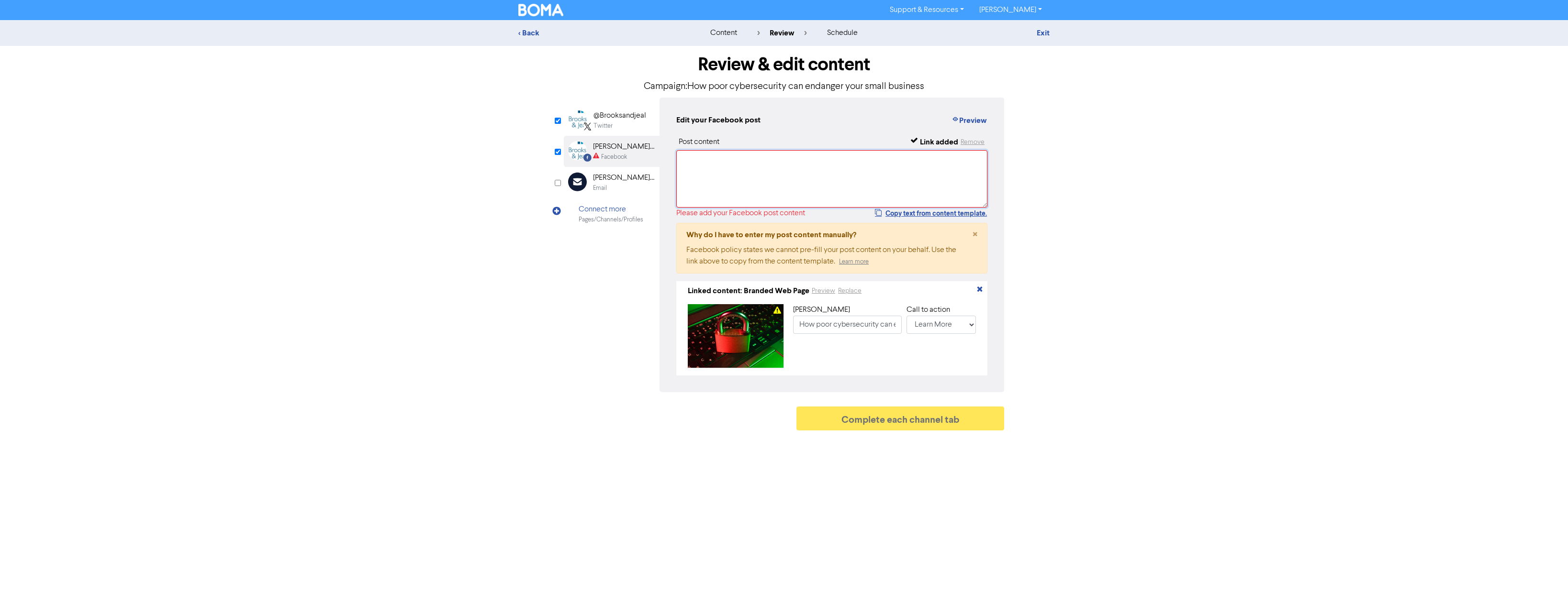
click at [716, 170] on textarea at bounding box center [831, 179] width 311 height 58
click at [903, 214] on button "Copy text from content template." at bounding box center [930, 213] width 113 height 12
click at [813, 180] on textarea at bounding box center [831, 179] width 311 height 58
paste textarea "One poor password can be enough for hackers to destroy your business systems. W…"
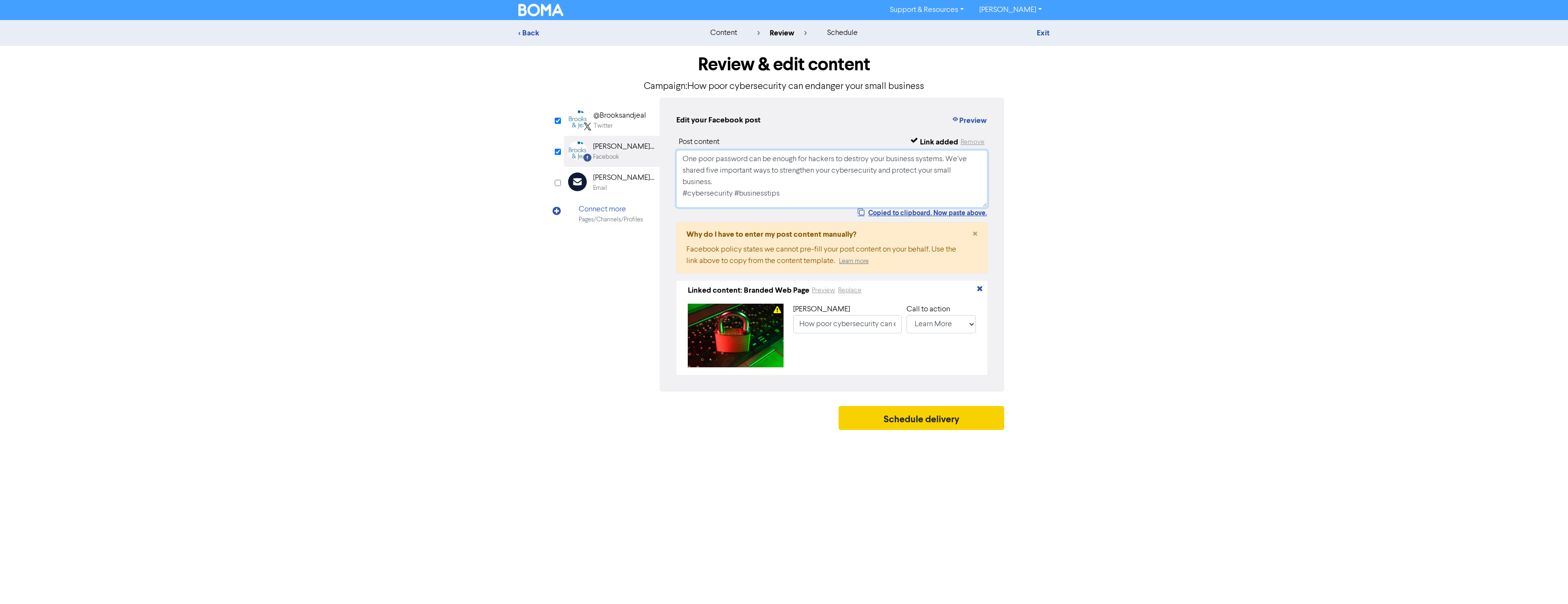
type textarea "One poor password can be enough for hackers to destroy your business systems. W…"
click at [910, 424] on button "Schedule delivery" at bounding box center [920, 418] width 165 height 24
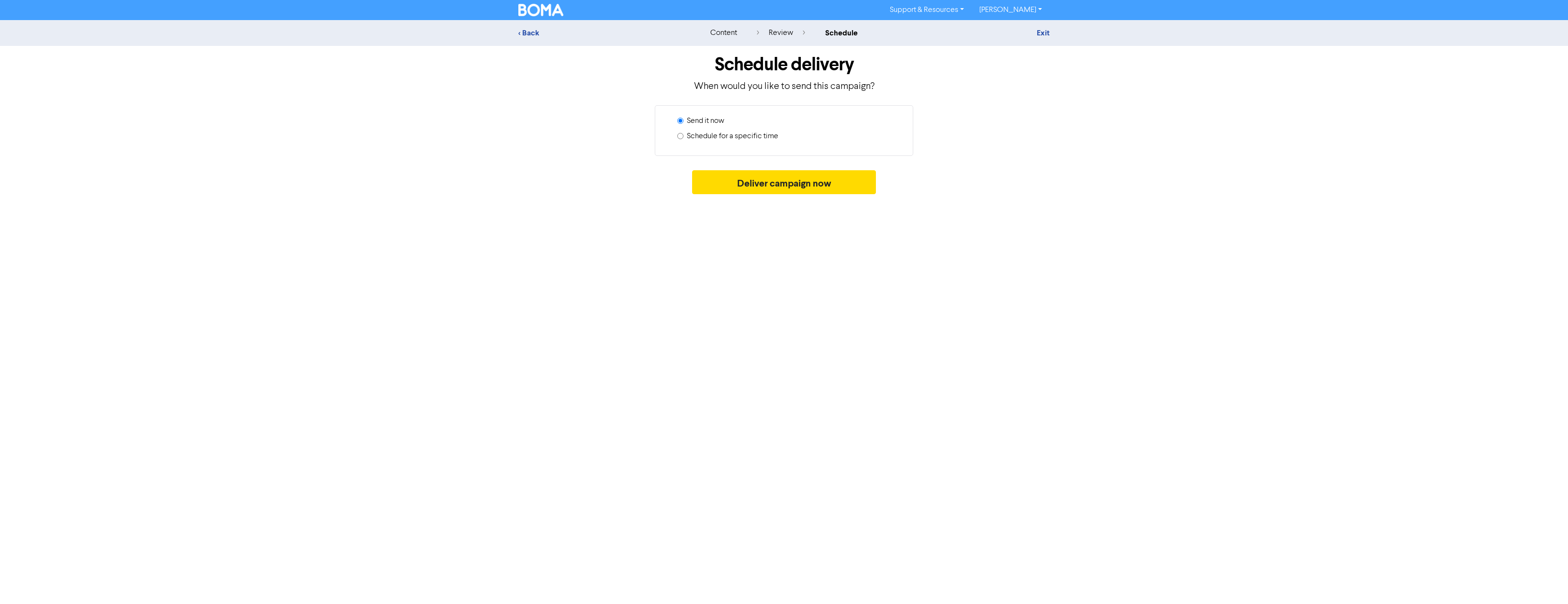
click at [742, 138] on label "Schedule for a specific time" at bounding box center [732, 136] width 92 height 12
click at [683, 138] on input "Schedule for a specific time" at bounding box center [680, 136] width 6 height 6
radio input "true"
radio input "false"
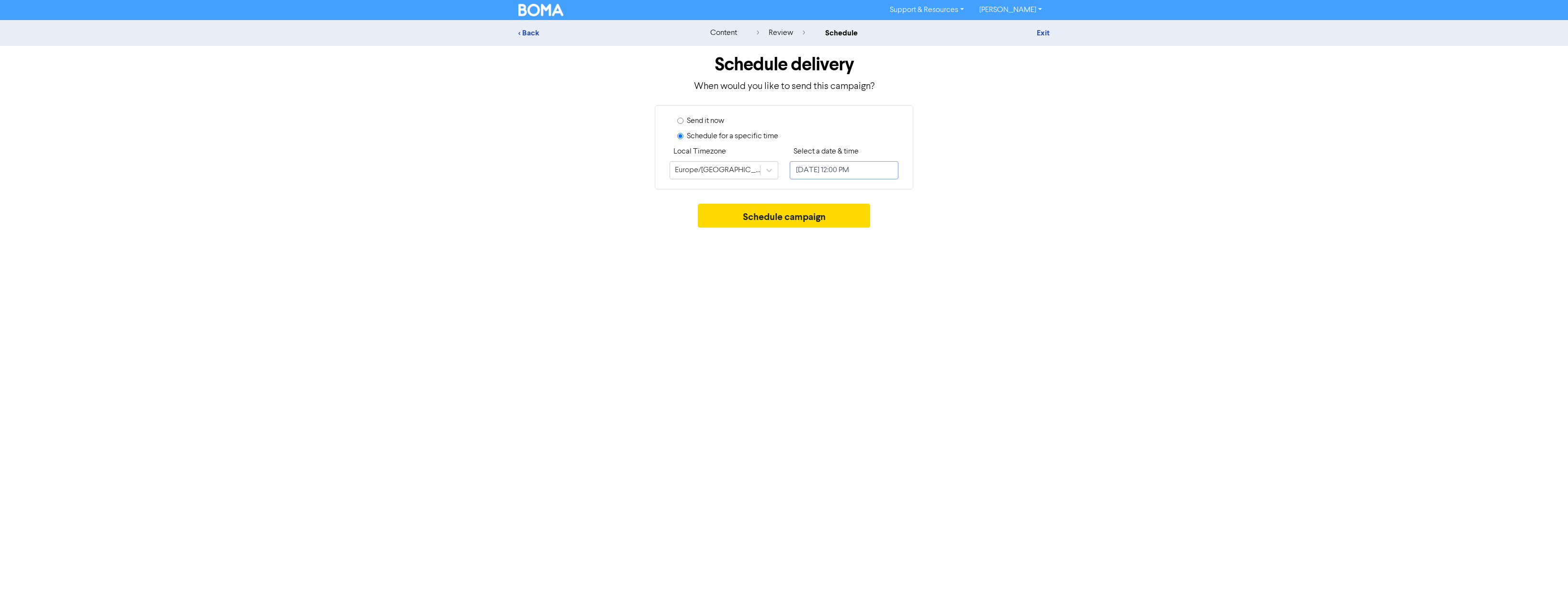
click at [865, 173] on input "[DATE] 12:00 PM" at bounding box center [844, 169] width 108 height 18
select select "7"
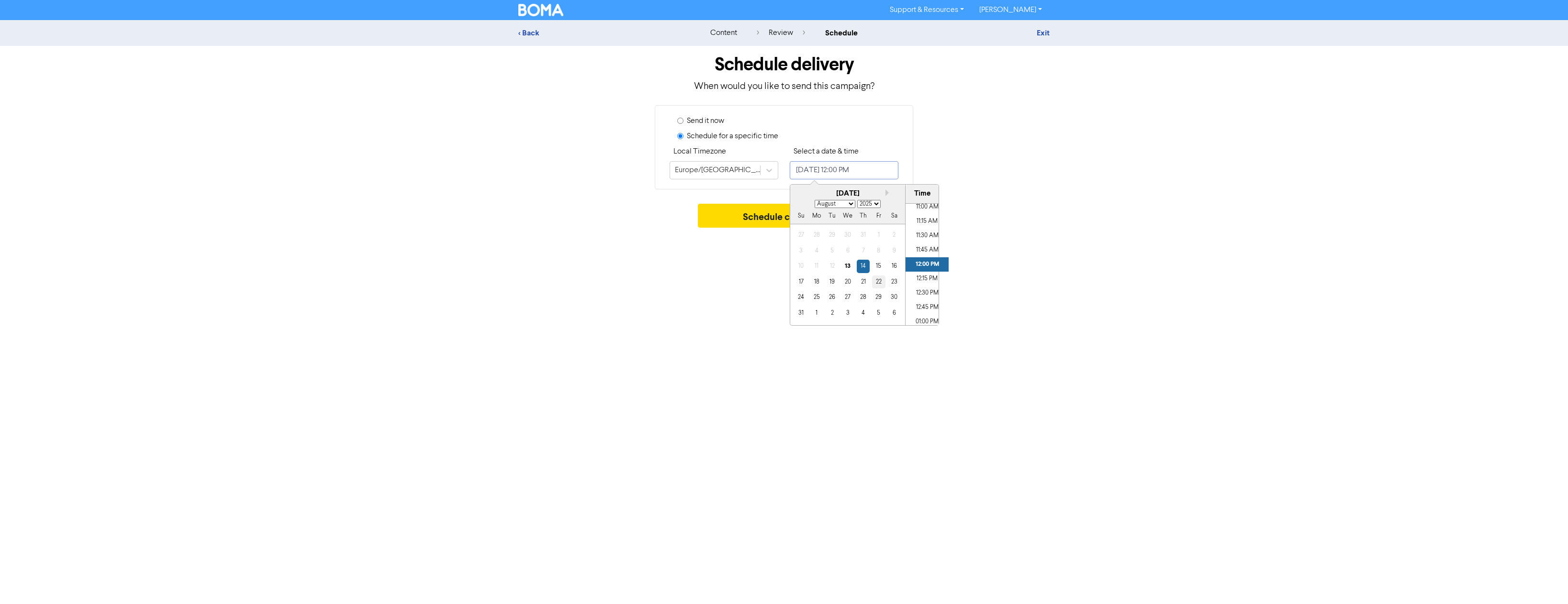
click at [879, 285] on div "22" at bounding box center [878, 281] width 13 height 13
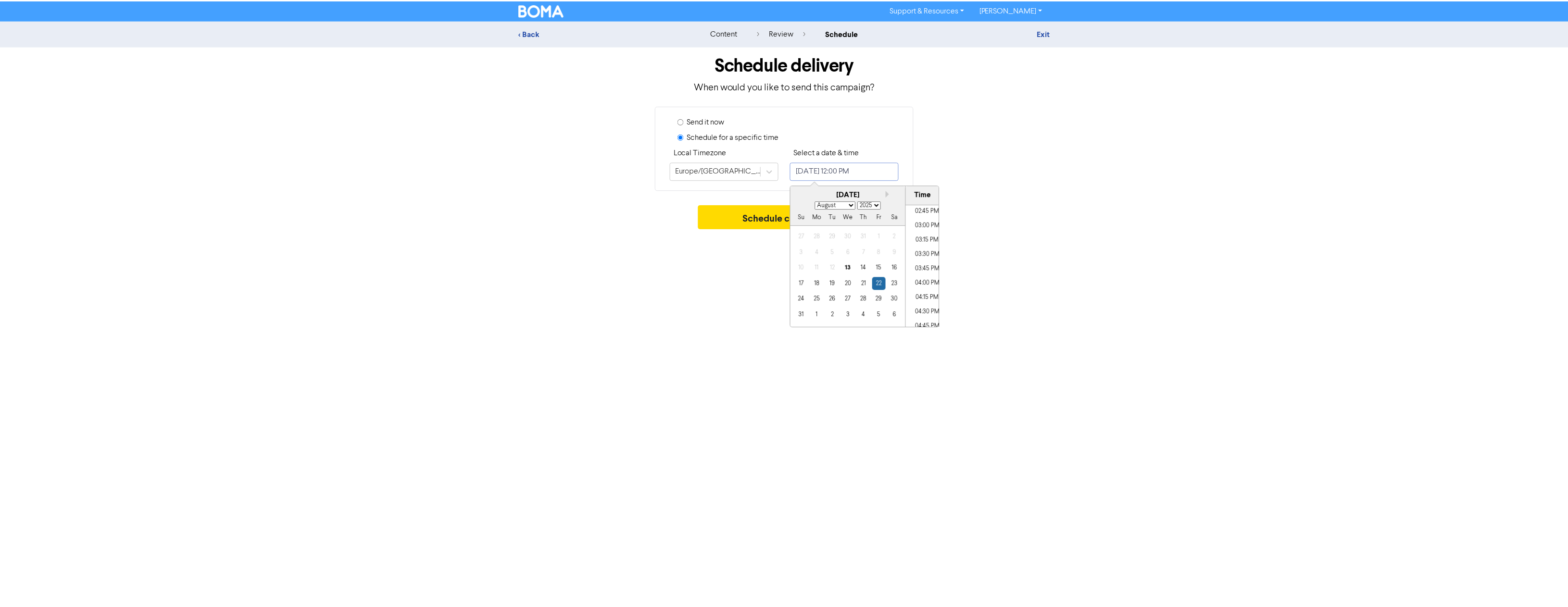
scroll to position [959, 0]
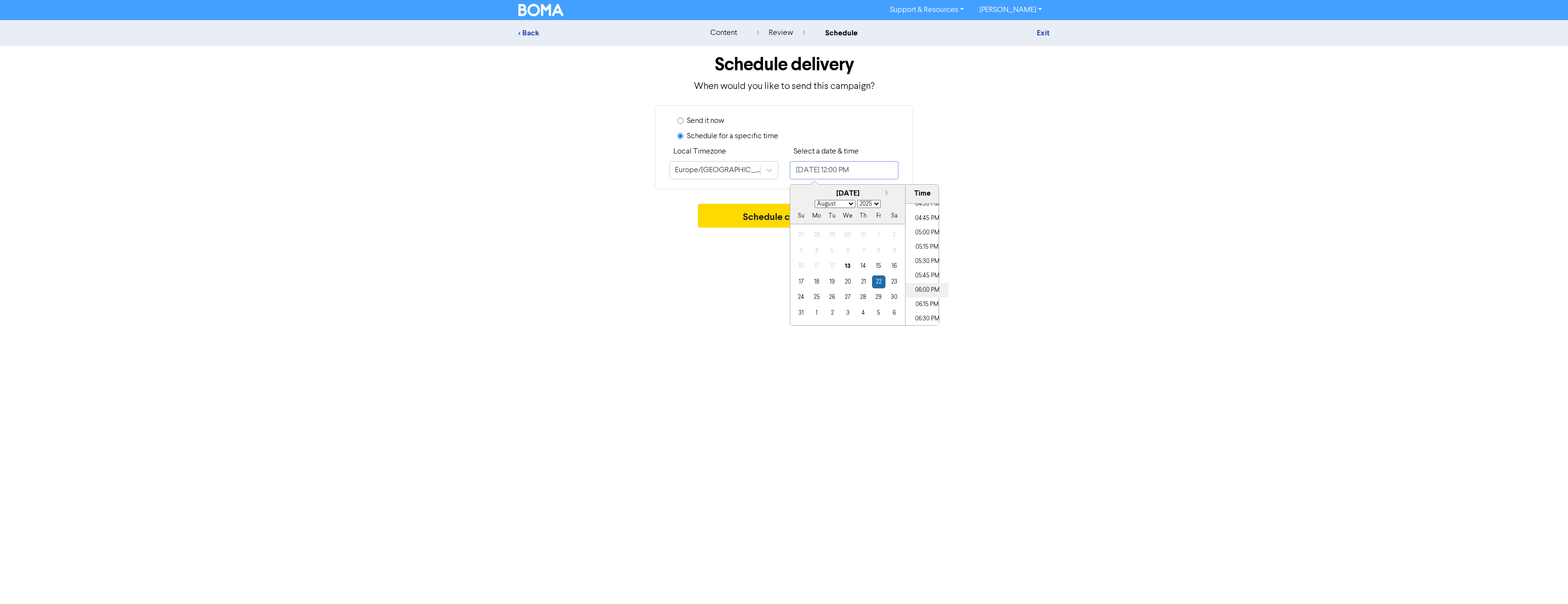
click at [924, 291] on li "06:00 PM" at bounding box center [926, 290] width 43 height 14
type input "[DATE] 6:00 PM"
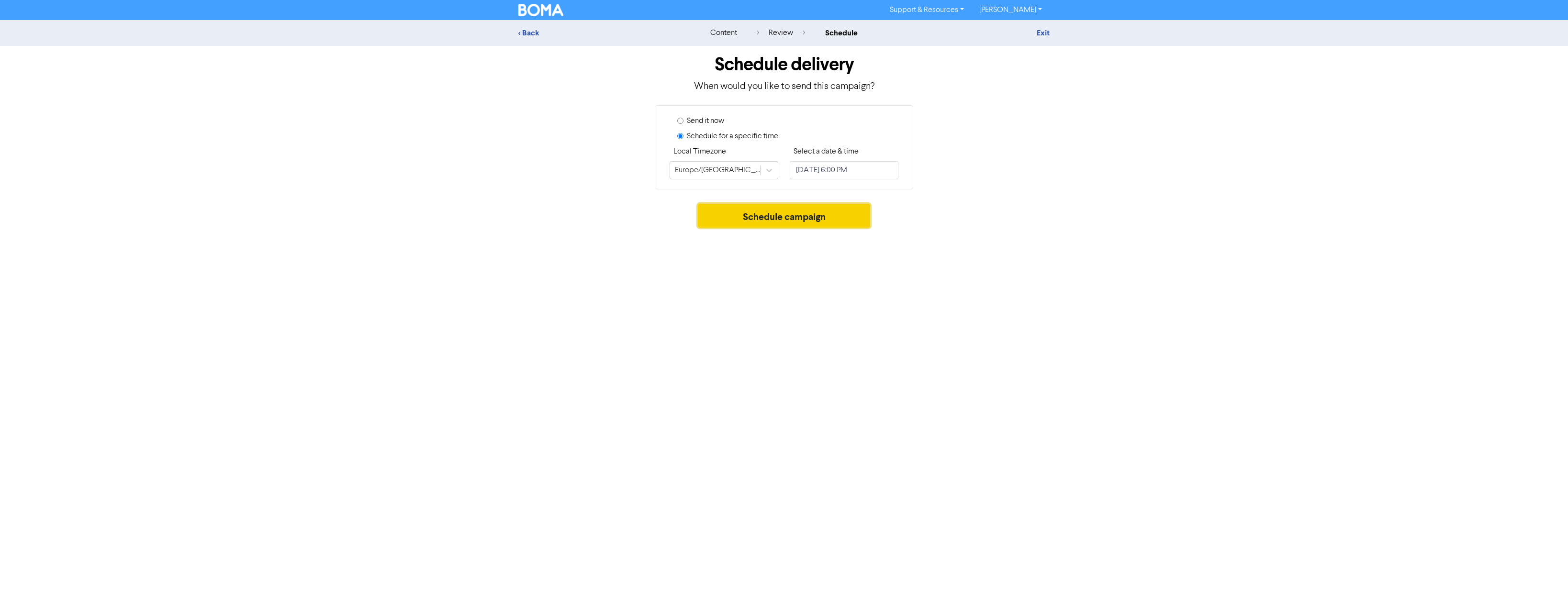
click at [765, 224] on button "Schedule campaign" at bounding box center [784, 216] width 173 height 24
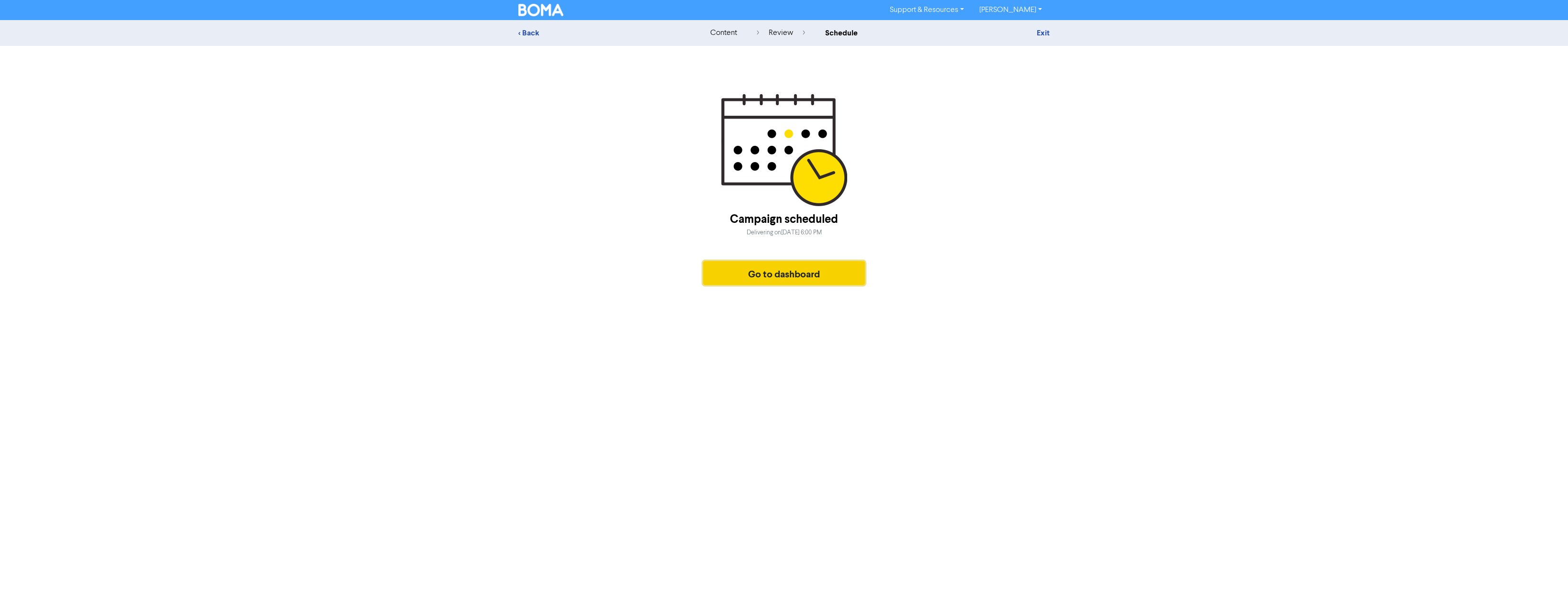
click at [803, 269] on button "Go to dashboard" at bounding box center [783, 273] width 162 height 24
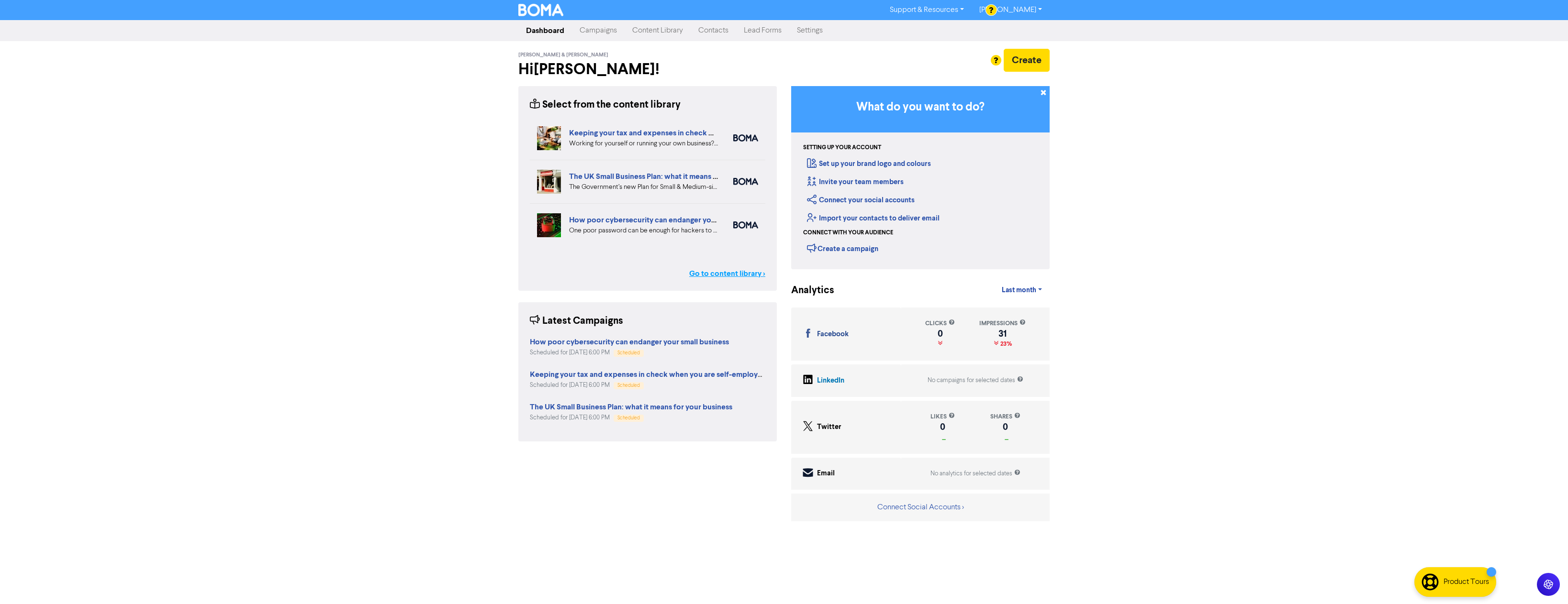
click at [713, 272] on link "Go to content library >" at bounding box center [727, 274] width 76 height 12
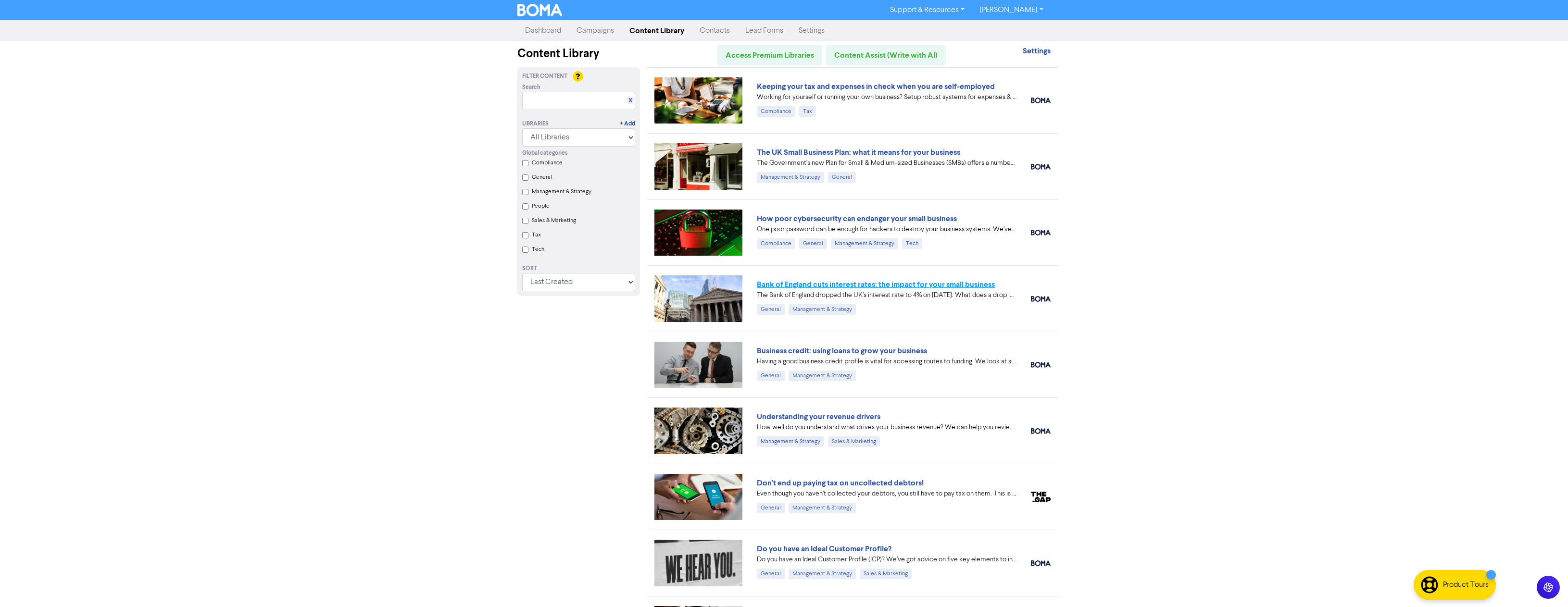
click at [856, 286] on link "Bank of England cuts interest rates: the impact for your small business" at bounding box center [876, 284] width 238 height 9
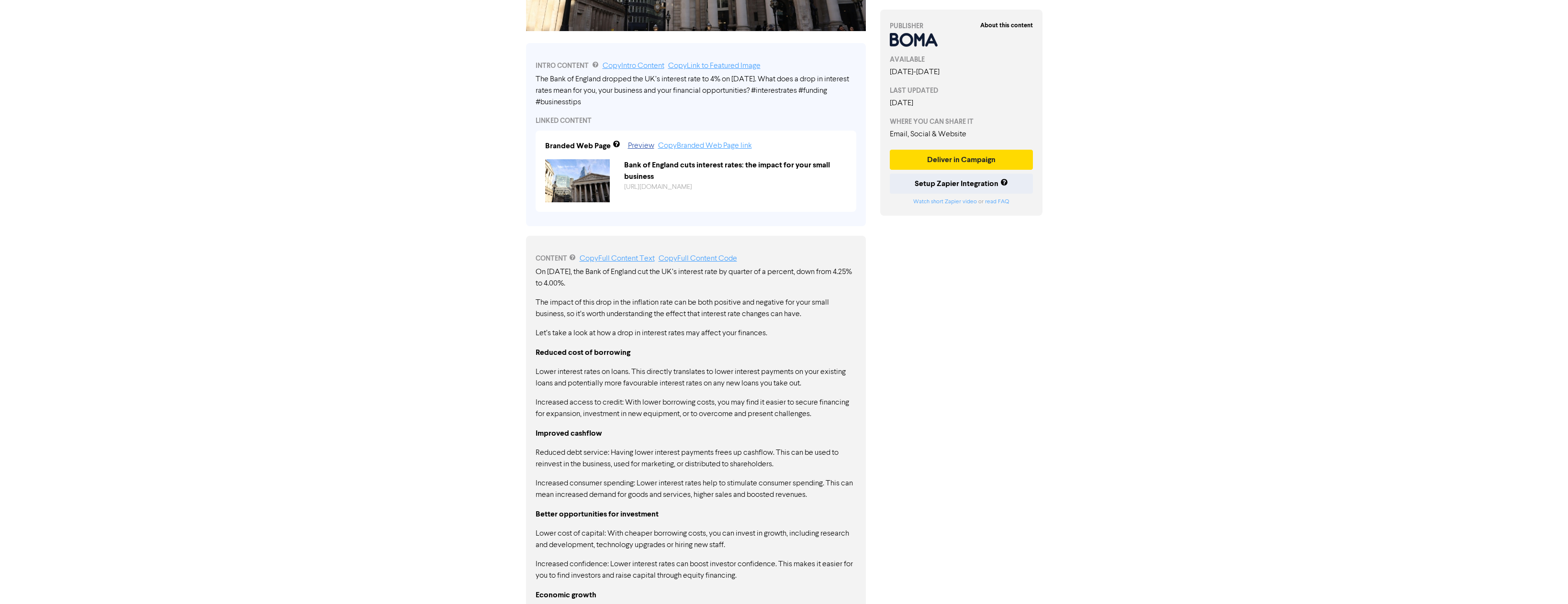
scroll to position [405, 0]
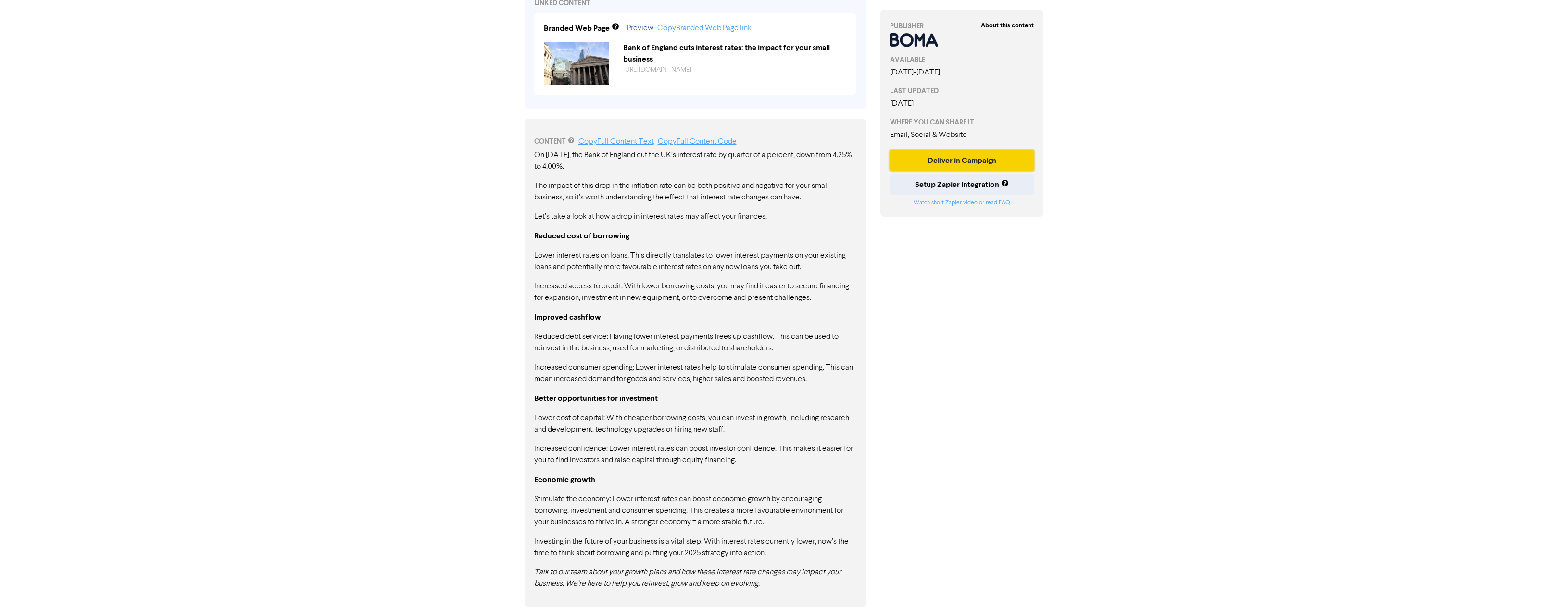
click at [970, 163] on button "Deliver in Campaign" at bounding box center [962, 161] width 144 height 20
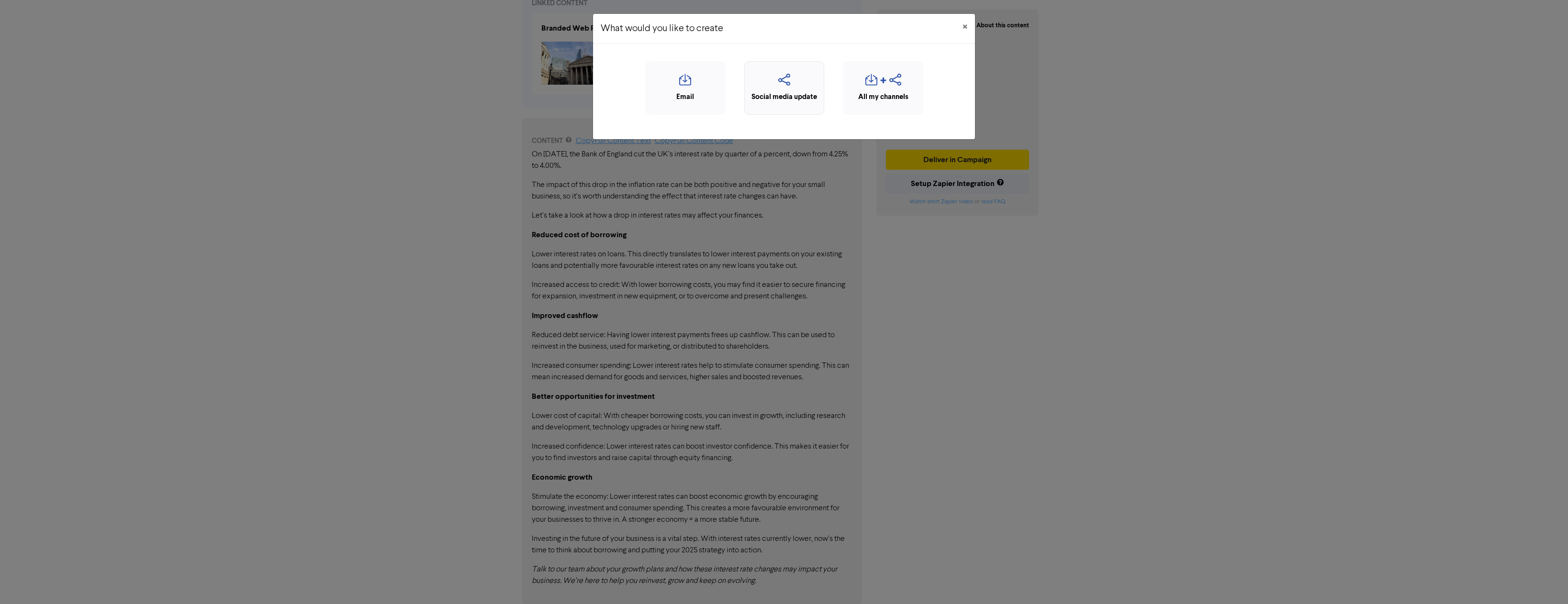
click at [777, 95] on div "Social media update" at bounding box center [784, 97] width 70 height 11
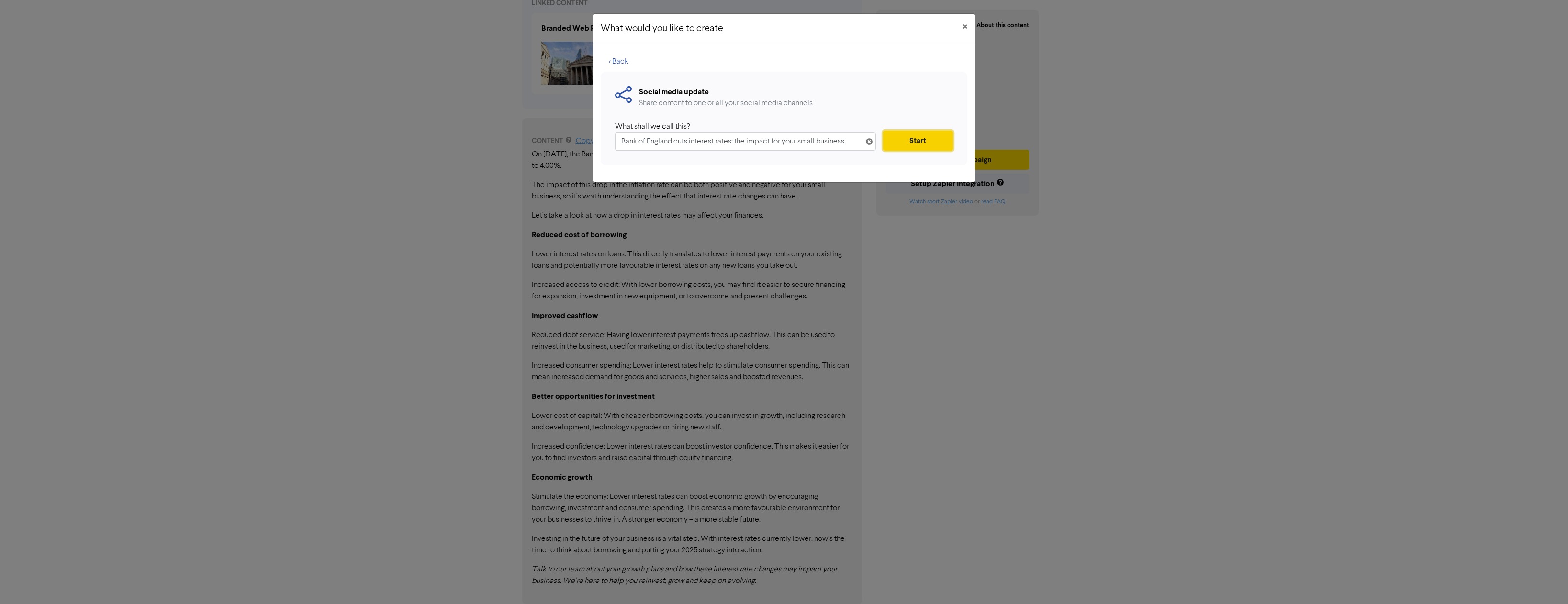
click at [912, 144] on button "Start" at bounding box center [918, 141] width 70 height 20
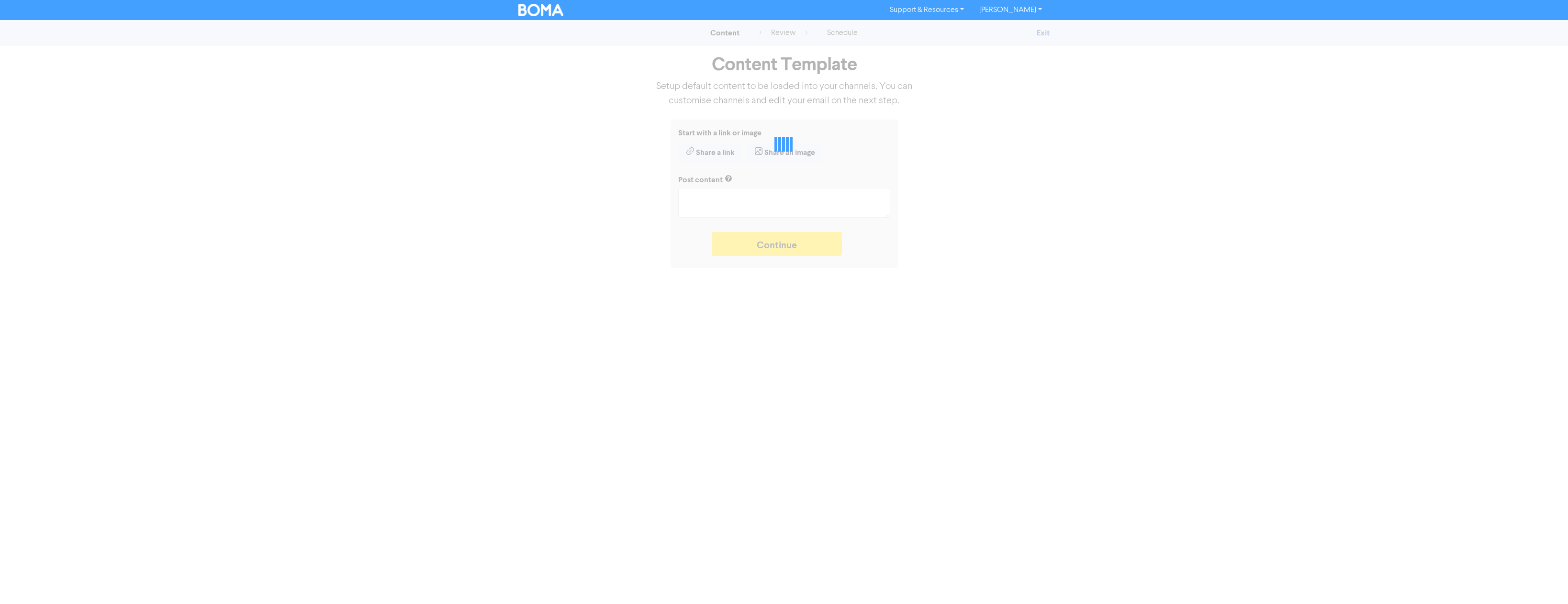
type textarea "x"
type textarea "The Bank of England dropped the UK’s interest rate to 4% on [DATE]. What does a…"
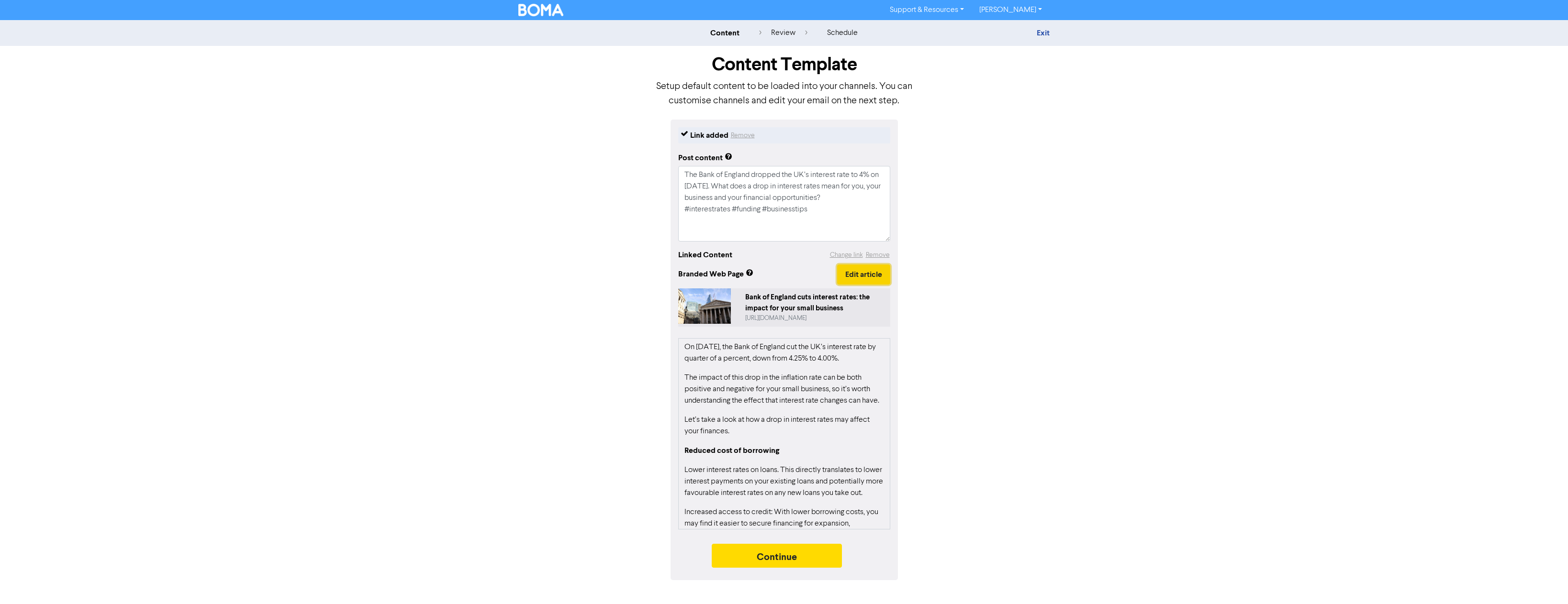
click at [850, 279] on button "Edit article" at bounding box center [863, 274] width 53 height 20
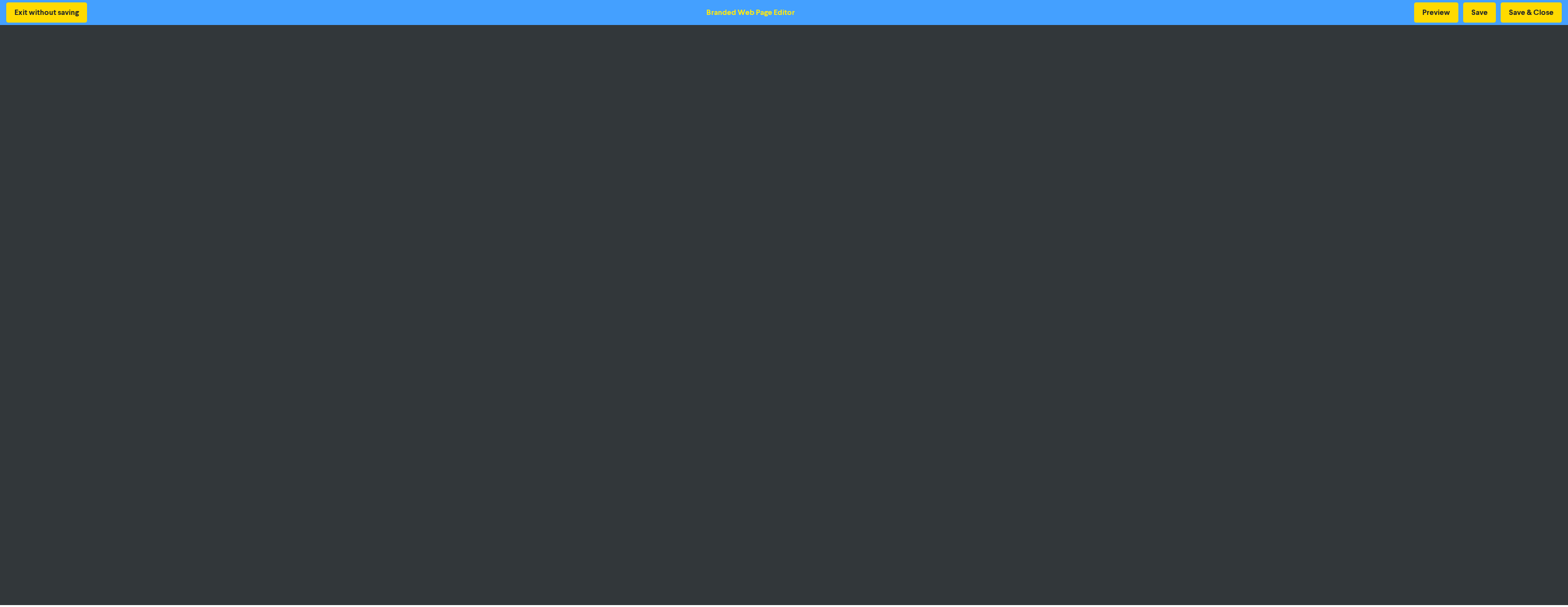
scroll to position [1, 0]
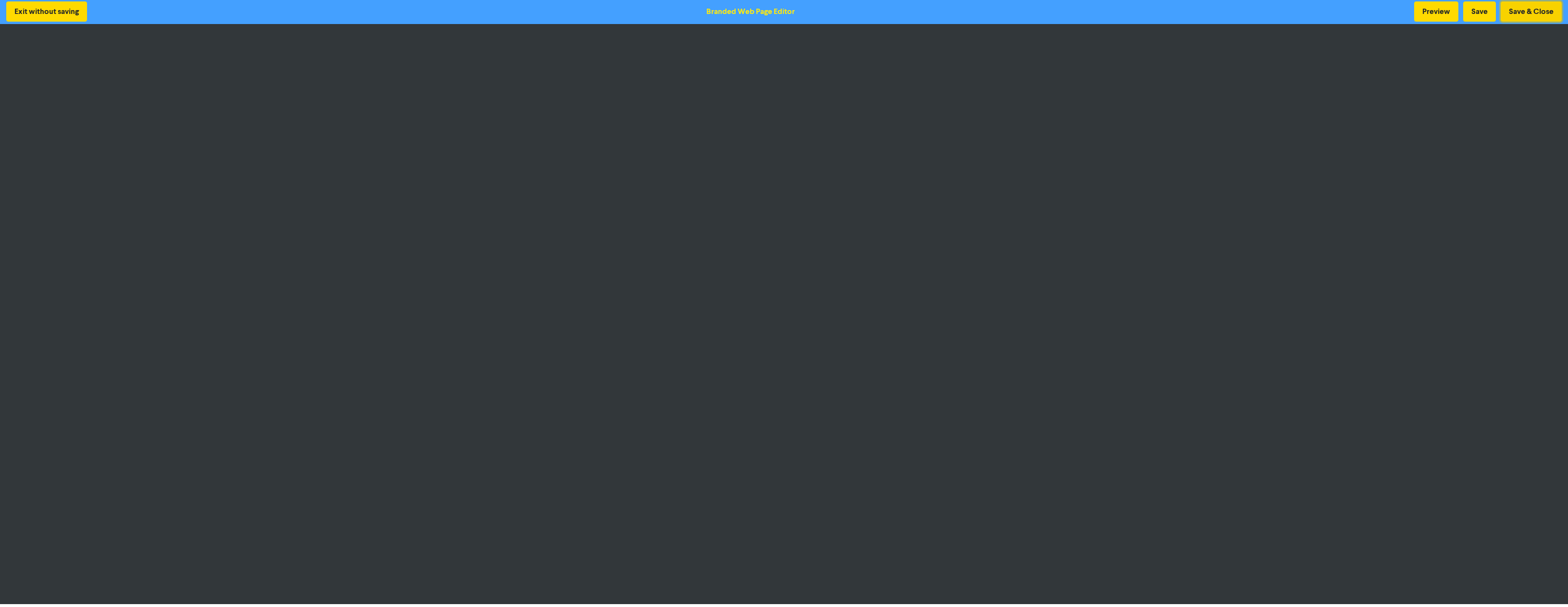
click at [1511, 14] on button "Save & Close" at bounding box center [1531, 12] width 61 height 20
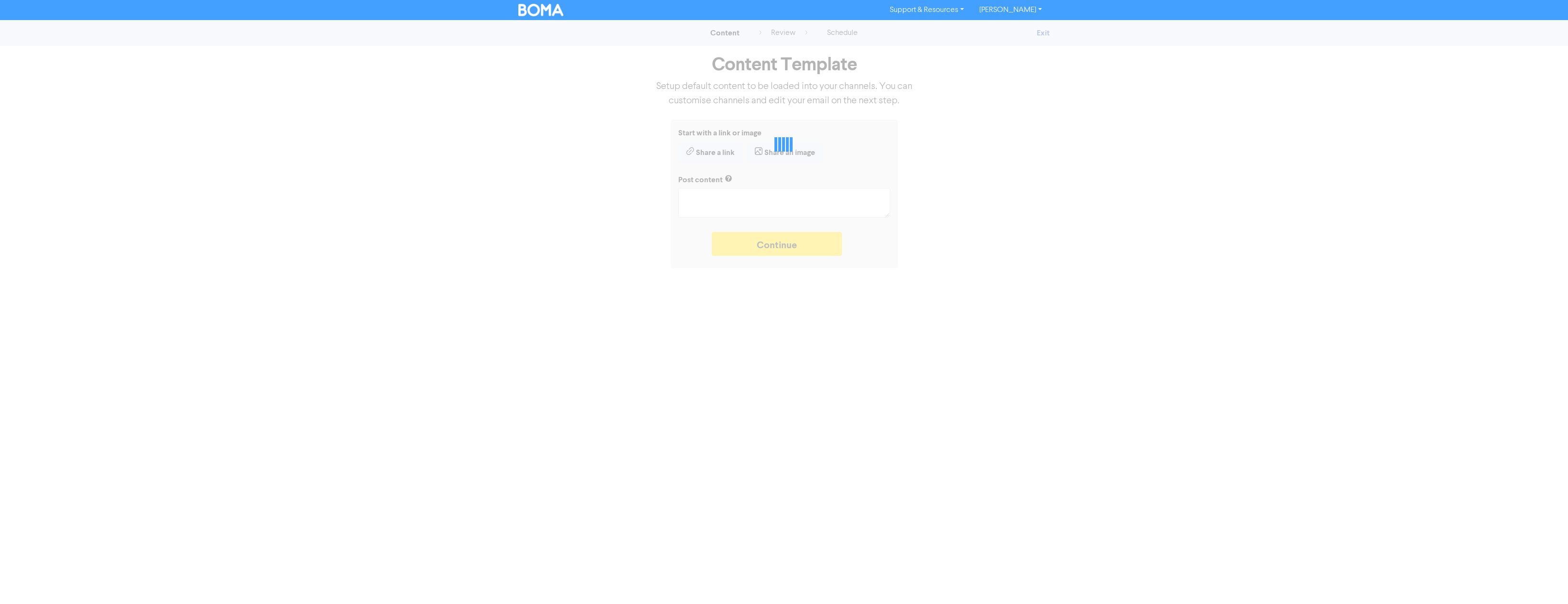
type textarea "x"
type textarea "The Bank of England dropped the UK’s interest rate to 4% on [DATE]. What does a…"
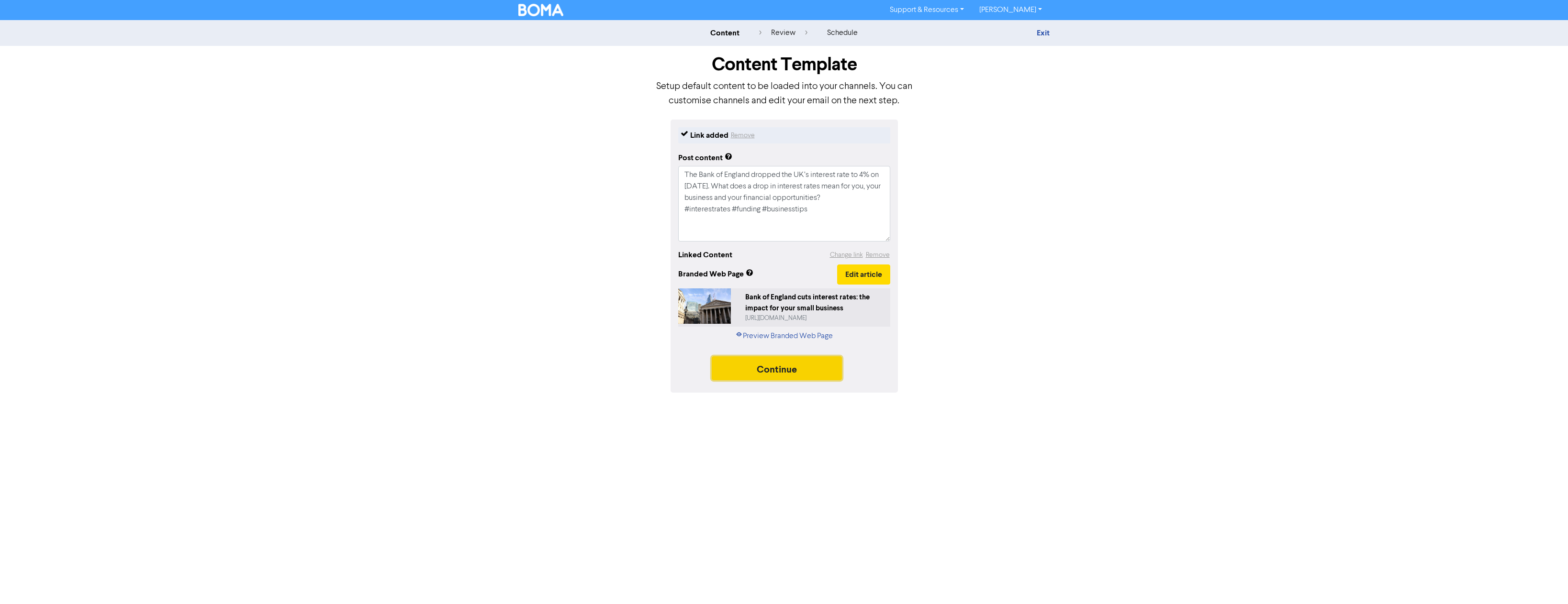
click at [798, 372] on button "Continue" at bounding box center [777, 368] width 131 height 24
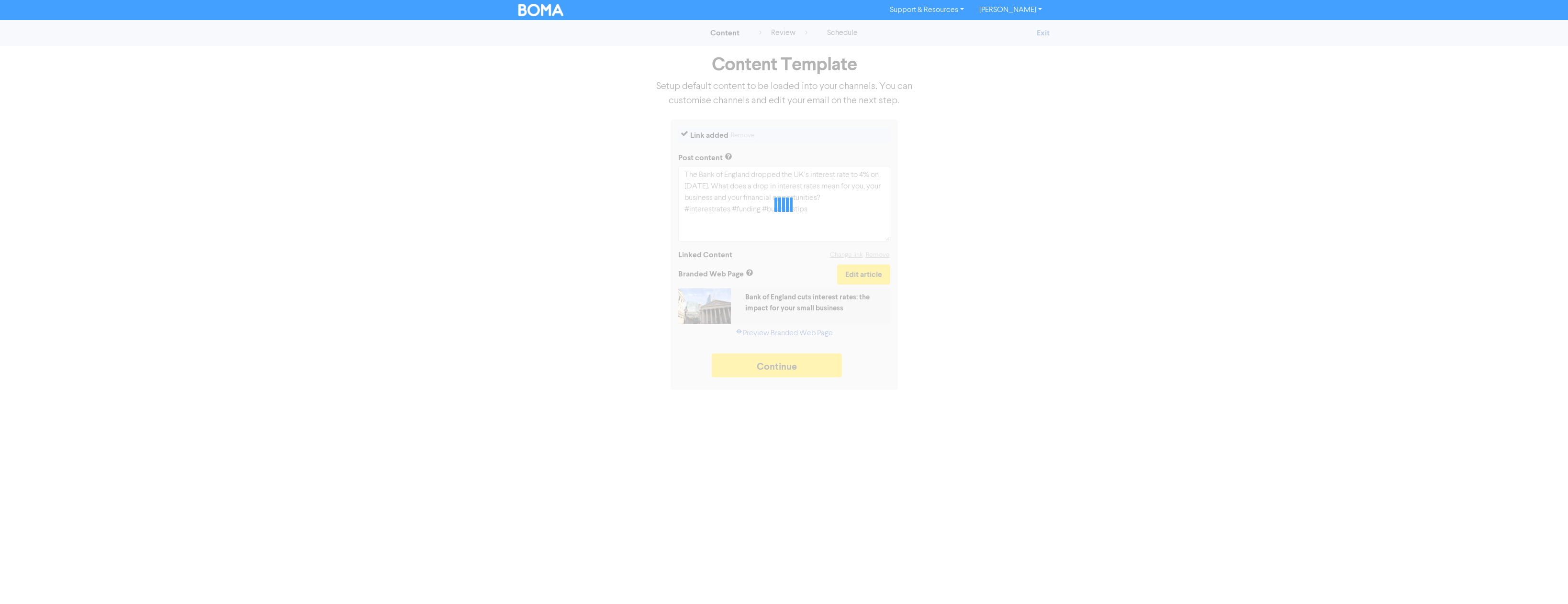
type textarea "x"
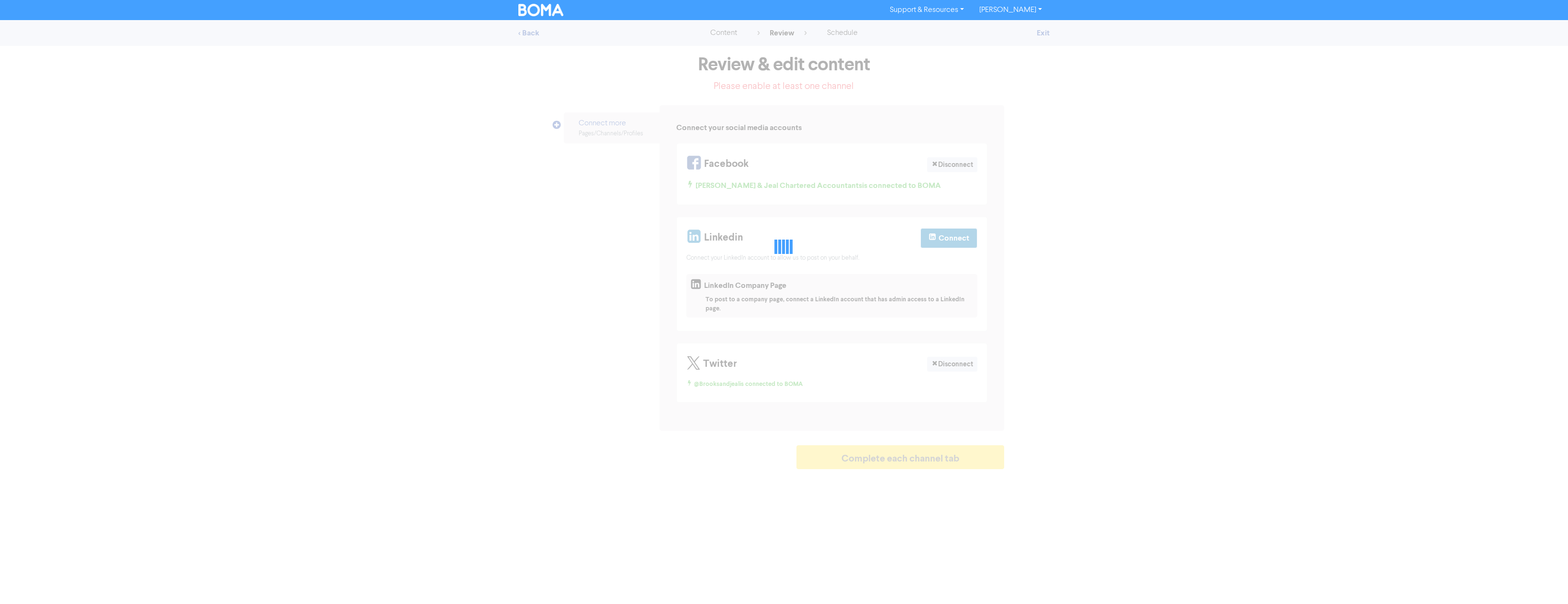
select select "LEARN_MORE"
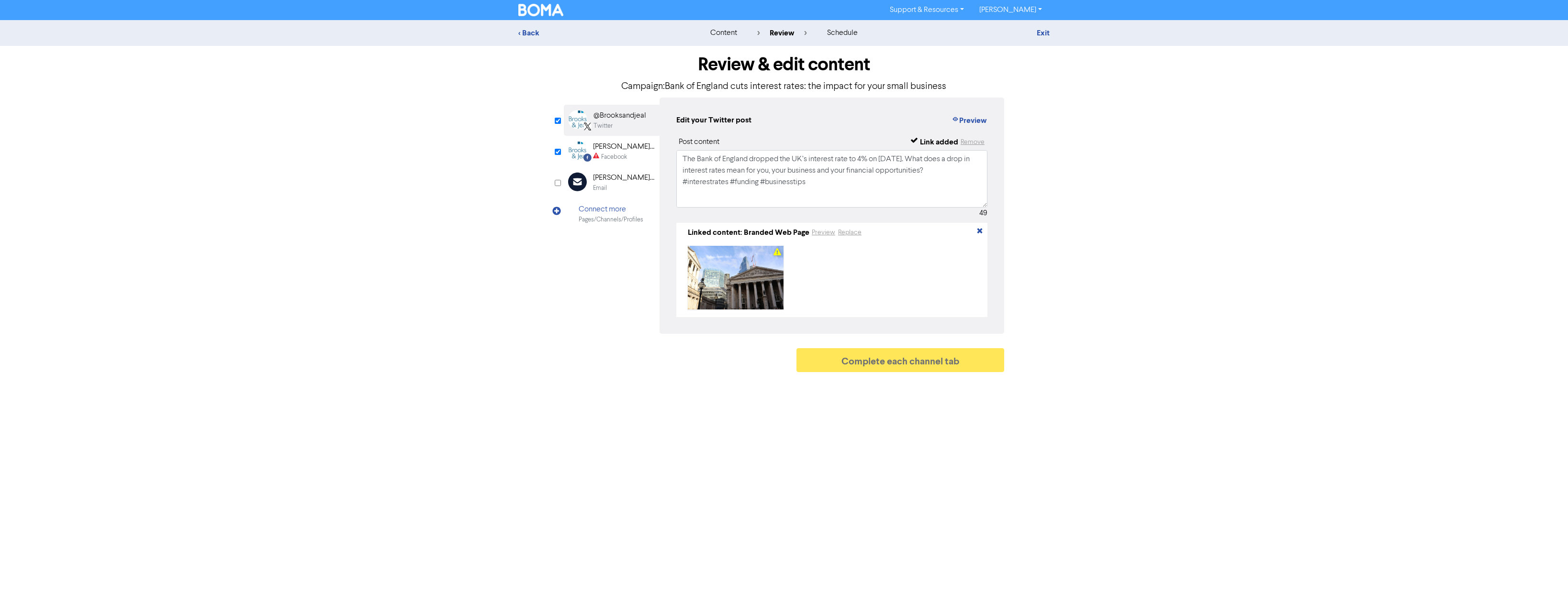
click at [569, 149] on img at bounding box center [577, 151] width 19 height 19
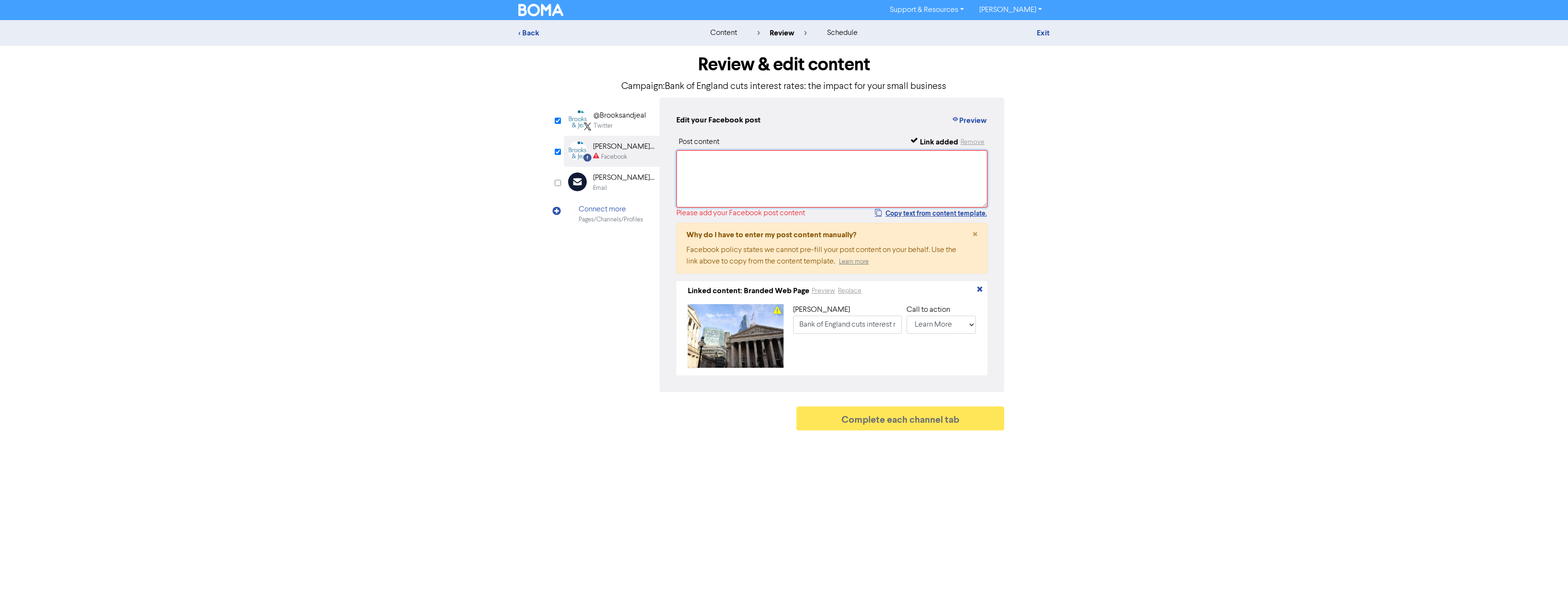
click at [714, 169] on textarea at bounding box center [831, 179] width 311 height 58
click at [896, 214] on button "Copy text from content template." at bounding box center [930, 213] width 113 height 12
click at [793, 182] on textarea at bounding box center [831, 179] width 311 height 58
paste textarea "The Bank of England dropped the UK’s interest rate to 4% on [DATE]. What does a…"
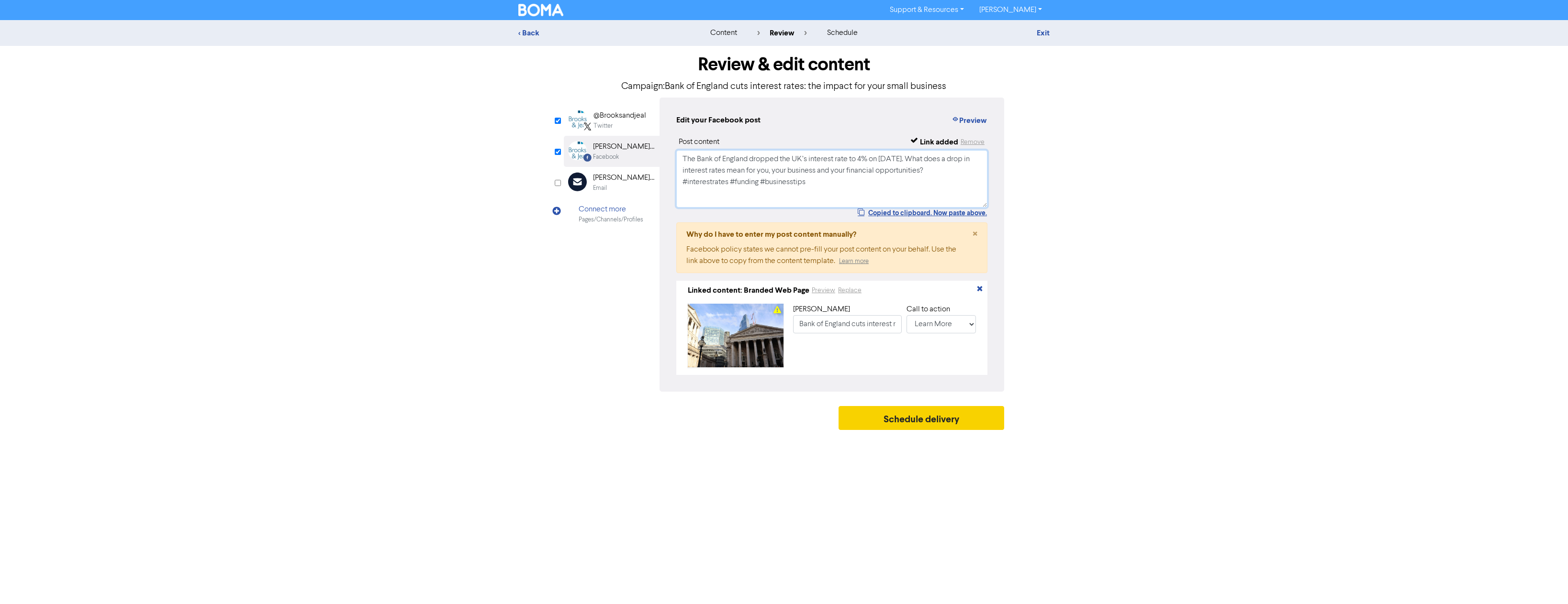
type textarea "The Bank of England dropped the UK’s interest rate to 4% on [DATE]. What does a…"
click at [915, 424] on button "Schedule delivery" at bounding box center [920, 418] width 165 height 24
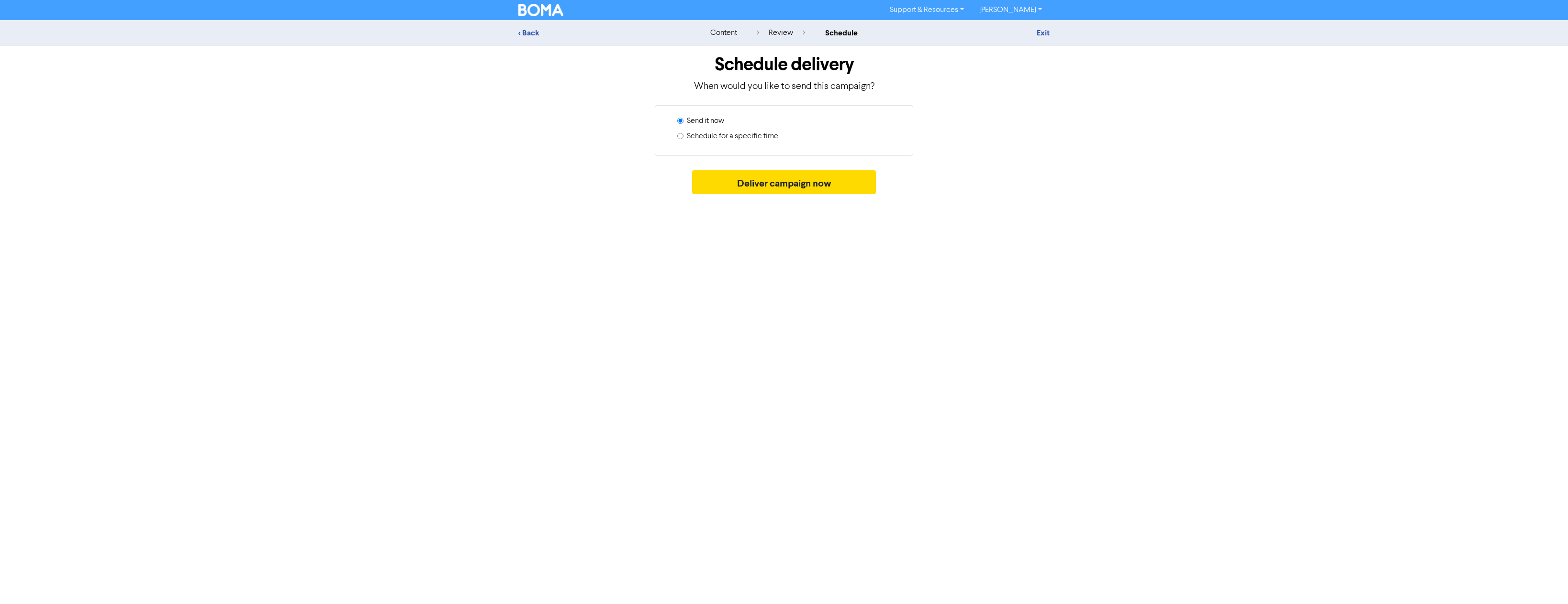
click at [732, 136] on label "Schedule for a specific time" at bounding box center [732, 136] width 92 height 12
click at [683, 136] on input "Schedule for a specific time" at bounding box center [680, 136] width 6 height 6
radio input "true"
radio input "false"
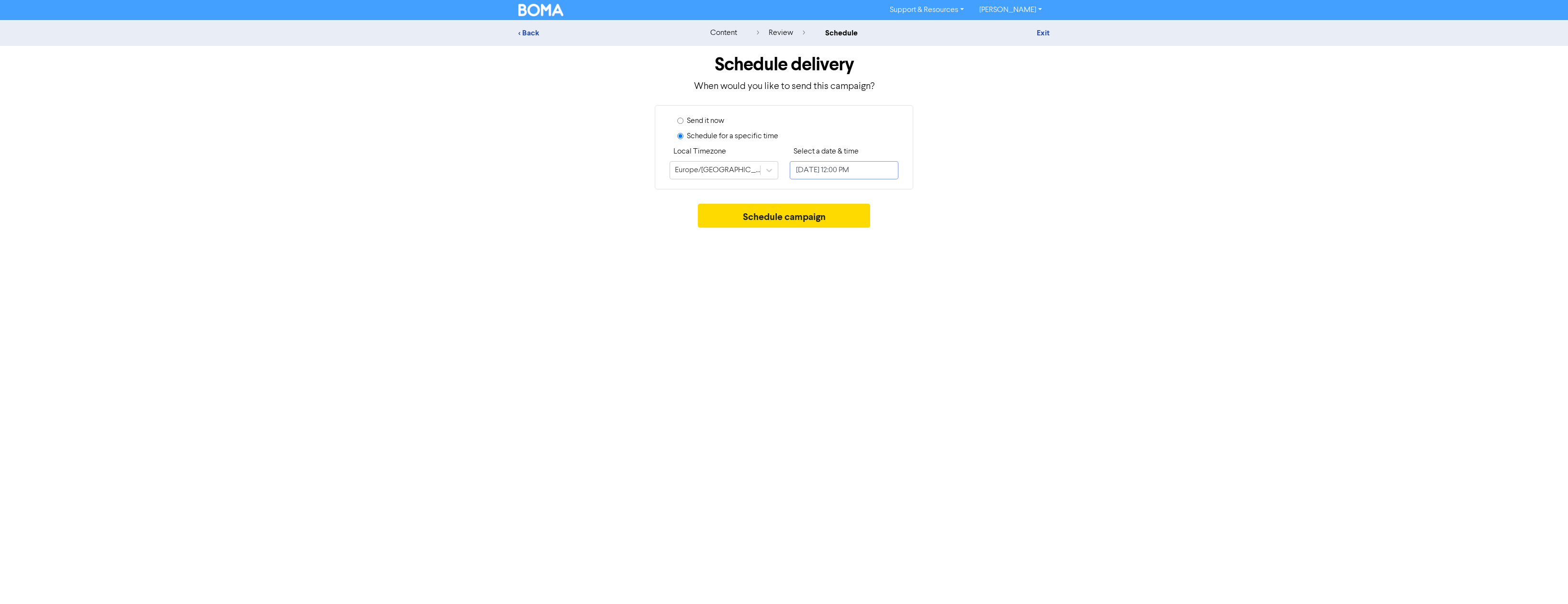
click at [841, 170] on input "[DATE] 12:00 PM" at bounding box center [844, 169] width 108 height 18
select select "7"
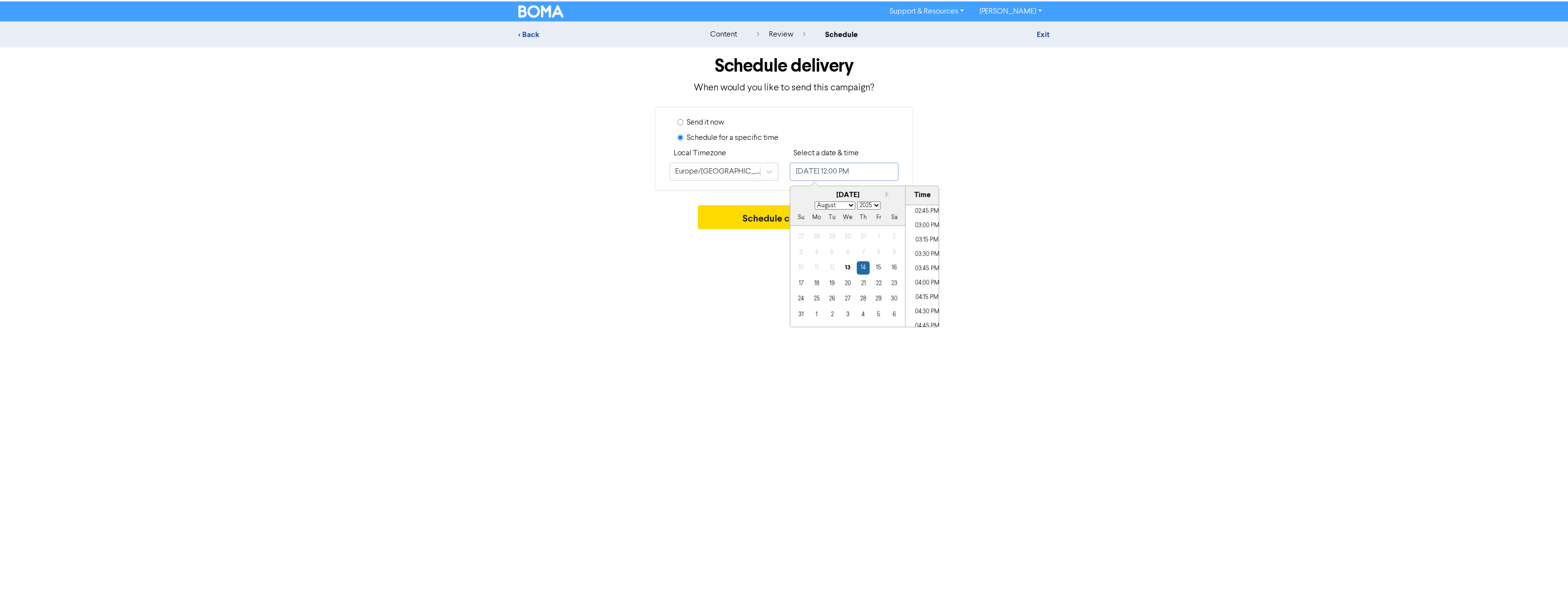
scroll to position [959, 0]
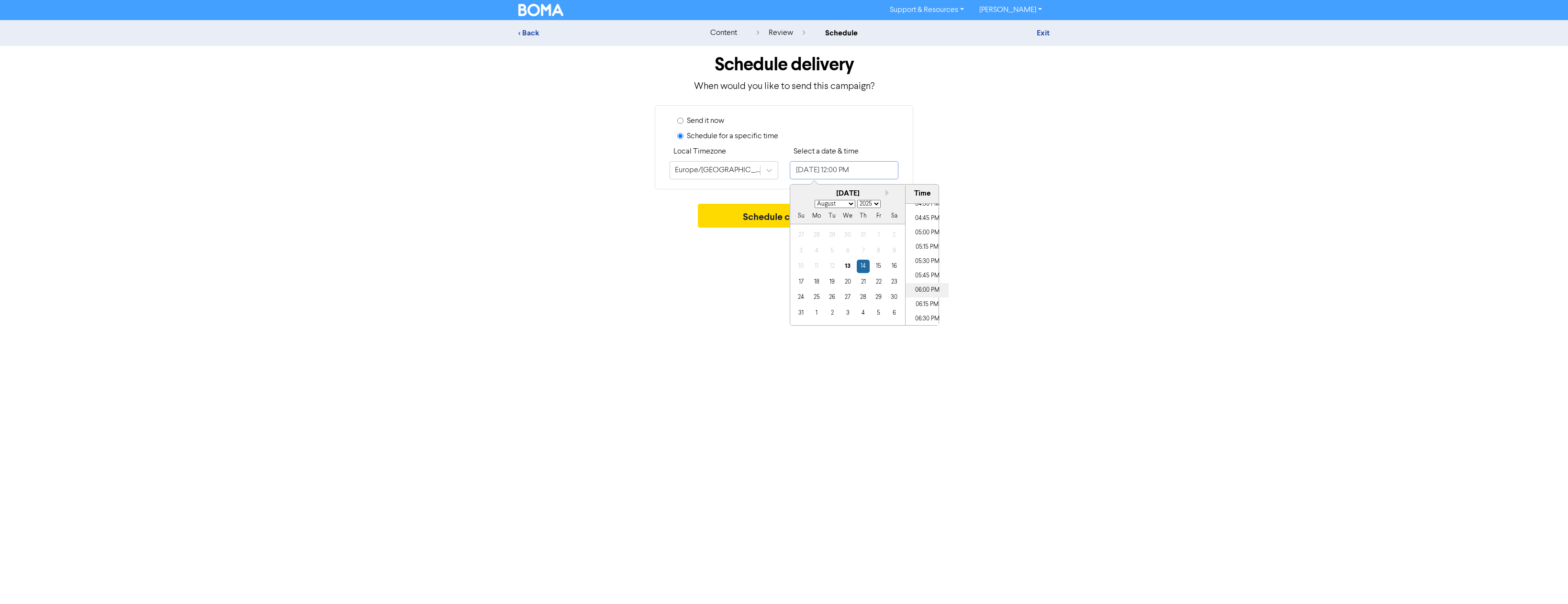
click at [928, 296] on li "06:00 PM" at bounding box center [926, 290] width 43 height 14
type input "[DATE] 6:00 PM"
click at [928, 296] on li "06:00 PM" at bounding box center [926, 290] width 43 height 14
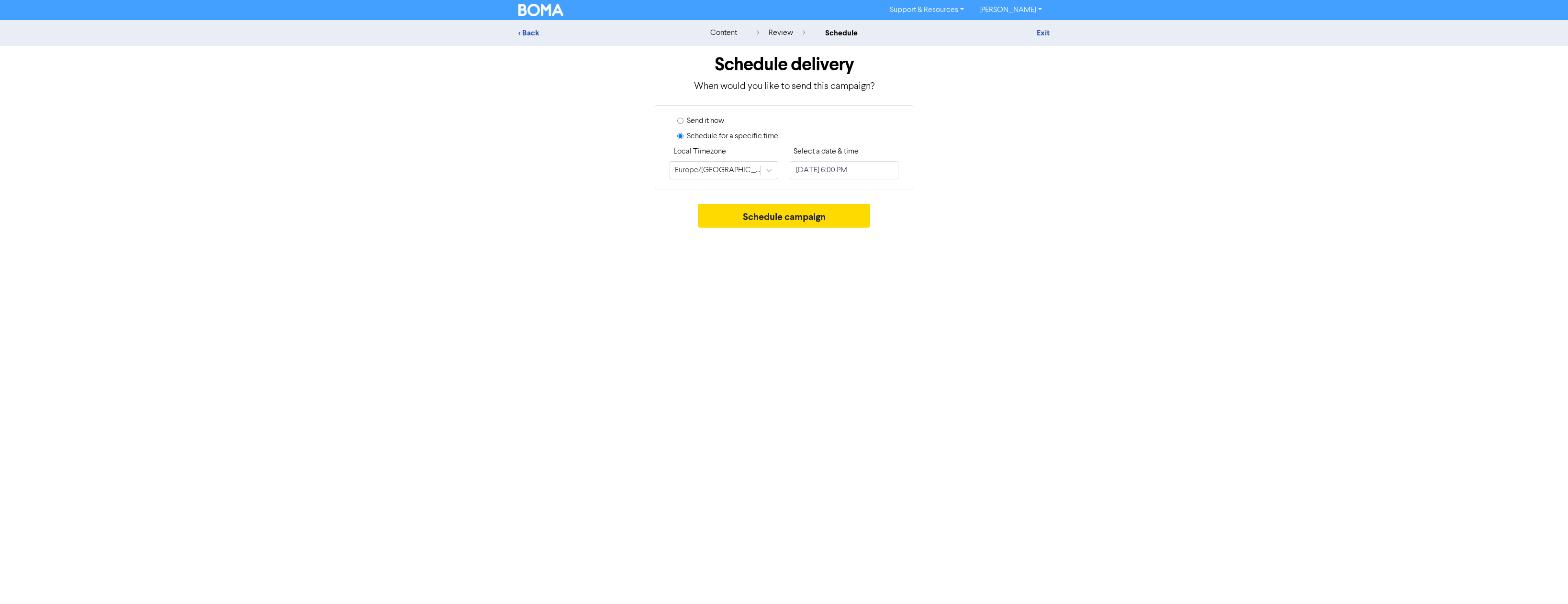
click at [716, 295] on div "Support & Resources Video Tutorials FAQ & Guides Marketing Education [PERSON_NA…" at bounding box center [784, 302] width 1568 height 604
click at [753, 220] on button "Schedule campaign" at bounding box center [784, 216] width 173 height 24
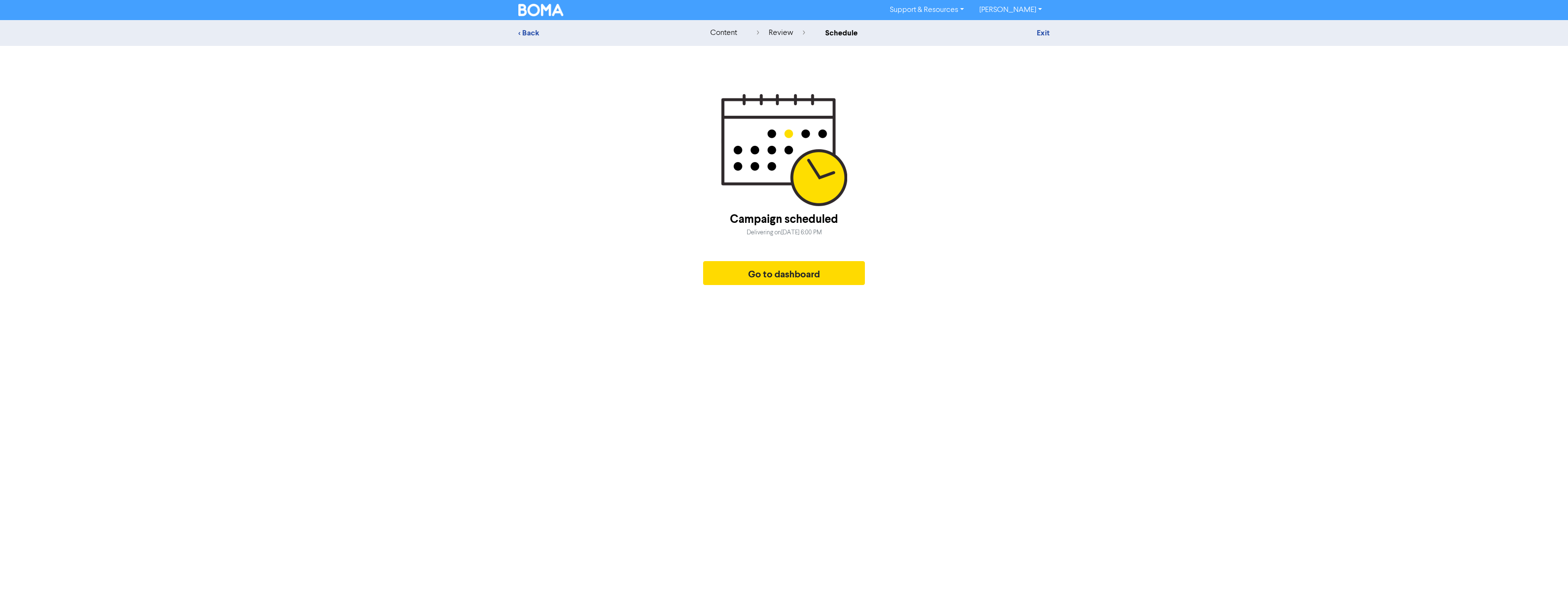
click at [385, 272] on div "< Back content review schedule Exit Campaign scheduled Delivering [DATE][DATE] …" at bounding box center [784, 155] width 1568 height 269
click at [757, 278] on button "Go to dashboard" at bounding box center [783, 273] width 162 height 24
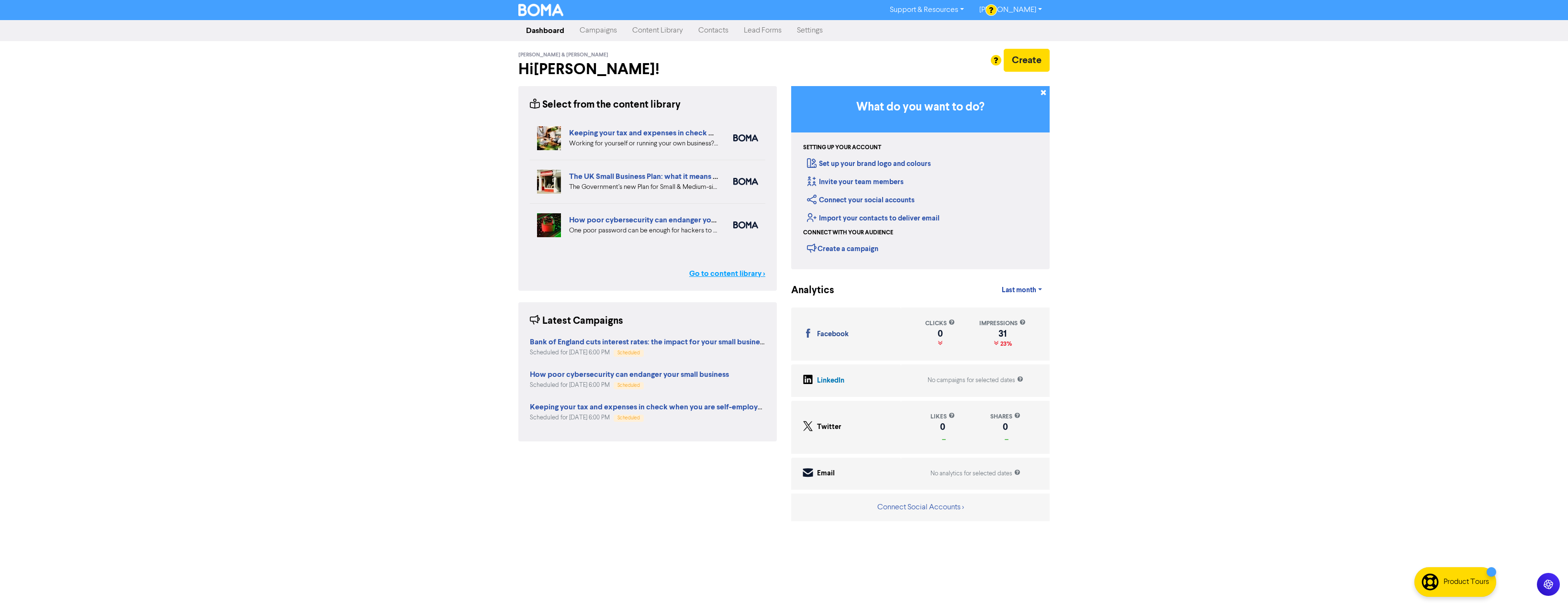
click at [726, 274] on link "Go to content library >" at bounding box center [727, 274] width 76 height 12
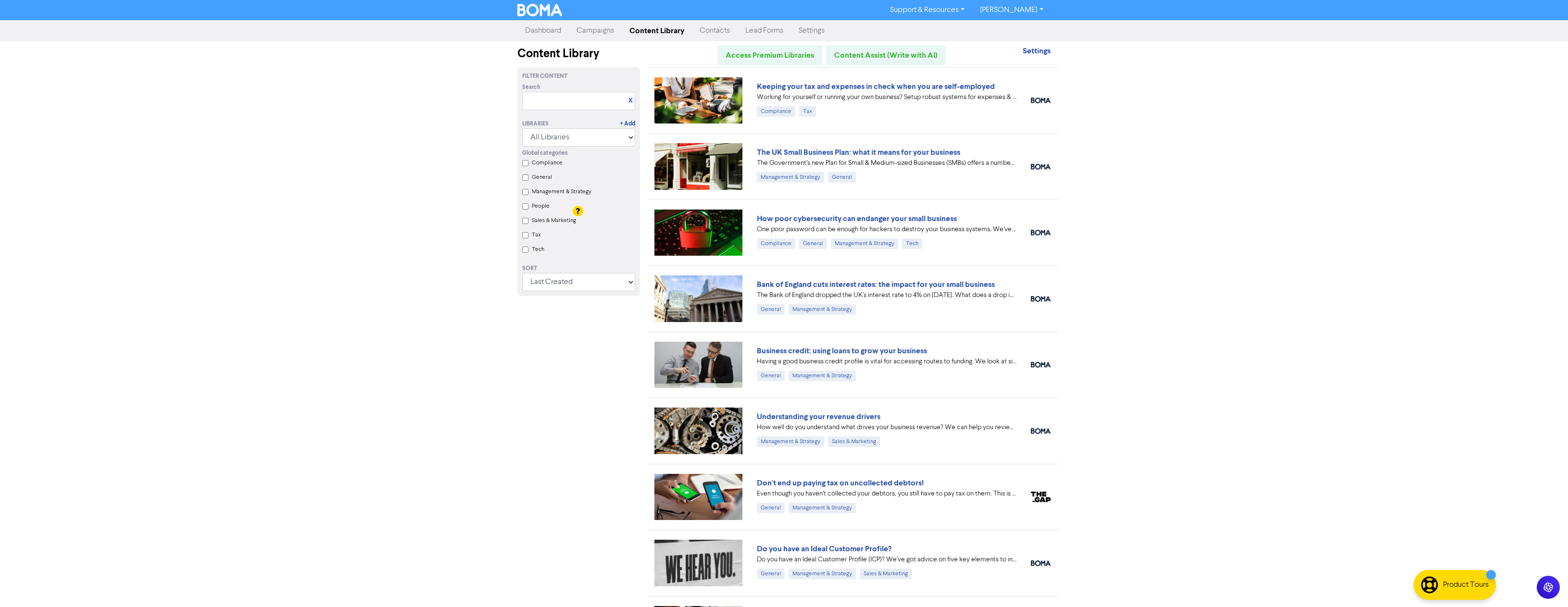
scroll to position [192, 0]
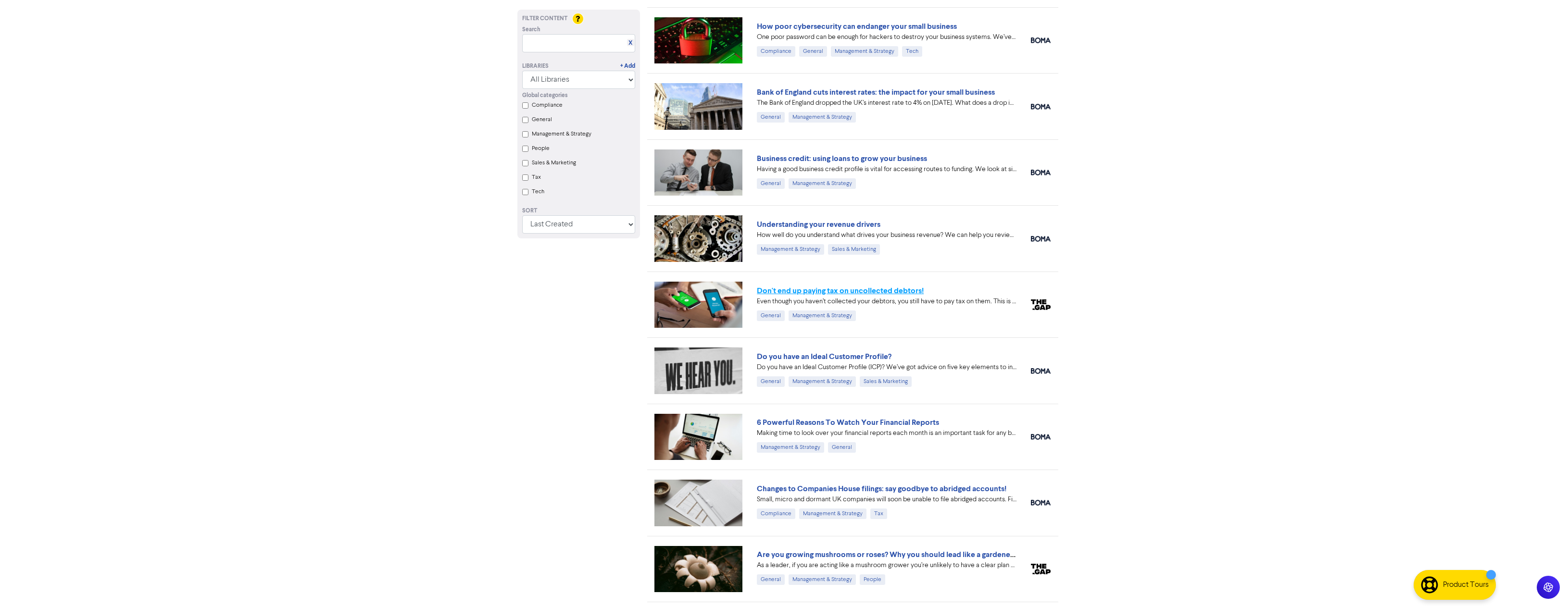
click at [823, 290] on link "Don't end up paying tax on uncollected debtors!" at bounding box center [841, 290] width 167 height 9
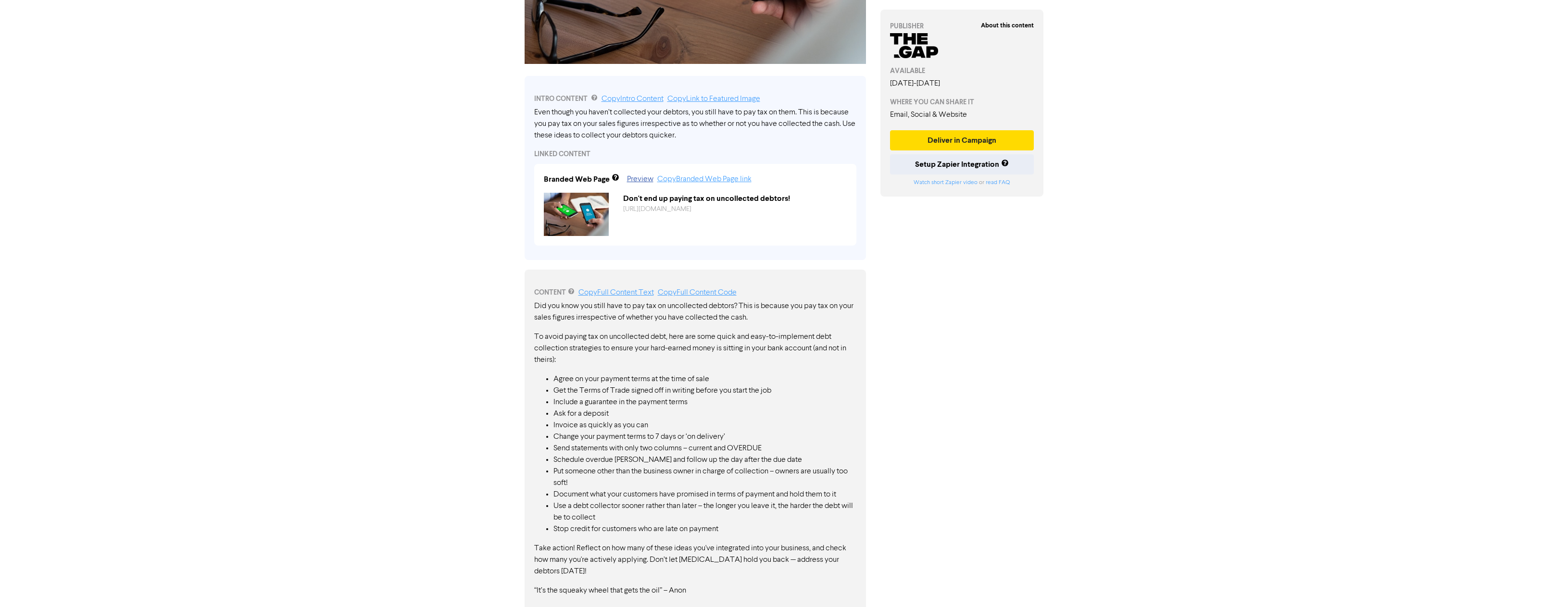
scroll to position [247, 0]
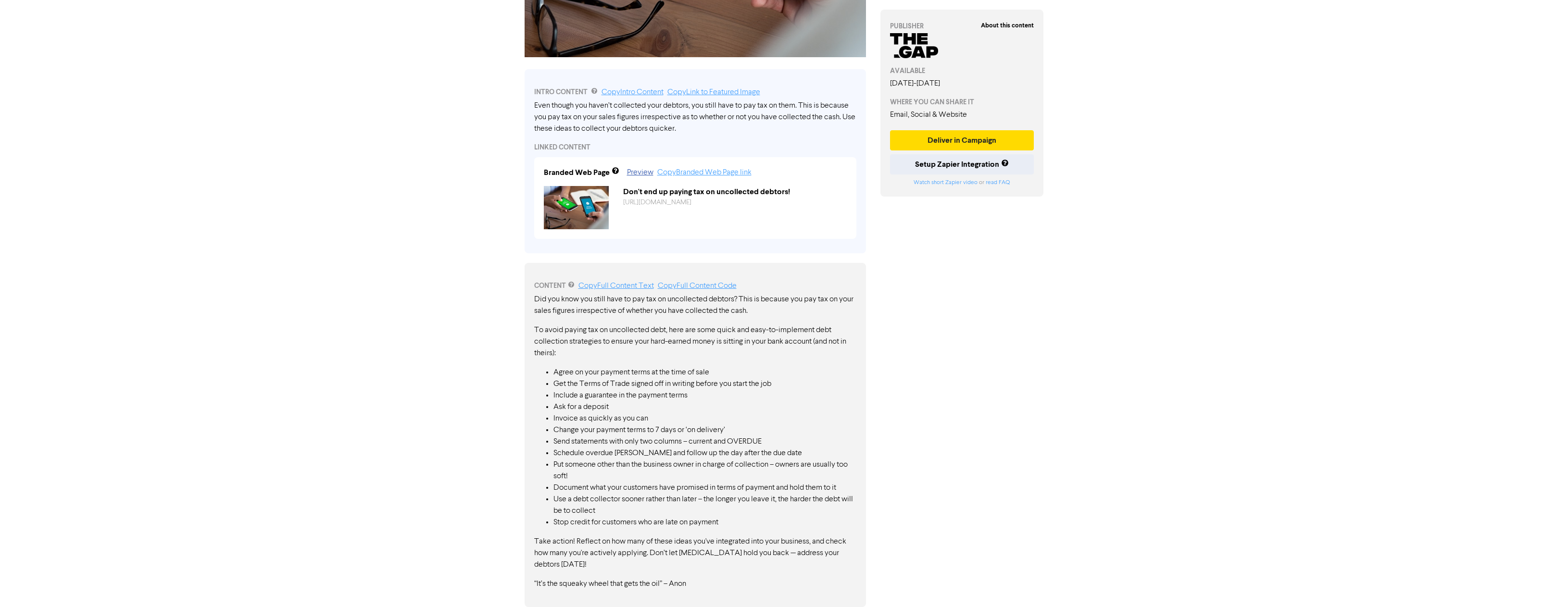
click at [336, 258] on div "Support & Resources Video Tutorials FAQ & Guides Marketing Education [PERSON_NA…" at bounding box center [784, 56] width 1568 height 607
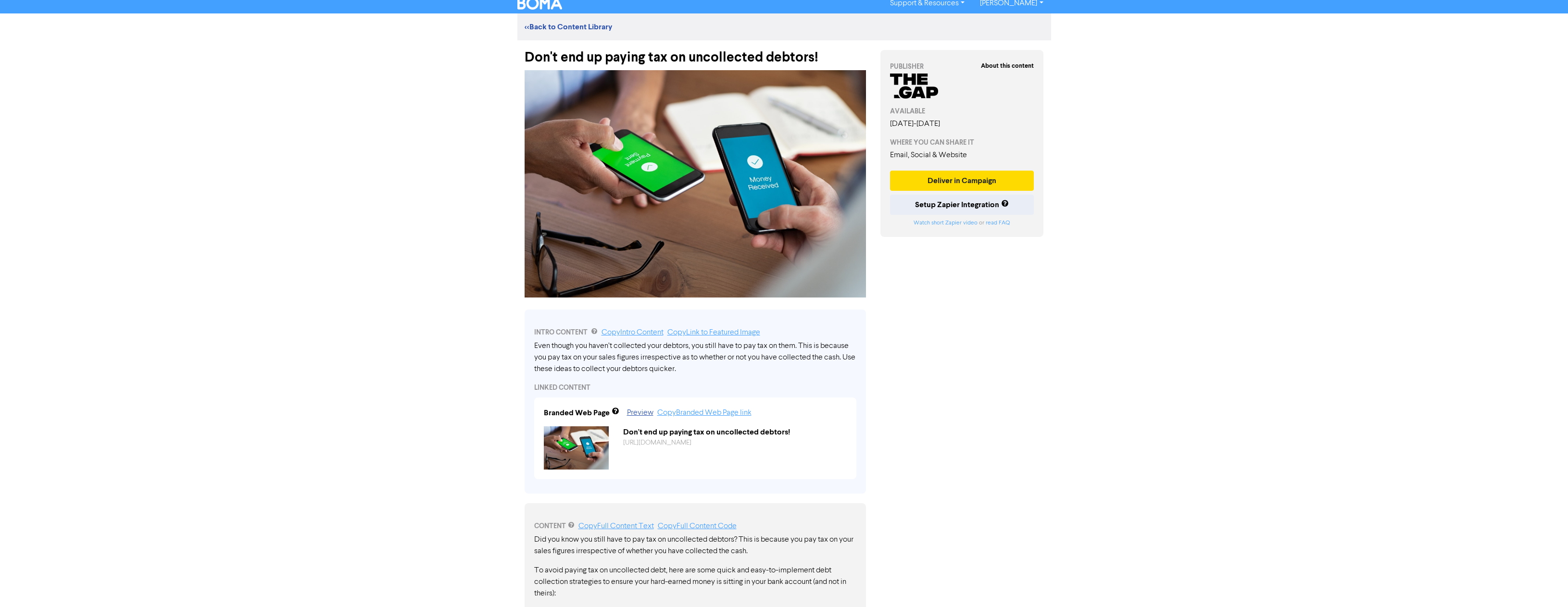
scroll to position [0, 0]
